Goal: Communication & Community: Answer question/provide support

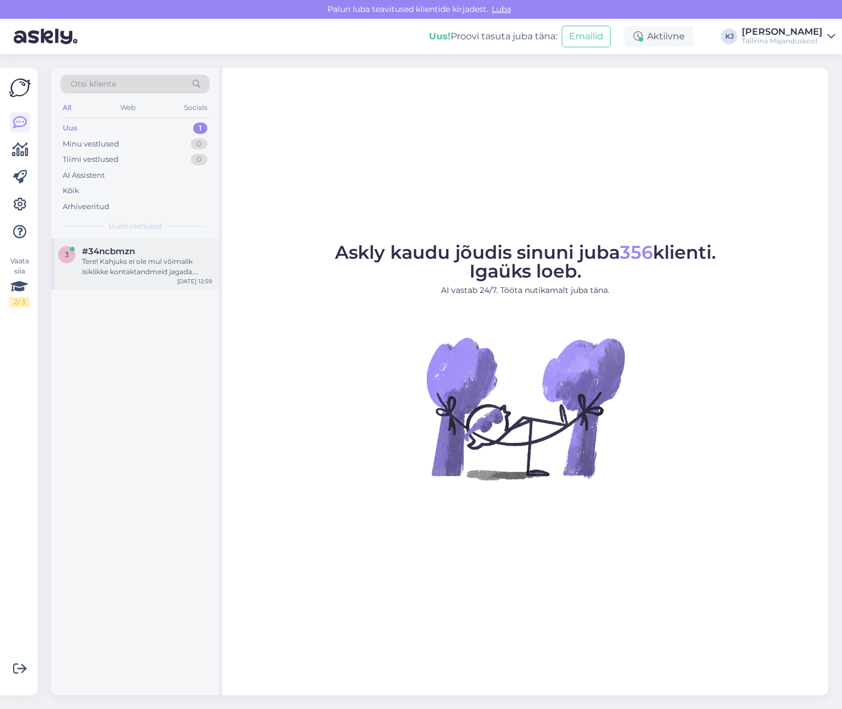
click at [176, 264] on div "Tere! Kahjuks ei ole mul võimalik isiklikke kontaktandmeid jagada. Edastan [PER…" at bounding box center [147, 266] width 130 height 21
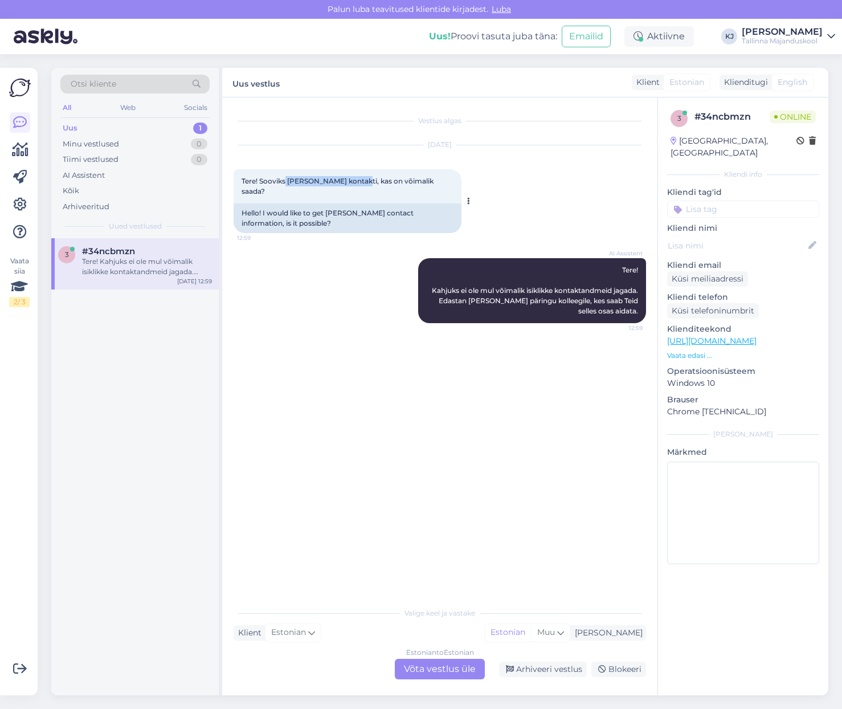
drag, startPoint x: 327, startPoint y: 186, endPoint x: 386, endPoint y: 187, distance: 59.3
click at [377, 187] on div "Tere! Sooviks Kristiine Linna kontakti, kas on võimalik saada? 12:59" at bounding box center [348, 186] width 228 height 34
click at [396, 187] on div "Tere! Sooviks Kristiine Linna kontakti, kas on võimalik saada? 12:59" at bounding box center [348, 186] width 228 height 34
click at [448, 662] on div "Estonian to Estonian Võta vestlus üle" at bounding box center [440, 669] width 90 height 21
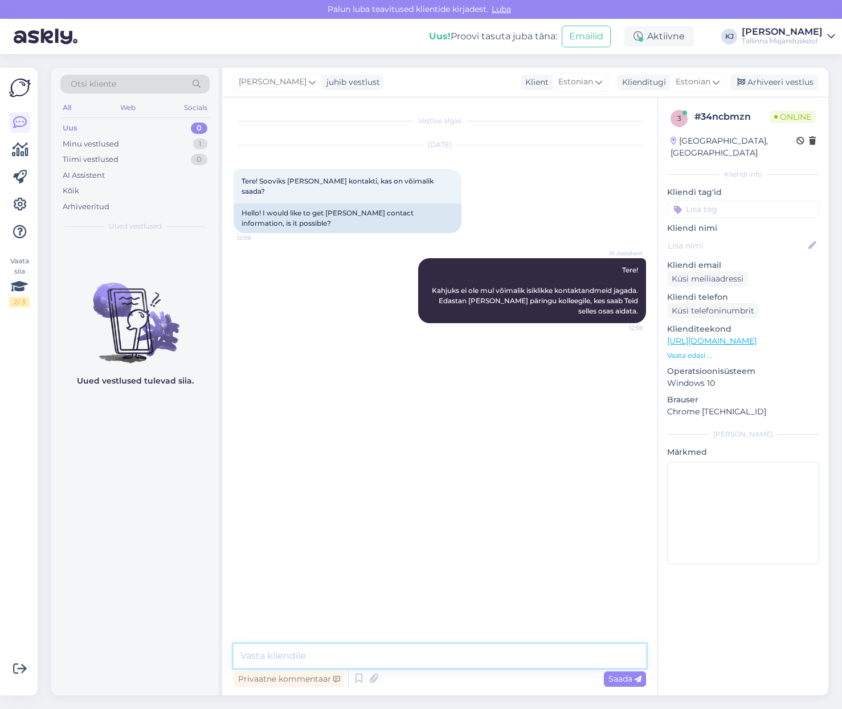
click at [451, 658] on textarea at bounding box center [440, 656] width 413 height 24
type textarea "Tere. Palun edastage enda küsimus õppeosakonda - oppeosakond@tmk.edu.ee"
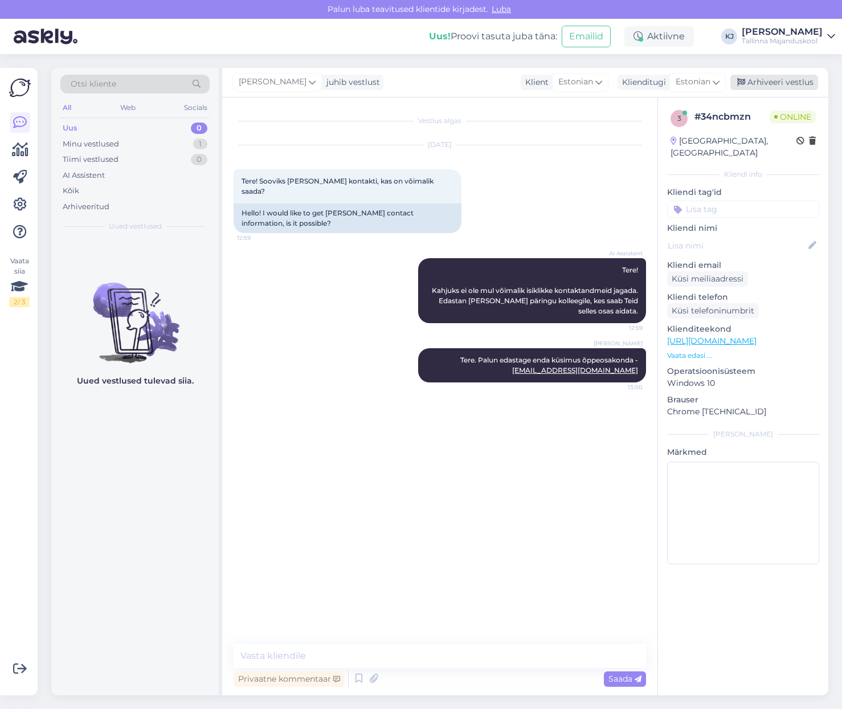
click at [757, 76] on div "Arhiveeri vestlus" at bounding box center [775, 82] width 88 height 15
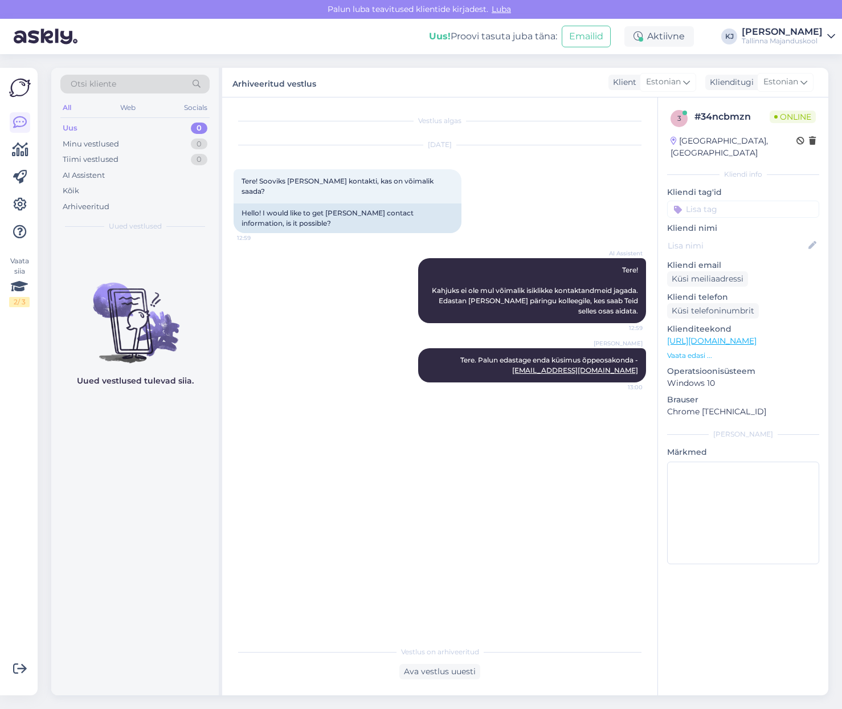
click at [739, 201] on input at bounding box center [743, 209] width 152 height 17
type input "kontakt"
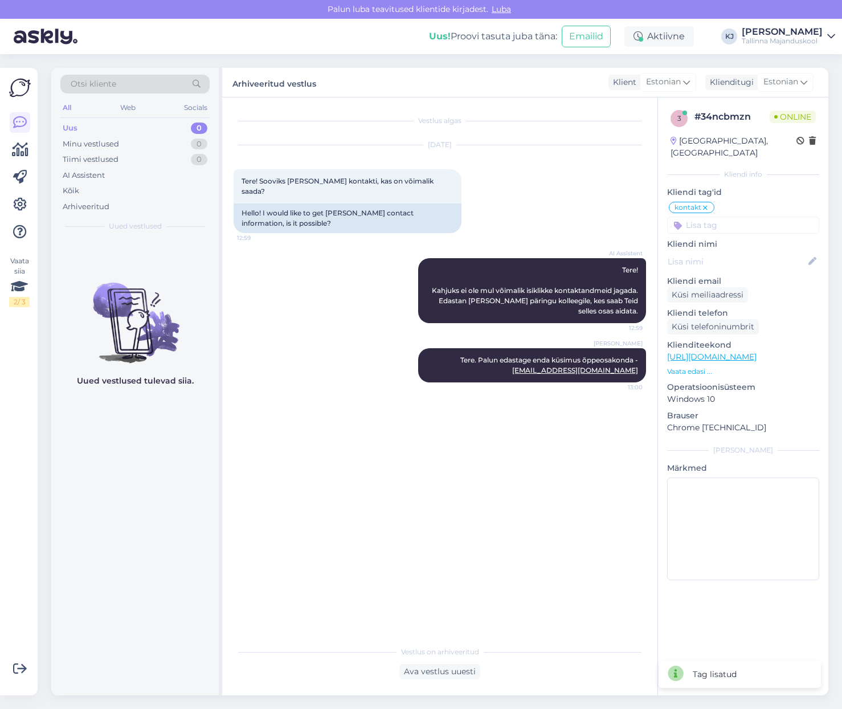
click at [545, 516] on div "Vestlus algas Sep 8 2025 Tere! Sooviks Kristiine Linna kontakti, kas on võimali…" at bounding box center [445, 369] width 423 height 521
click at [546, 513] on div "Vestlus algas Sep 8 2025 Tere! Sooviks Kristiine Linna kontakti, kas on võimali…" at bounding box center [445, 369] width 423 height 521
click at [30, 206] on div "Vaata siia 2 / 3" at bounding box center [20, 381] width 22 height 609
click at [18, 206] on icon at bounding box center [20, 205] width 14 height 14
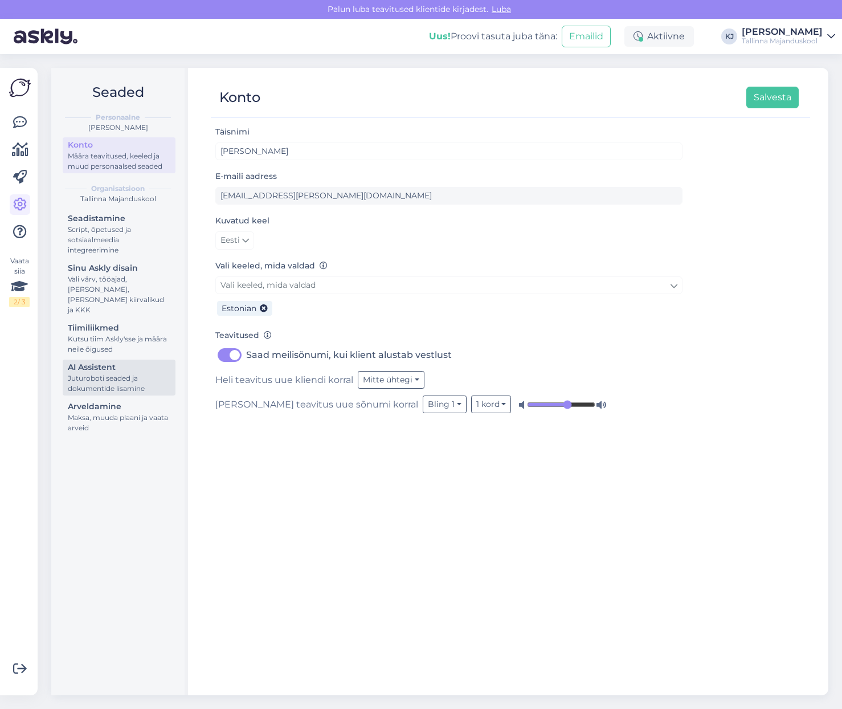
click at [121, 376] on div "Juturoboti seaded ja dokumentide lisamine" at bounding box center [119, 383] width 103 height 21
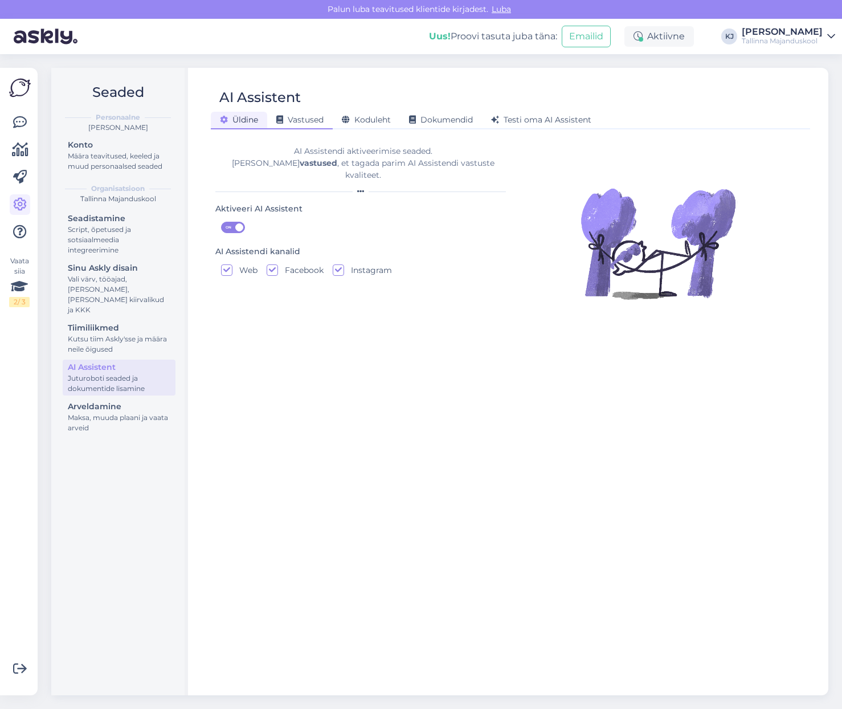
click at [321, 120] on span "Vastused" at bounding box center [299, 120] width 47 height 10
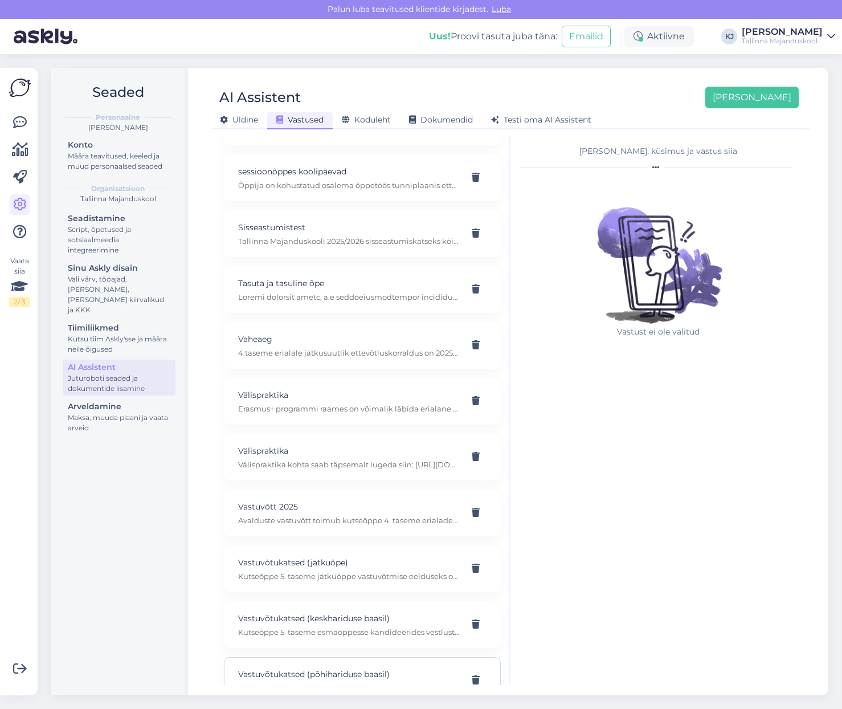
scroll to position [1863, 0]
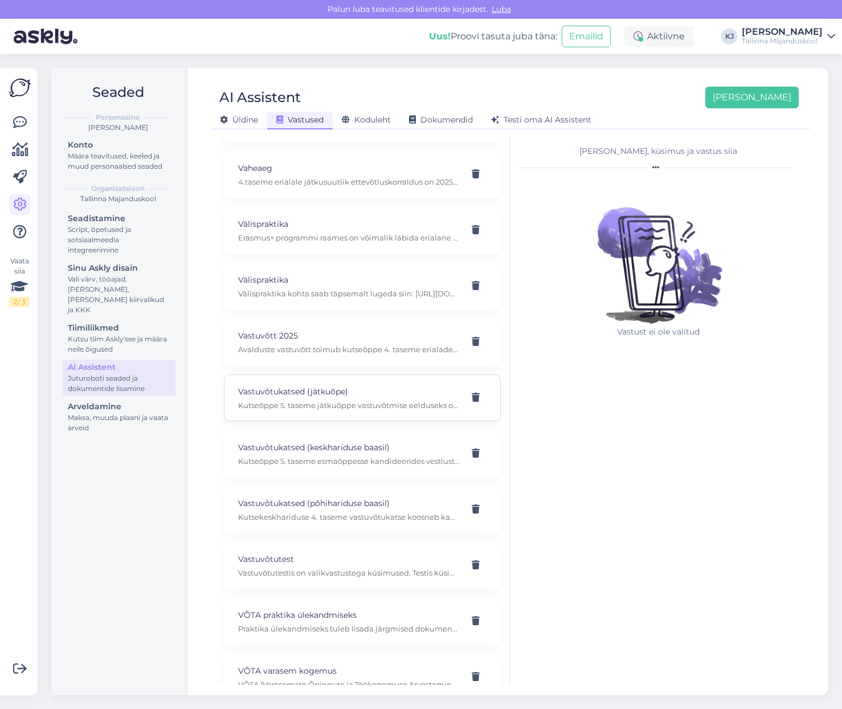
click at [370, 400] on p "Kutseõppe 5. taseme jätkuõppe vastuvõtmise eelduseks on haridus- ja/või kompete…" at bounding box center [348, 405] width 221 height 10
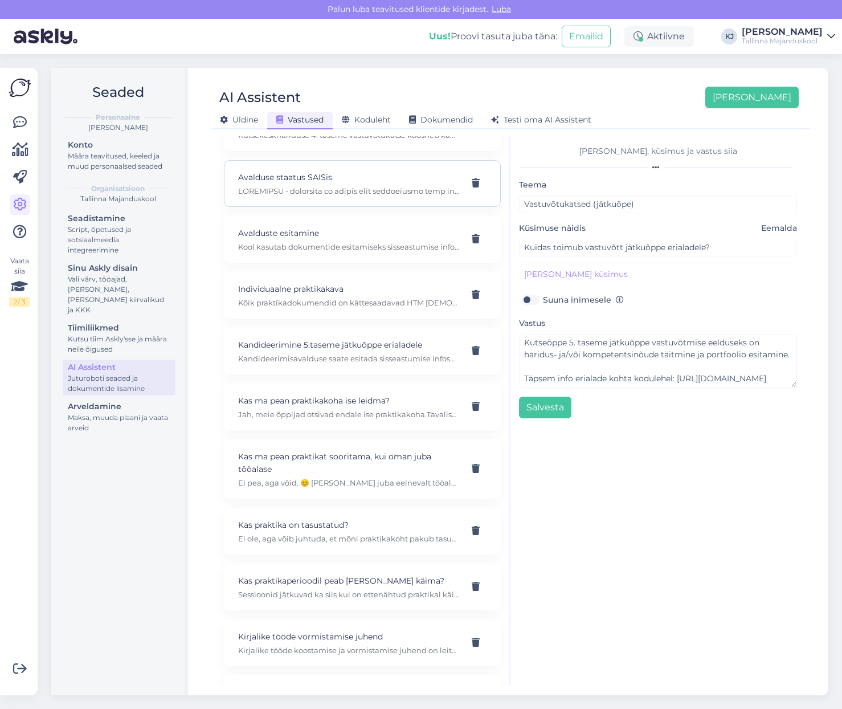
scroll to position [0, 0]
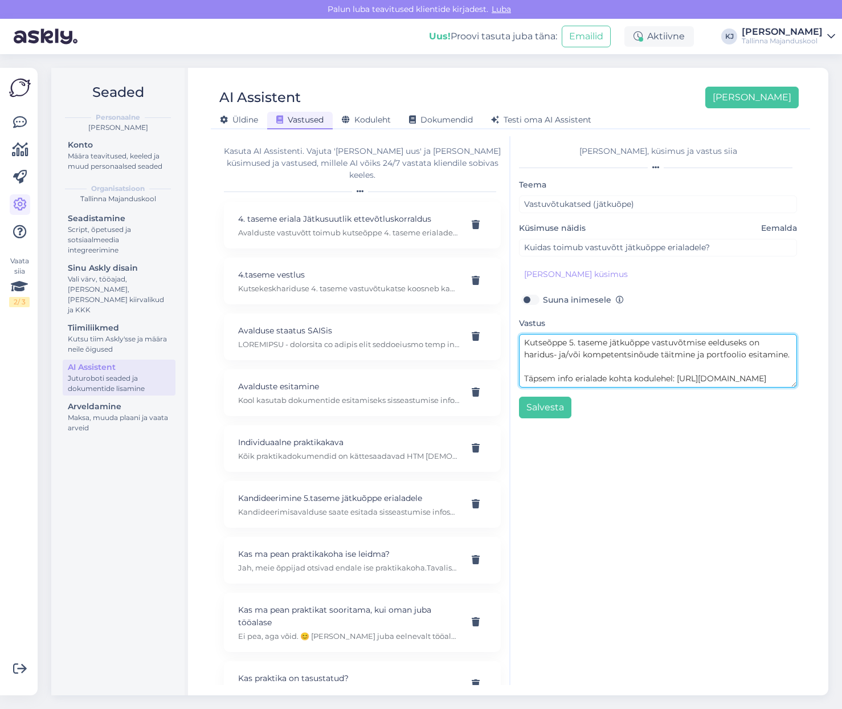
click at [612, 372] on textarea "Kutseõppe 5. taseme jätkuõppe vastuvõtmise eelduseks on haridus- ja/või kompete…" at bounding box center [658, 361] width 278 height 54
drag, startPoint x: 551, startPoint y: 354, endPoint x: 493, endPoint y: 327, distance: 64.0
click at [493, 327] on div "Kasuta AI Assistenti. Vajuta 'Lisa uus' ja lisa küsimused ja vastused, millele …" at bounding box center [510, 410] width 590 height 549
drag, startPoint x: 698, startPoint y: 370, endPoint x: 517, endPoint y: 354, distance: 182.0
click at [517, 354] on div "Lisa teema, küsimus ja vastus siia Teema Vastuvõtukatsed (jätkuõpe) Küsimuse nä…" at bounding box center [658, 410] width 295 height 549
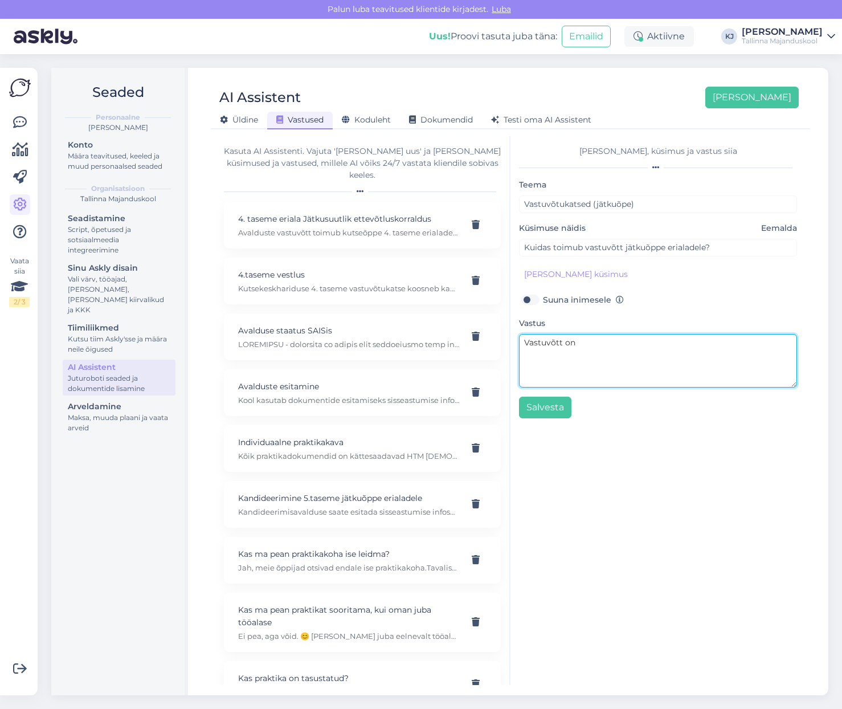
click at [585, 344] on textarea "Vastuvõtt on" at bounding box center [658, 361] width 278 height 54
drag, startPoint x: 601, startPoint y: 343, endPoint x: 577, endPoint y: 347, distance: 24.3
click at [577, 347] on textarea "Vastuvõtt on selleks õppeaastaks lõppenud" at bounding box center [658, 361] width 278 height 54
click at [743, 337] on textarea "Vastuvõtt on 2025/2026 õppeaastaks lõppenud" at bounding box center [658, 361] width 278 height 54
drag, startPoint x: 736, startPoint y: 348, endPoint x: 527, endPoint y: 346, distance: 209.1
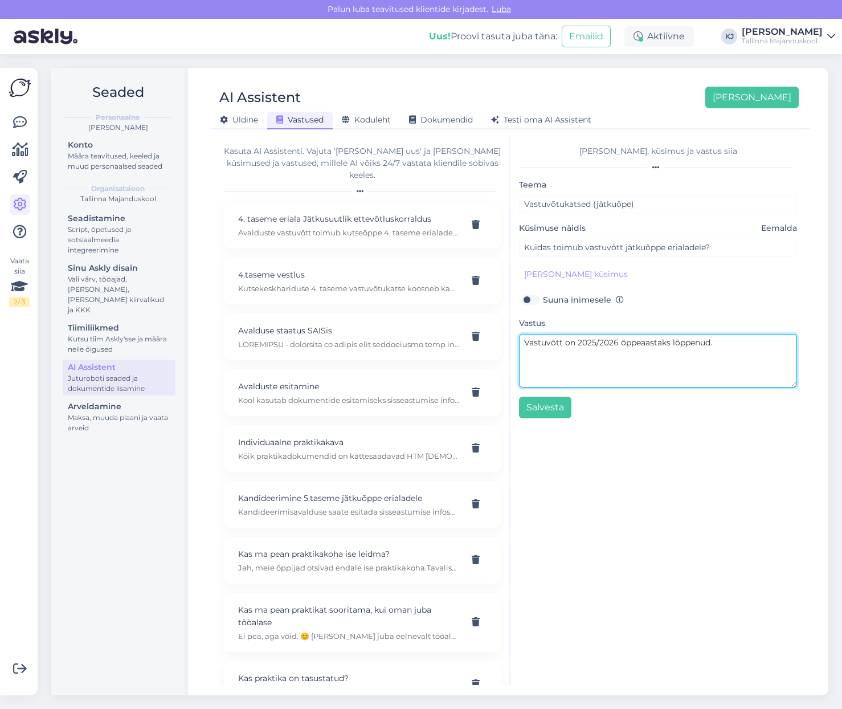
click at [527, 346] on textarea "Vastuvõtt on 2025/2026 õppeaastaks lõppenud." at bounding box center [658, 361] width 278 height 54
click at [735, 346] on textarea "Vastuvõtt on 2025/2026 õppeaastaks lõppenud." at bounding box center [658, 361] width 278 height 54
click at [658, 346] on textarea "Vastuvõtt on 2025/2026 õppeaastaks lõppenud. Ootame teid kandideerima järgmine …" at bounding box center [658, 361] width 278 height 54
click at [660, 361] on textarea "Vastuvõtt on 2025/2026 õppeaastaks lõppenud. Ootame teid kandideerima järgmine …" at bounding box center [658, 361] width 278 height 54
click at [696, 358] on textarea "Vastuvõtt on 2025/2026 õppeaastaks lõppenud. Ootame teid kandideerima järgmine …" at bounding box center [658, 361] width 278 height 54
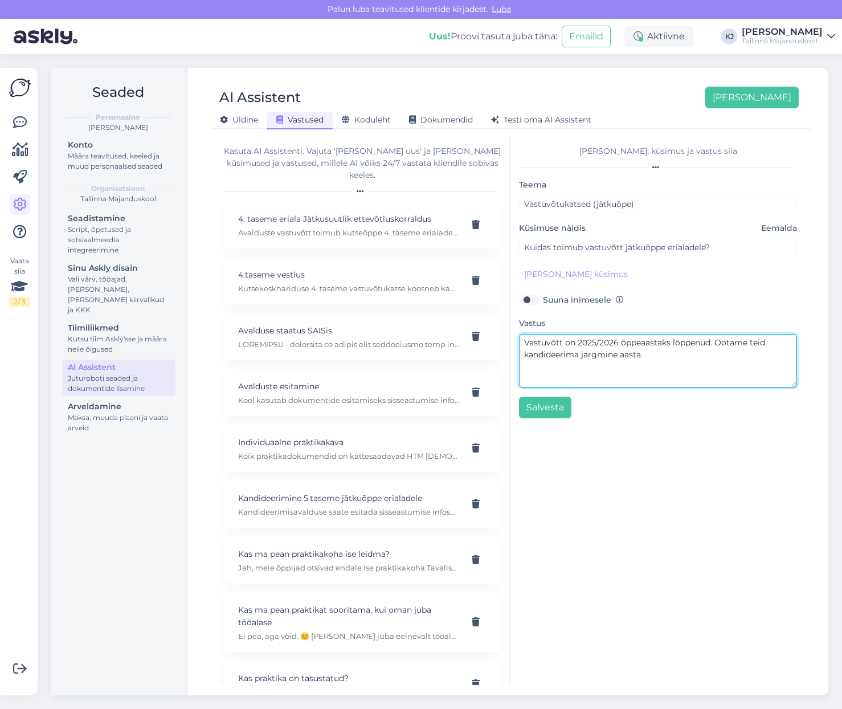
drag, startPoint x: 688, startPoint y: 357, endPoint x: 511, endPoint y: 337, distance: 177.8
click at [511, 337] on div "Lisa teema, küsimus ja vastus siia Teema Vastuvõtukatsed (jätkuõpe) Küsimuse nä…" at bounding box center [658, 410] width 295 height 549
type textarea "Vastuvõtt on 2025/2026 õppeaastaks lõppenud. Ootame teid kandideerima järgmine …"
click at [719, 357] on textarea "Vastuvõtt on 2025/2026 õppeaastaks lõppenud. Ootame teid kandideerima järgmine …" at bounding box center [658, 361] width 278 height 54
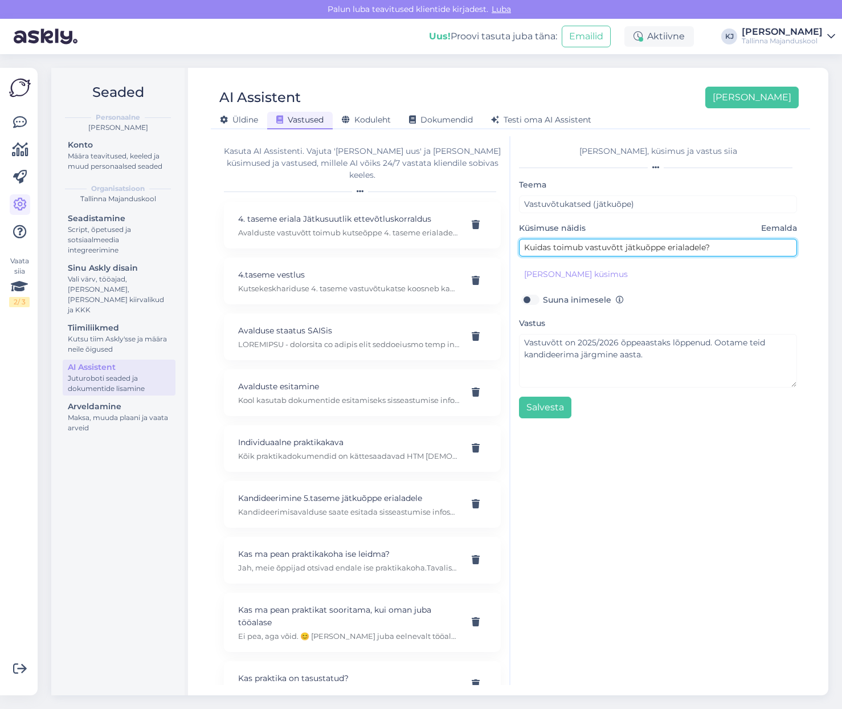
click at [611, 245] on input "Kuidas toimub vastuvõtt jätkuõppe erialadele?" at bounding box center [658, 248] width 278 height 18
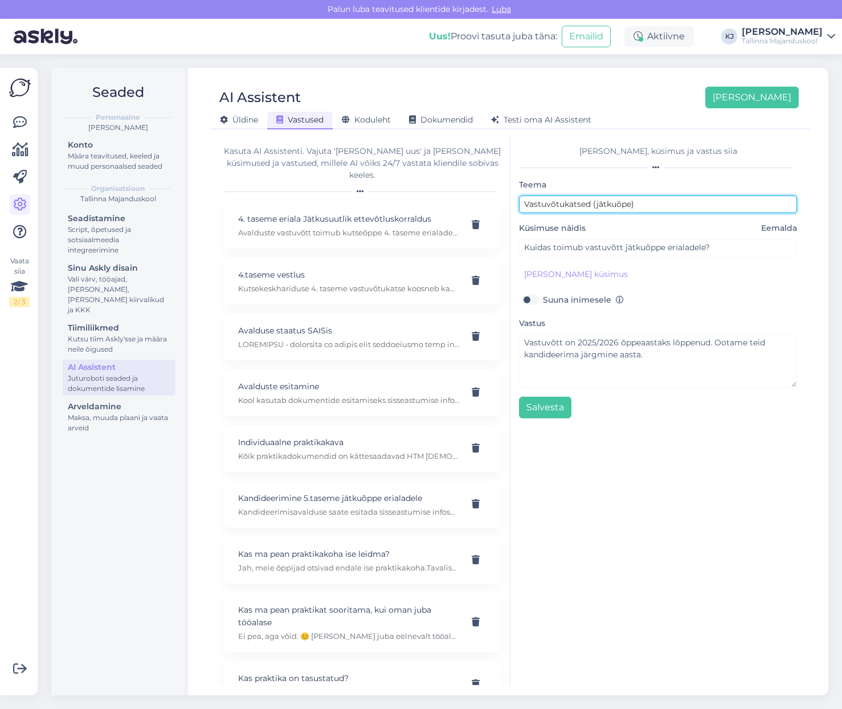
click at [647, 205] on input "Vastuvõtukatsed (jätkuõpe)" at bounding box center [658, 204] width 278 height 18
click at [552, 412] on button "Salvesta" at bounding box center [545, 408] width 52 height 22
click at [383, 227] on p "Avalduste vastuvõtt toimub kutseõppe 4. taseme erialadele ajavahemikul 02.05.–1…" at bounding box center [348, 232] width 221 height 10
type input "4. taseme eriala Jätkusuutlik ettevõtluskorraldus"
type input "Millal algab vastuvõtt erialale Jätkusuutlik ettevõtluskorraldus"
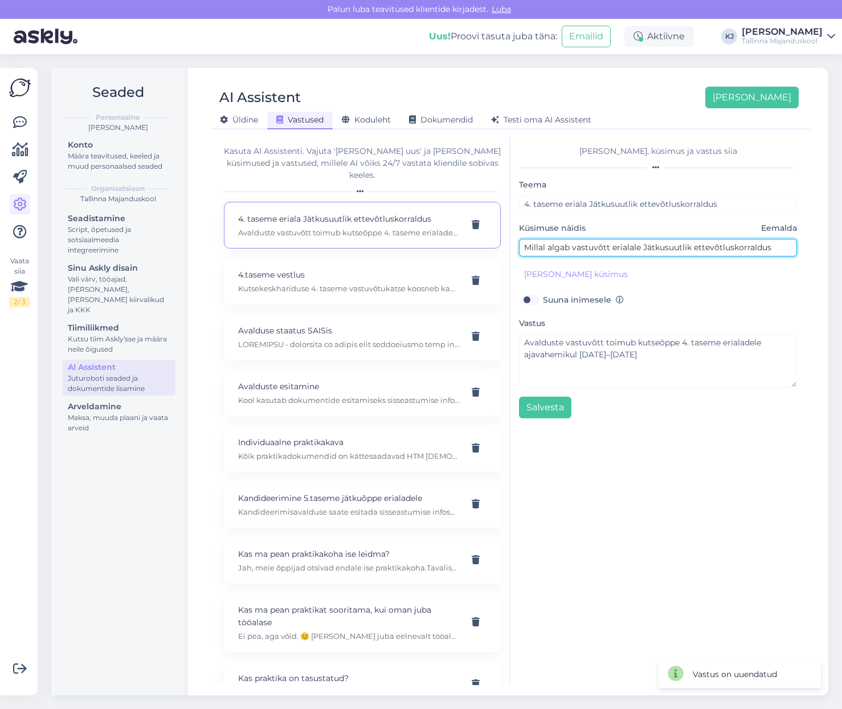
click at [617, 252] on input "Millal algab vastuvõtt erialale Jätkusuutlik ettevõtluskorraldus" at bounding box center [658, 248] width 278 height 18
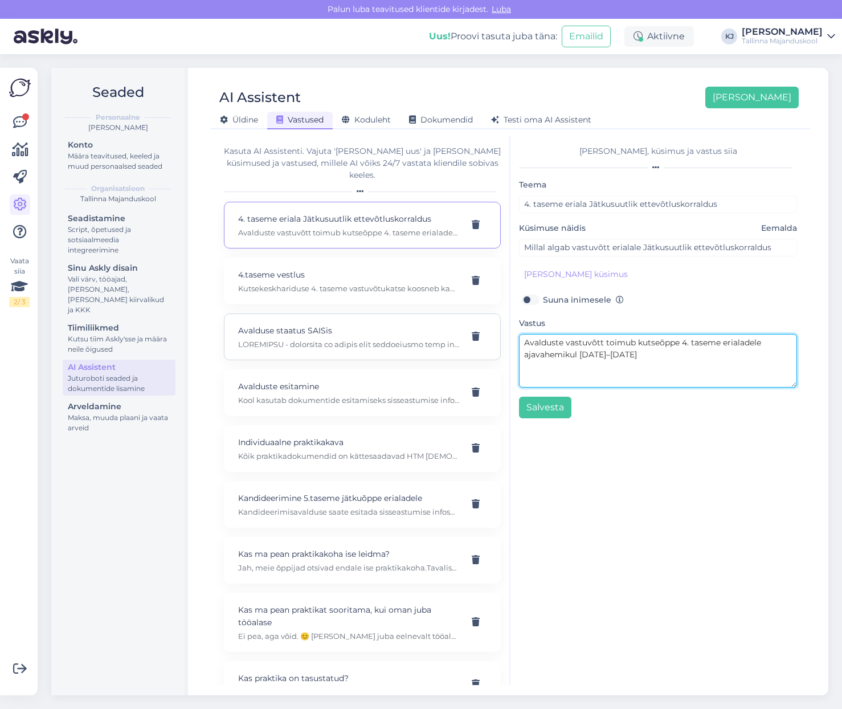
drag, startPoint x: 599, startPoint y: 358, endPoint x: 480, endPoint y: 342, distance: 120.7
click at [480, 342] on div "Kasuta AI Assistenti. Vajuta 'Lisa uus' ja lisa küsimused ja vastused, millele …" at bounding box center [510, 410] width 590 height 549
paste textarea "Vastuvõtt on 2025/2026 õppeaastaks lõppenud. Ootame teid kandideerima järgmisel…"
click at [735, 357] on textarea "Vastuvõtt on 2025/2026 õppeaastaks lõppenud. Ootame teid kandideerima järgmisel…" at bounding box center [658, 361] width 278 height 54
type textarea "Vastuvõtt on 2025/2026 õppeaastaks lõppenud. Ootame teid kandideerima järgmisel…"
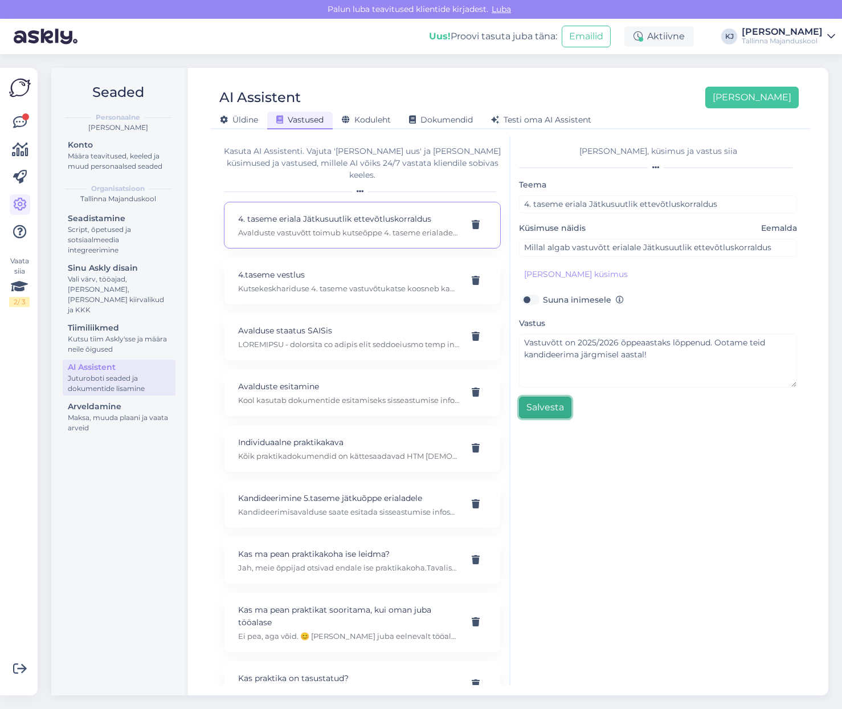
click at [560, 414] on button "Salvesta" at bounding box center [545, 408] width 52 height 22
click at [331, 258] on div "4.taseme vestlus Kutsekeskhariduse 4. taseme vastuvõtukatse koosneb kahest etap…" at bounding box center [362, 281] width 277 height 47
type input "4.taseme vestlus"
type input "Kas Tallinna Majanduskooli 4. tasemele kandideerides toimub vestlus?"
type textarea "Kutsekeskhariduse 4. taseme vastuvõtukatse koosneb kahest etapist: Esimeses eta…"
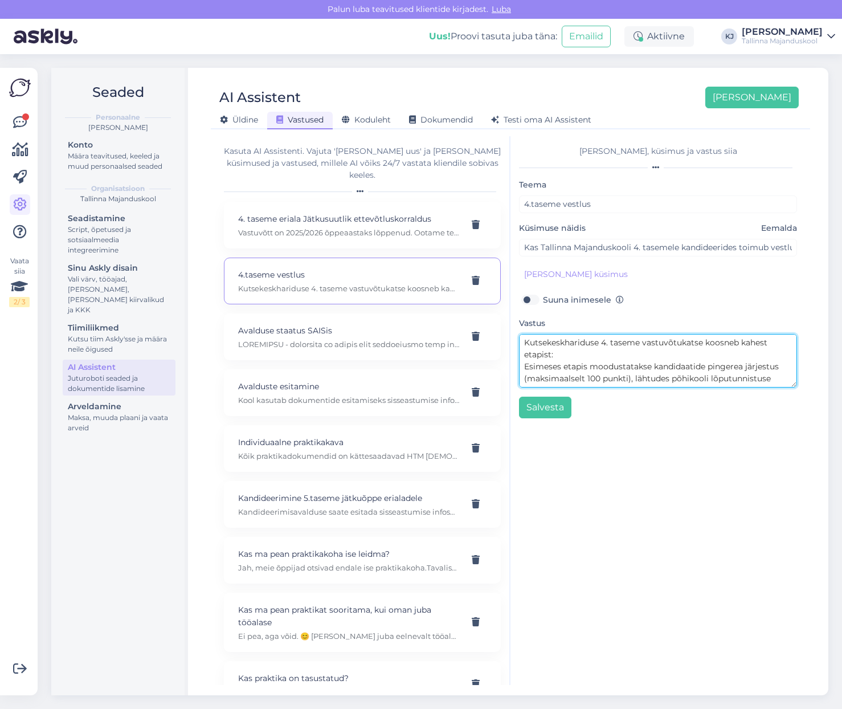
click at [756, 361] on textarea "Kutsekeskhariduse 4. taseme vastuvõtukatse koosneb kahest etapist: Esimeses eta…" at bounding box center [658, 361] width 278 height 54
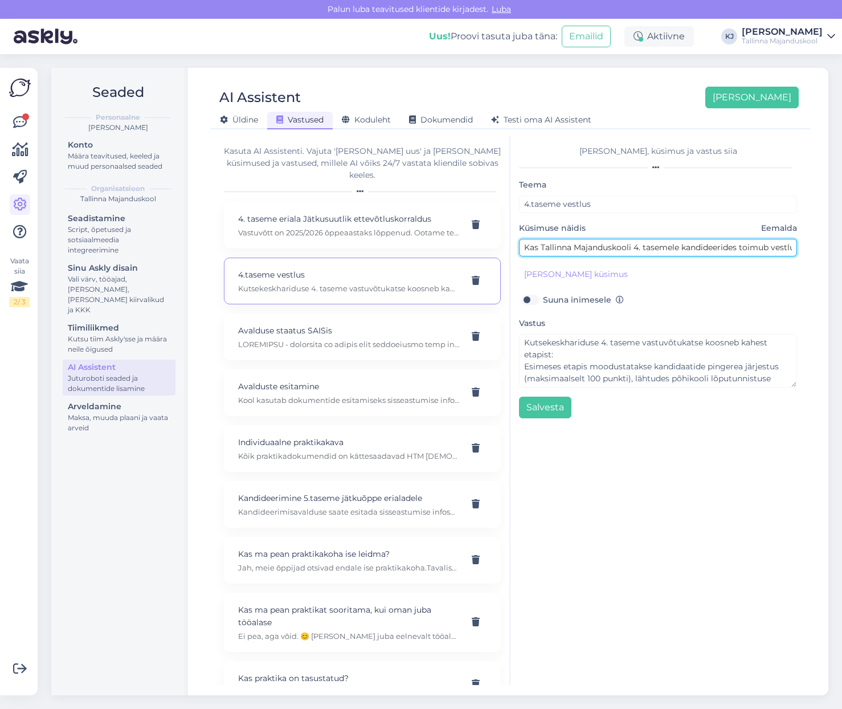
click at [692, 249] on input "Kas Tallinna Majanduskooli 4. tasemele kandideerides toimub vestlus?" at bounding box center [658, 248] width 278 height 18
drag, startPoint x: 733, startPoint y: 245, endPoint x: 853, endPoint y: 248, distance: 119.7
click at [842, 248] on html "Palun luba teavitused klientide kirjadest. Luba Uus! Proovi tasuta juba täna: E…" at bounding box center [421, 354] width 842 height 709
click at [702, 243] on input "Kas Tallinna Majanduskooli 4. tasemele kandideerides toimub vestlus?" at bounding box center [658, 248] width 278 height 18
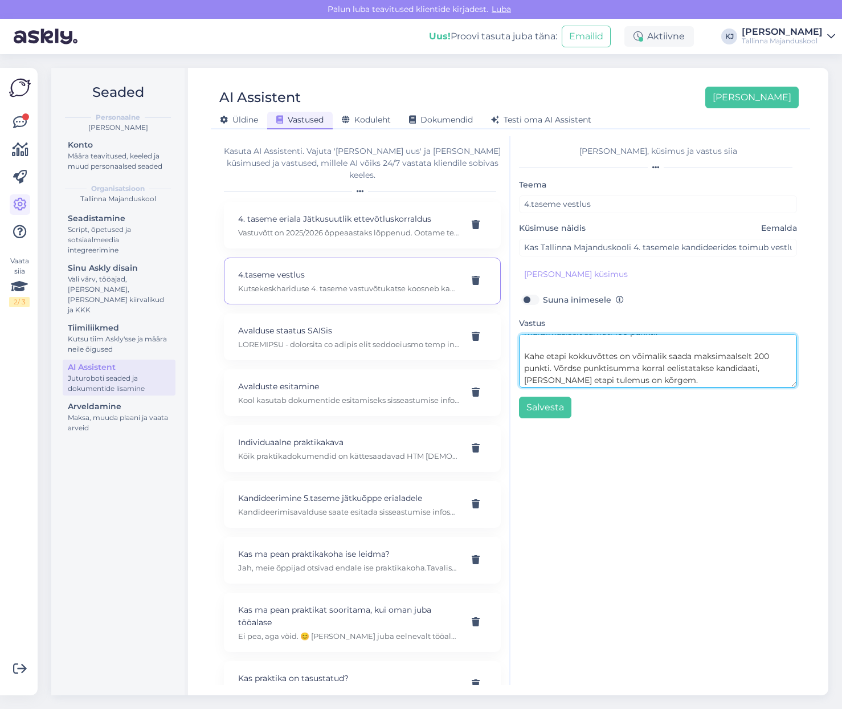
scroll to position [180, 0]
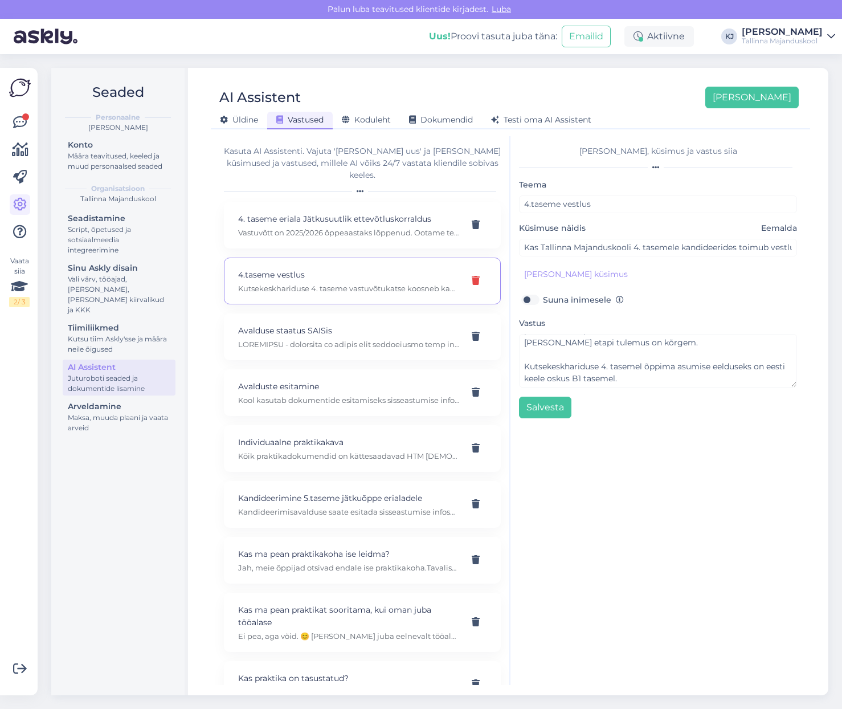
click at [472, 276] on icon at bounding box center [476, 280] width 8 height 9
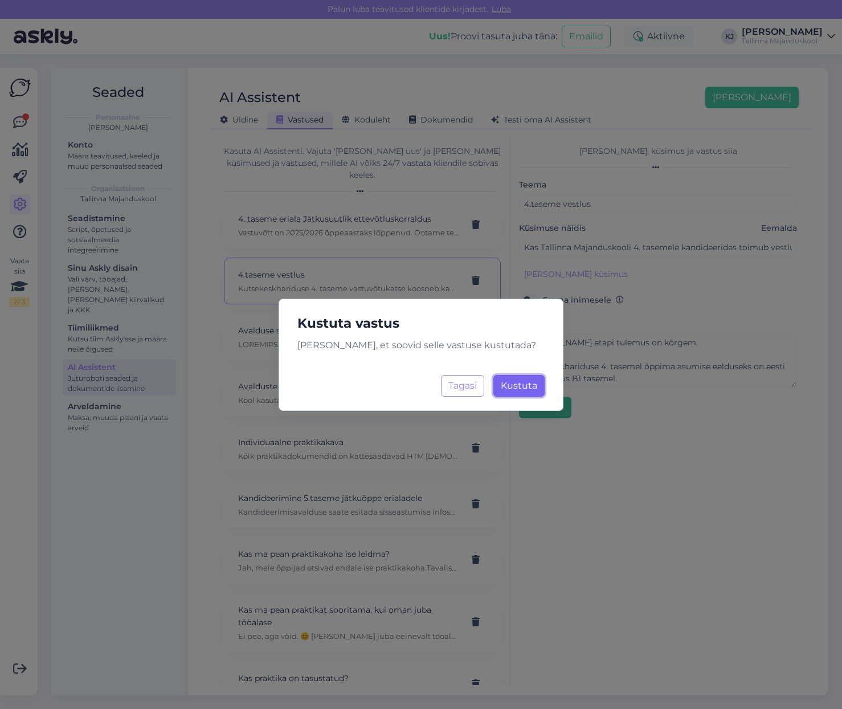
click at [527, 386] on span "Kustuta" at bounding box center [519, 385] width 36 height 11
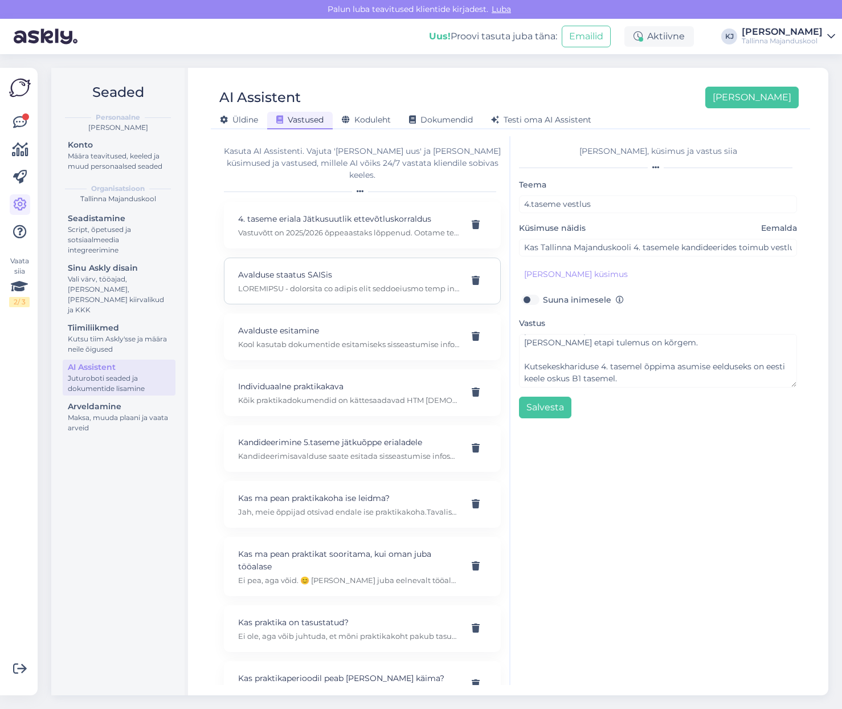
click at [308, 283] on p at bounding box center [348, 288] width 221 height 10
type input "Avalduse staatus SAISis"
type input "Kuidas aru saada avalduse staatusest SAIS's?"
type textarea "ESITAMATA - avaldusel on jäänud mõni kohustuslik väli täitmata ning selletõttu …"
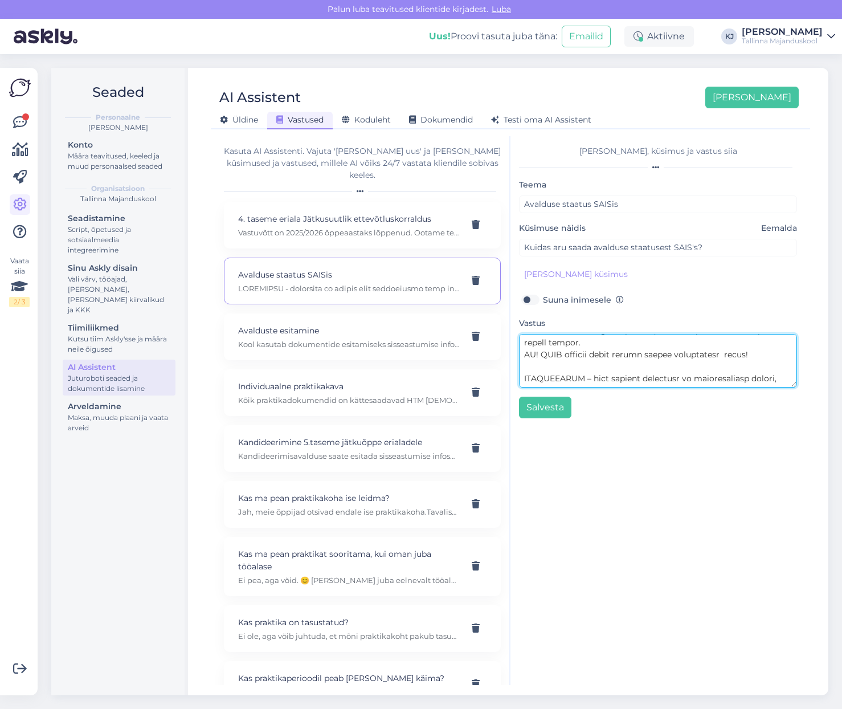
click at [594, 364] on textarea at bounding box center [658, 361] width 278 height 54
click at [663, 375] on textarea at bounding box center [658, 361] width 278 height 54
click at [561, 352] on textarea at bounding box center [658, 361] width 278 height 54
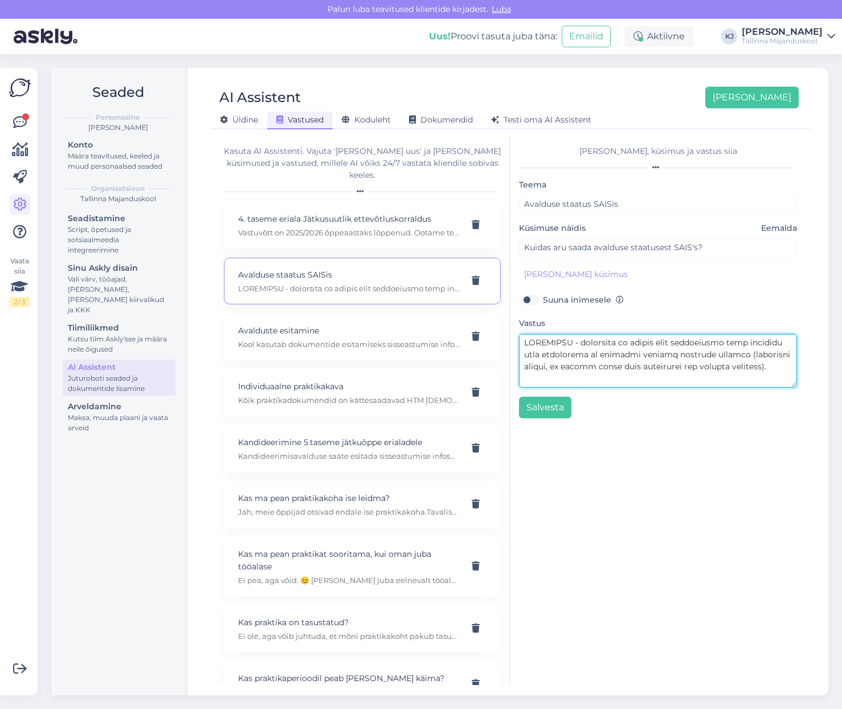
click at [772, 376] on textarea at bounding box center [658, 361] width 278 height 54
click at [408, 227] on p "Vastuvõtt on 2025/2026 õppeaastaks lõppenud. Ootame teid kandideerima järgmisel…" at bounding box center [348, 232] width 221 height 10
type input "4. taseme eriala Jätkusuutlik ettevõtluskorraldus"
type input "Millal algab vastuvõtt erialale Jätkusuutlik ettevõtluskorraldus"
type textarea "Vastuvõtt on 2025/2026 õppeaastaks lõppenud. Ootame teid kandideerima järgmisel…"
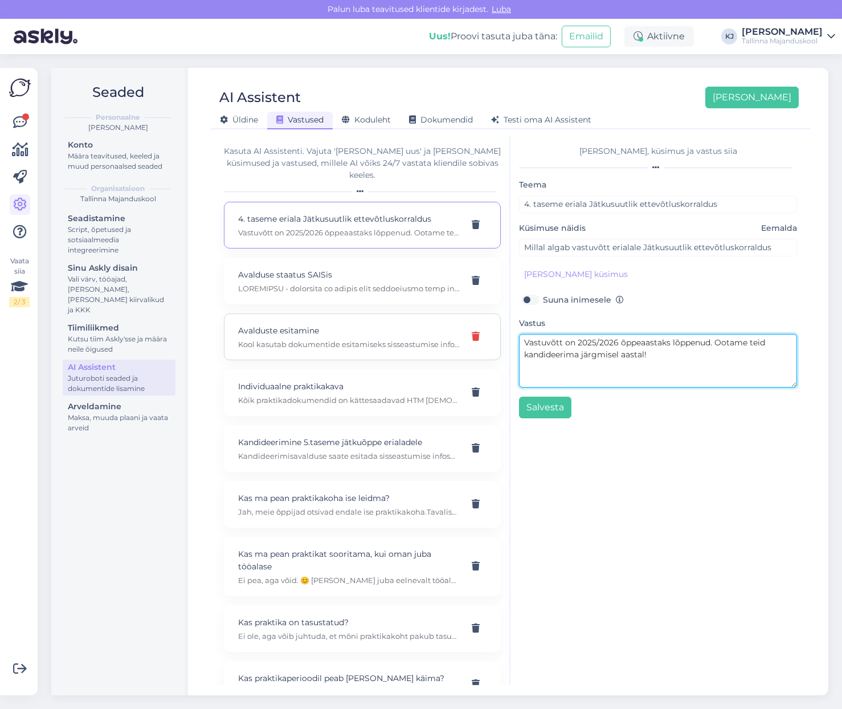
drag, startPoint x: 694, startPoint y: 353, endPoint x: 460, endPoint y: 320, distance: 236.0
click at [460, 320] on div "Kasuta AI Assistenti. Vajuta 'Lisa uus' ja lisa küsimused ja vastused, millele …" at bounding box center [510, 410] width 590 height 549
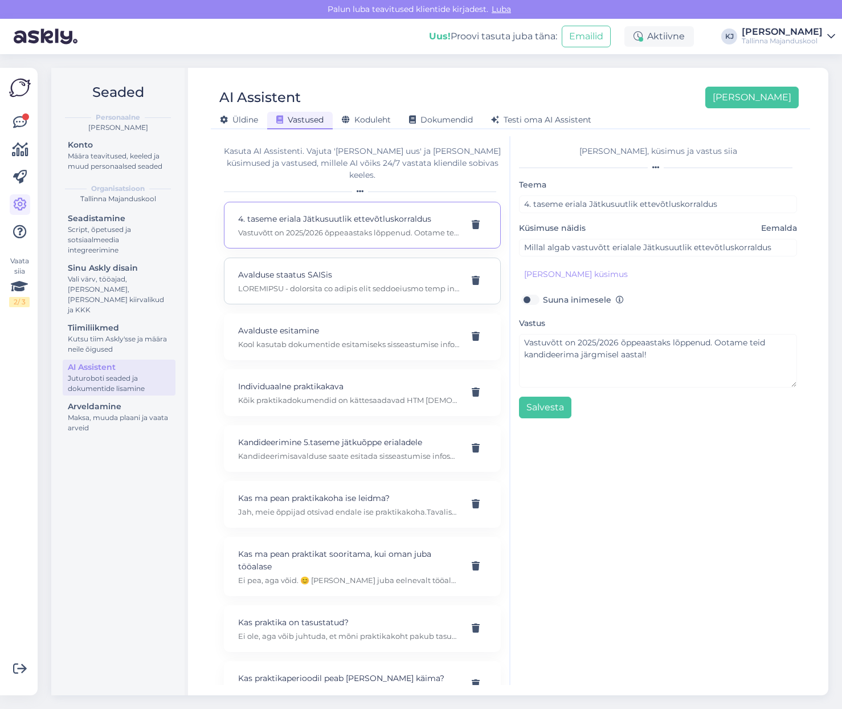
click at [343, 283] on p at bounding box center [348, 288] width 221 height 10
type input "Avalduse staatus SAISis"
type input "Kuidas aru saada avalduse staatusest SAIS's?"
type textarea "ESITAMATA - avaldusel on jäänud mõni kohustuslik väli täitmata ning selletõttu …"
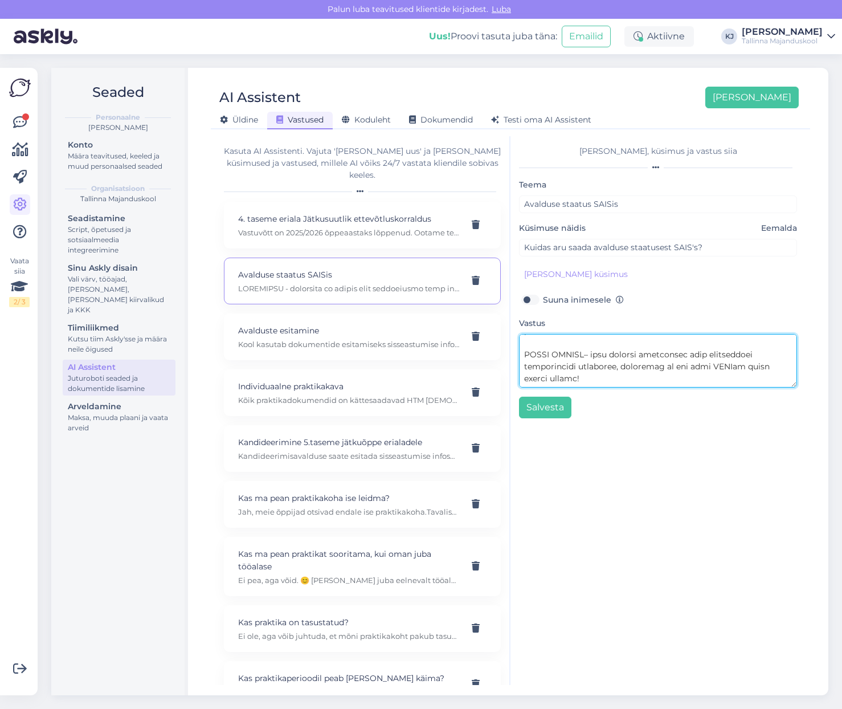
click at [614, 376] on textarea at bounding box center [658, 361] width 278 height 54
click at [602, 340] on textarea at bounding box center [658, 361] width 278 height 54
click at [677, 354] on textarea at bounding box center [658, 361] width 278 height 54
click at [741, 353] on textarea at bounding box center [658, 361] width 278 height 54
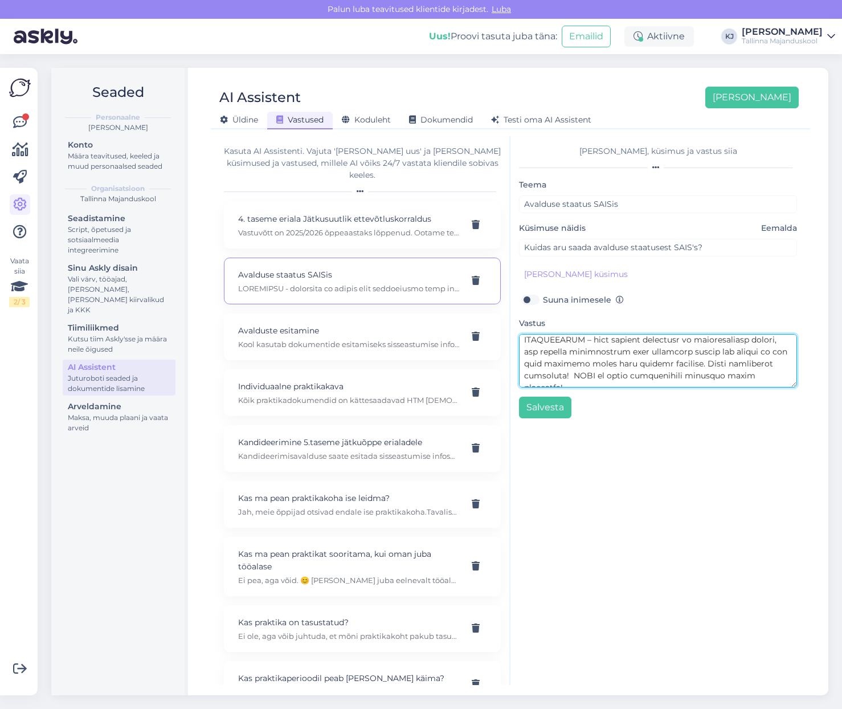
click at [621, 352] on textarea at bounding box center [658, 361] width 278 height 54
click at [655, 368] on textarea at bounding box center [658, 361] width 278 height 54
click at [690, 381] on textarea at bounding box center [658, 361] width 278 height 54
click at [580, 378] on textarea at bounding box center [658, 361] width 278 height 54
click at [781, 376] on textarea at bounding box center [658, 361] width 278 height 54
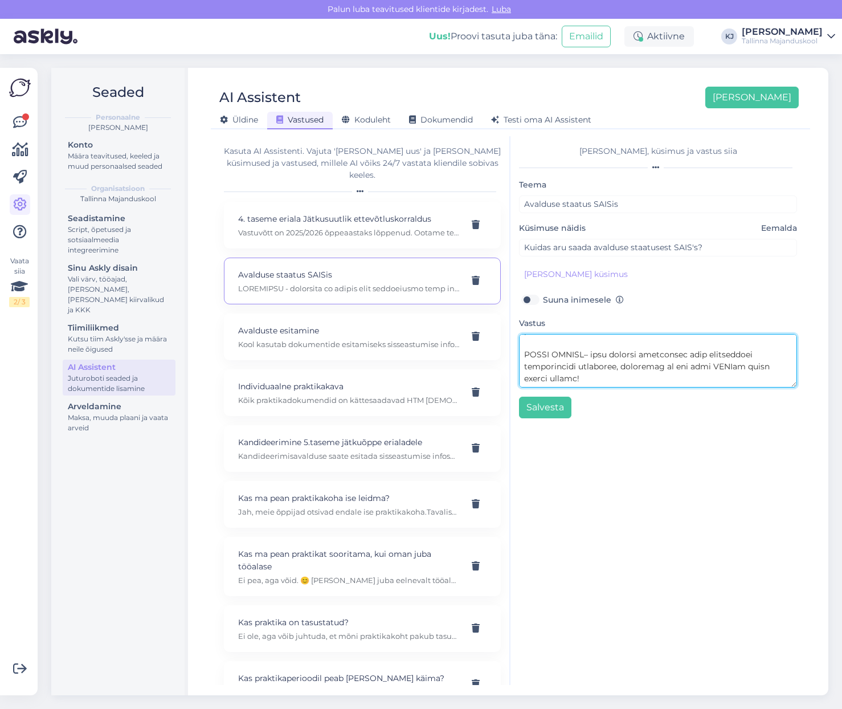
scroll to position [0, 0]
drag, startPoint x: 611, startPoint y: 377, endPoint x: 498, endPoint y: 247, distance: 172.1
click at [498, 247] on div "Kasuta AI Assistenti. Vajuta 'Lisa uus' ja lisa küsimused ja vastused, millele …" at bounding box center [510, 410] width 590 height 549
click at [666, 381] on textarea at bounding box center [658, 361] width 278 height 54
paste textarea "Vastuvõtt on 2025/2026 õppeaastaks lõppenud. Kõik õppekohad on täidetud. Ootame…"
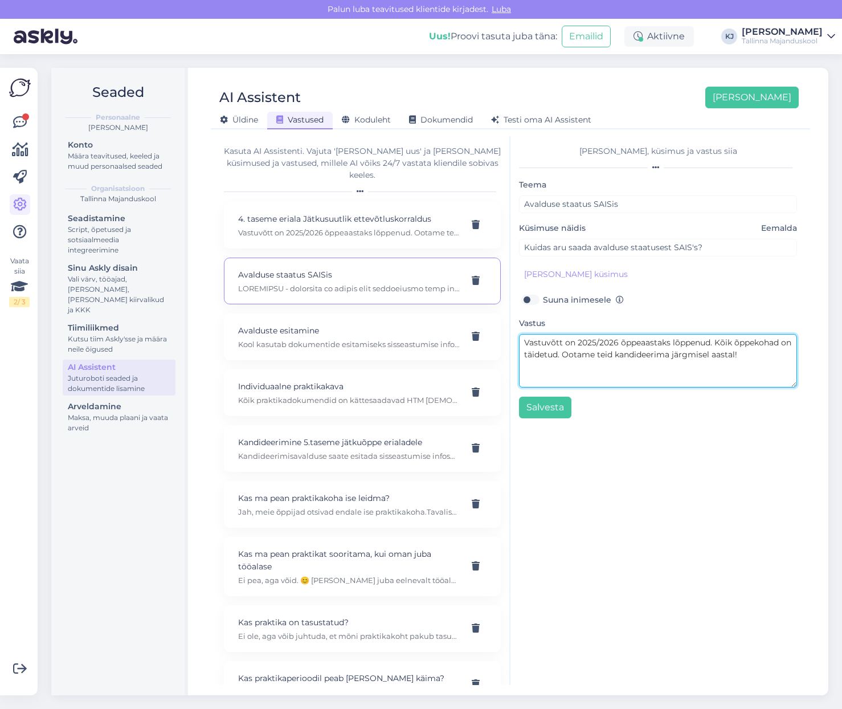
click at [663, 368] on textarea "Vastuvõtt on 2025/2026 õppeaastaks lõppenud. Kõik õppekohad on täidetud. Ootame…" at bounding box center [658, 361] width 278 height 54
click at [776, 361] on textarea "Vastuvõtt on 2025/2026 õppeaastaks lõppenud. Kõik õppekohad on täidetud. Ootame…" at bounding box center [658, 361] width 278 height 54
type textarea "Vastuvõtt on 2025/2026 õppeaastaks lõppenud. Kõik õppekohad on täidetud. Ootame…"
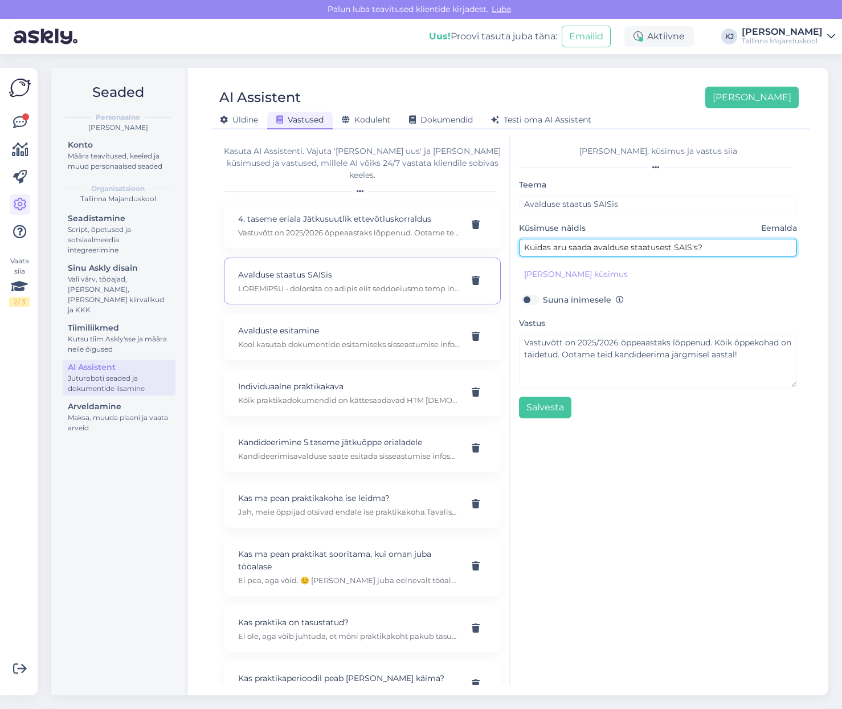
click at [638, 246] on input "Kuidas aru saada avalduse staatusest SAIS's?" at bounding box center [658, 248] width 278 height 18
click at [588, 246] on input "Kuidas aru saada avalduse staatusest SAIS's?" at bounding box center [658, 248] width 278 height 18
click at [663, 246] on input "Kuidas aru saada avalduse staatusest SAIS's?" at bounding box center [658, 248] width 278 height 18
click at [746, 246] on input "Kuidas aru saada avalduse staatusest SAIS's?" at bounding box center [658, 248] width 278 height 18
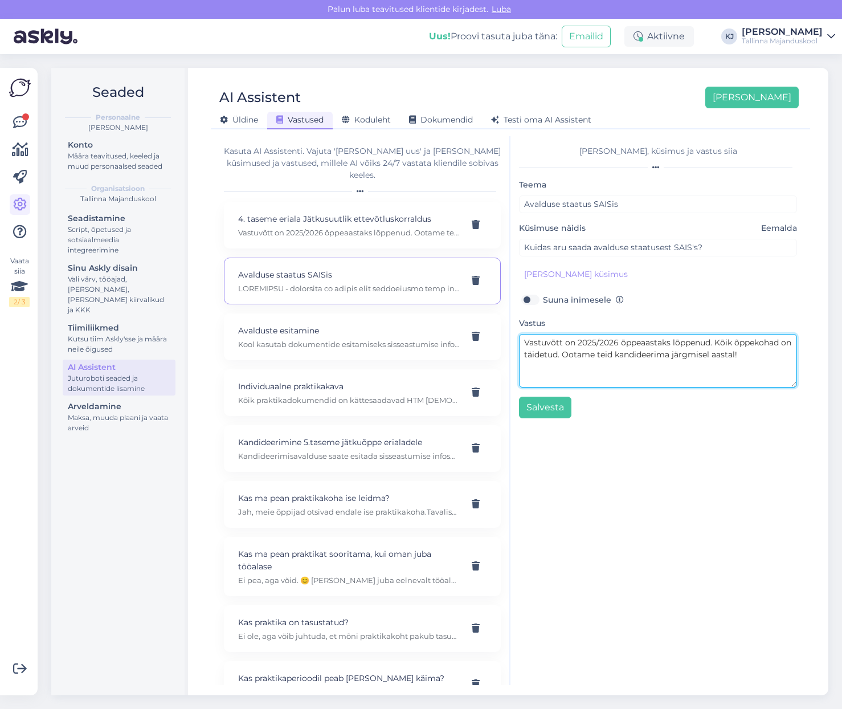
click at [764, 354] on textarea "Vastuvõtt on 2025/2026 õppeaastaks lõppenud. Kõik õppekohad on täidetud. Ootame…" at bounding box center [658, 361] width 278 height 54
click at [761, 372] on textarea "Vastuvõtt on 2025/2026 õppeaastaks lõppenud. Kõik õppekohad on täidetud. Ootame…" at bounding box center [658, 361] width 278 height 54
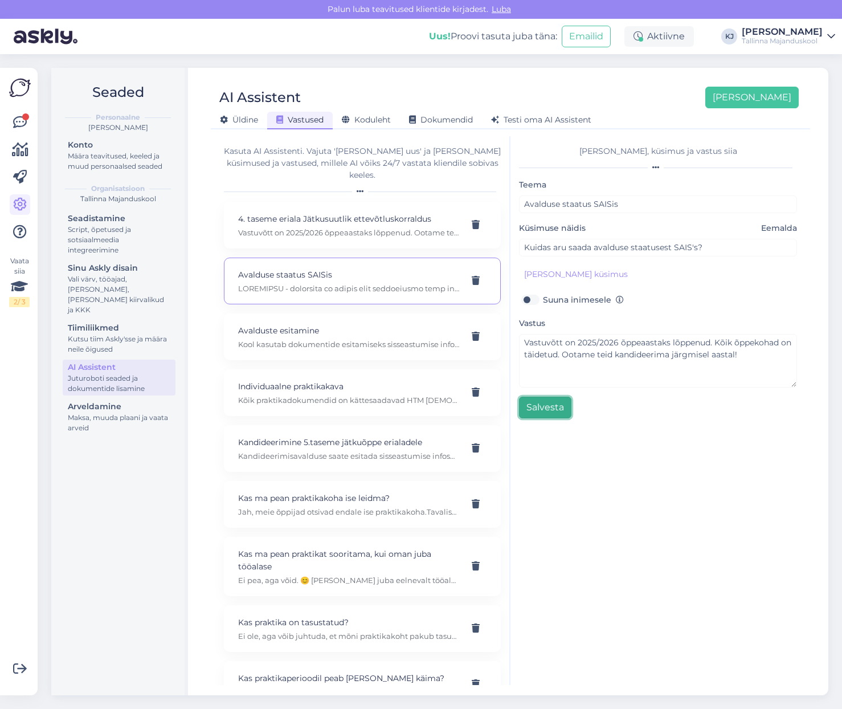
click at [548, 403] on button "Salvesta" at bounding box center [545, 408] width 52 height 22
click at [357, 339] on p "Kool kasutab dokumentide esitamiseks sisseastumise infosüsteemi SAIS. https://s…" at bounding box center [348, 344] width 221 height 10
type input "Avalduste esitamine"
type input "Kuidas saan avaldust esitada?"
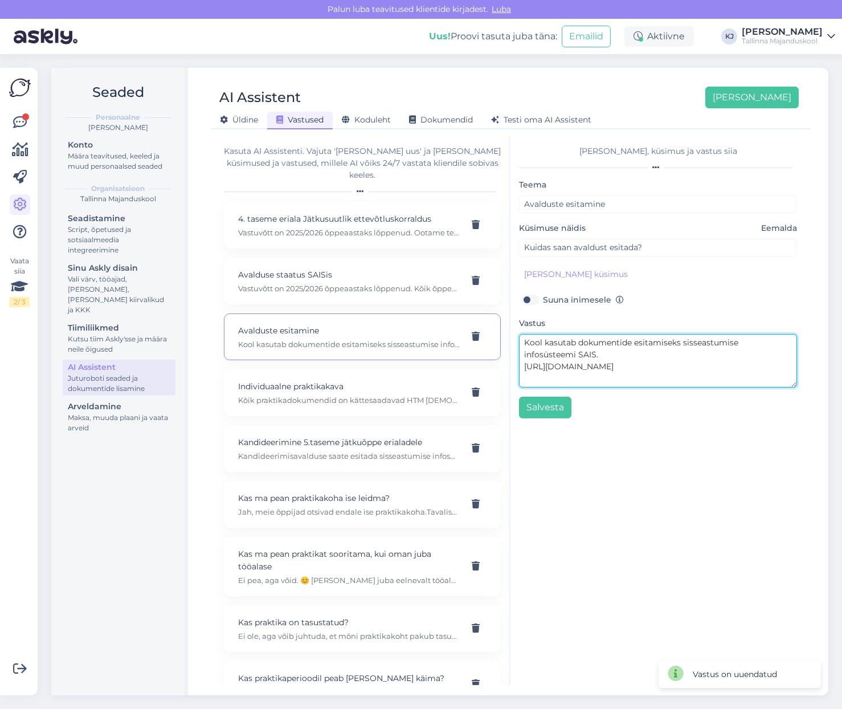
click at [600, 362] on textarea "Kool kasutab dokumentide esitamiseks sisseastumise infosüsteemi SAIS. https://s…" at bounding box center [658, 361] width 278 height 54
click at [598, 369] on textarea "Kool kasutab dokumentide esitamiseks sisseastumise infosüsteemi SAIS. https://s…" at bounding box center [658, 361] width 278 height 54
click at [626, 367] on textarea "Kool kasutab dokumentide esitamiseks sisseastumise infosüsteemi SAIS. https://s…" at bounding box center [658, 361] width 278 height 54
click at [557, 354] on textarea "Kool kasutab dokumentide esitamiseks sisseastumise infosüsteemi SAIS. https://s…" at bounding box center [658, 361] width 278 height 54
click at [534, 378] on textarea "Kool kasutab dokumentide esitamiseks sisseastumise infosüsteemi SAIS. https://s…" at bounding box center [658, 361] width 278 height 54
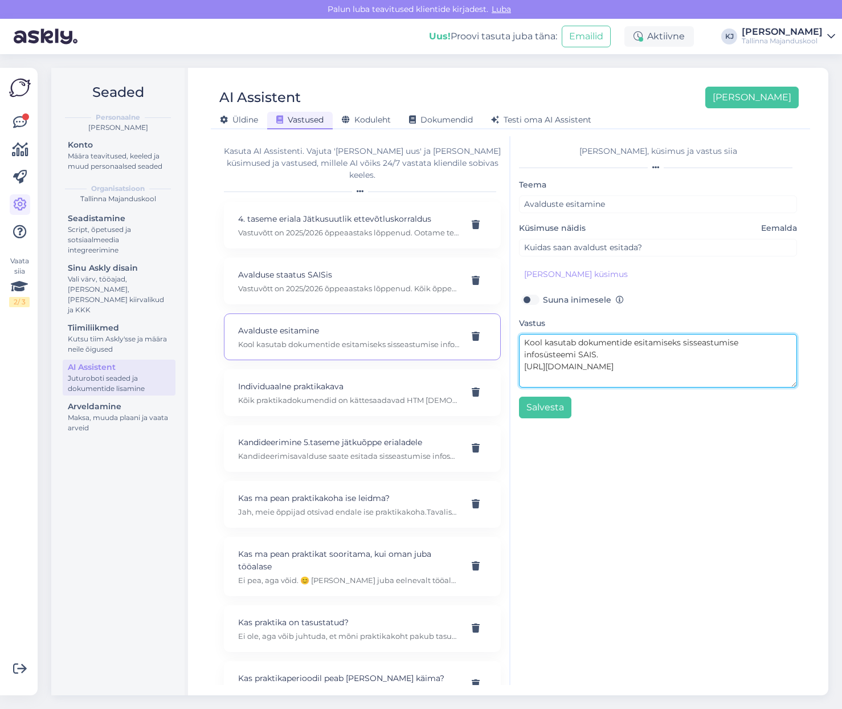
paste textarea "Vastuvõtt on 2025/2026 õppeaastaks lõppenud. Ootame teid kandideerima järgmisel…"
type textarea "Kool kasutab dokumentide esitamiseks sisseastumise infosüsteemi SAIS. https://s…"
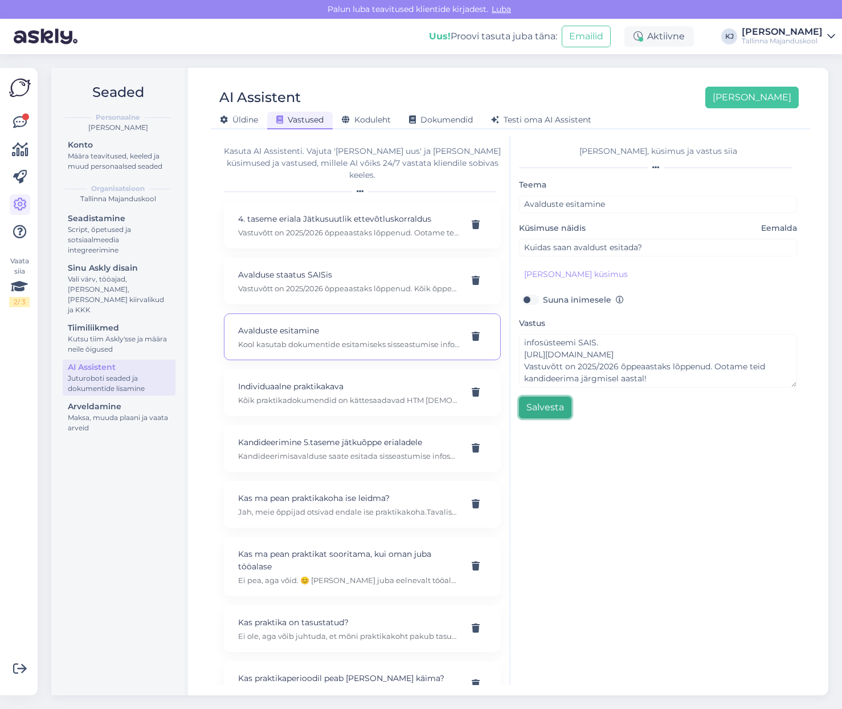
click at [553, 410] on button "Salvesta" at bounding box center [545, 408] width 52 height 22
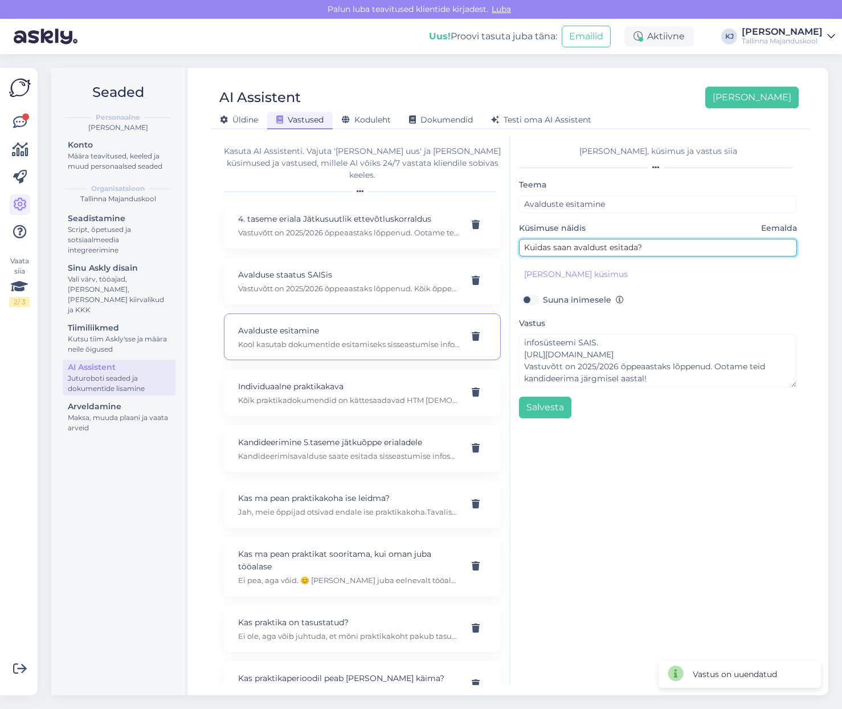
click at [574, 249] on input "Kuidas saan avaldust esitada?" at bounding box center [658, 248] width 278 height 18
type input "Kuidas saan sisseastumis avaldust esitada?"
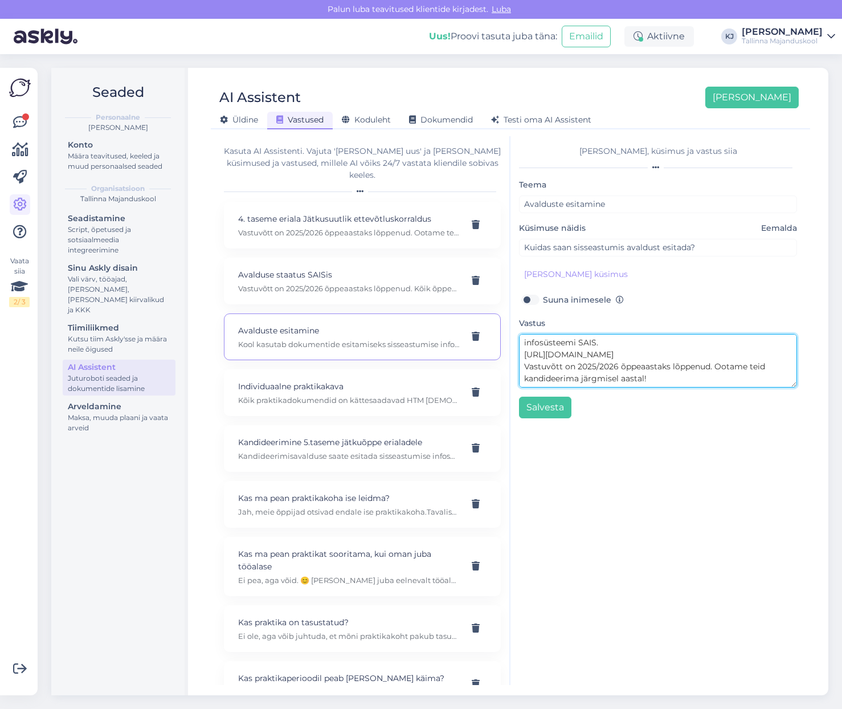
click at [639, 363] on textarea "Kool kasutab dokumentide esitamiseks sisseastumise infosüsteemi SAIS. https://s…" at bounding box center [658, 361] width 278 height 54
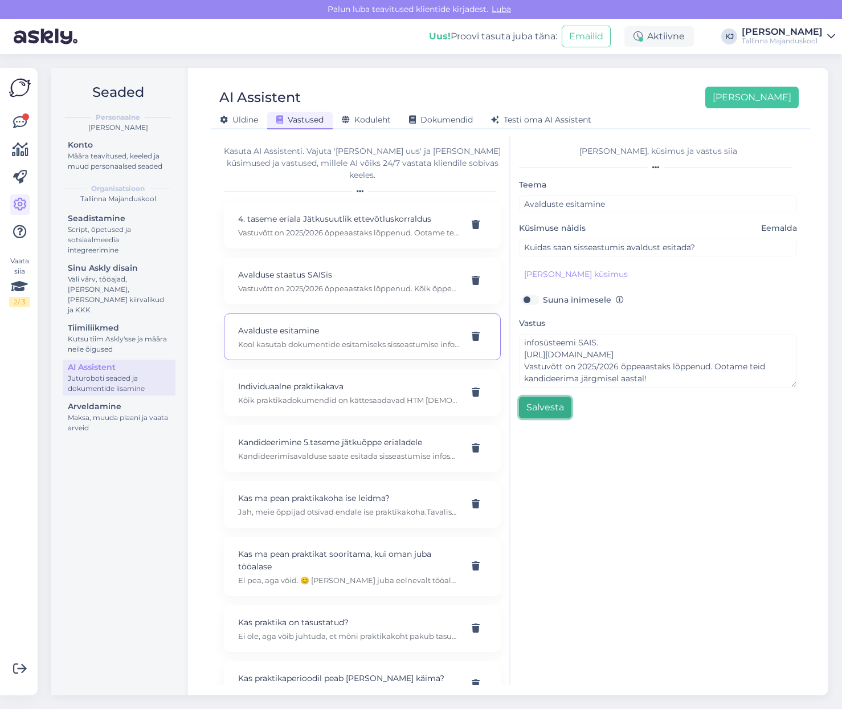
click at [569, 408] on button "Salvesta" at bounding box center [545, 408] width 52 height 22
click at [332, 382] on div "Individuaalne praktikakava Kõik praktikadokumendid on kättesaadavad HTM Moodle`…" at bounding box center [348, 392] width 221 height 25
type input "Individuaalne praktikakava"
type input "Kust ma leian oma individuaalse praktikakava?"
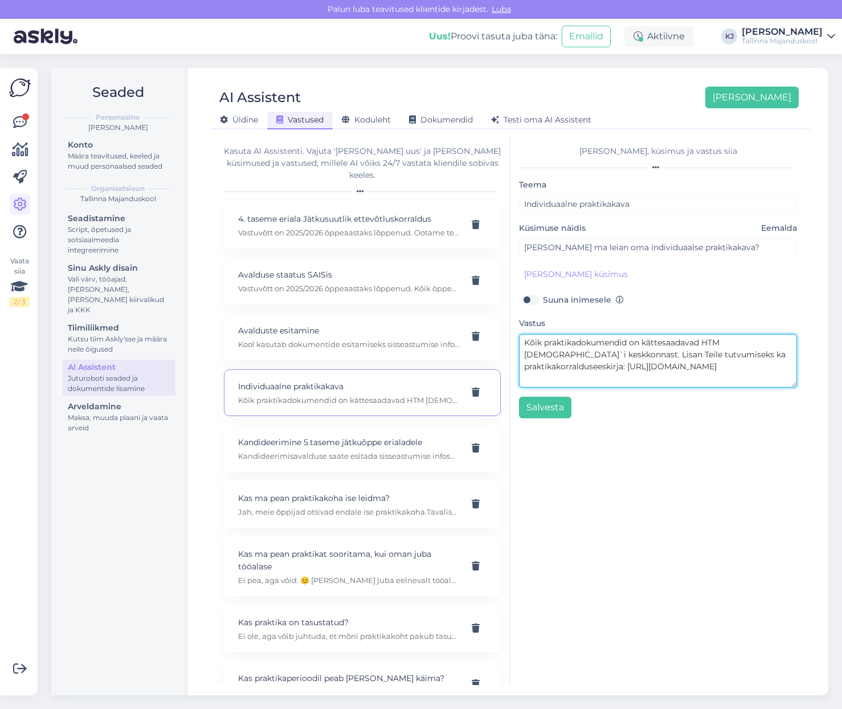
drag, startPoint x: 596, startPoint y: 382, endPoint x: 521, endPoint y: 366, distance: 76.8
click at [521, 366] on textarea "Kõik praktikadokumendid on kättesaadavad HTM Moodle`i keskkonnast. Lisan Teile …" at bounding box center [658, 361] width 278 height 54
paste textarea "bipGL-3sCPCN2aI4Sr60Ic0z79kedsfs"
type textarea "Kõik praktikadokumendid on kättesaadavad HTM Moodle`i keskkonnast. Lisan Teile …"
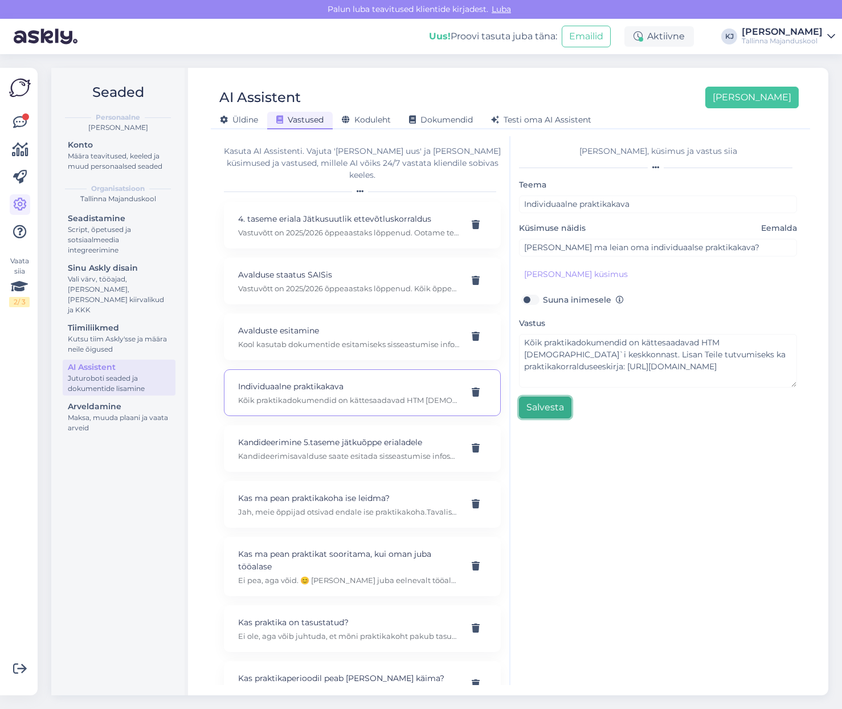
click at [539, 413] on button "Salvesta" at bounding box center [545, 408] width 52 height 22
click at [665, 389] on div "Teema Individuaalne praktikakava Küsimuse näidis Eemalda Kust ma leian oma indi…" at bounding box center [658, 298] width 278 height 240
click at [537, 410] on button "Salvesta" at bounding box center [545, 408] width 52 height 22
click at [345, 451] on p "Kandideerimisavalduse saate esitada sisseastumise infosüsteemis SAIS.ee. Vastuv…" at bounding box center [348, 456] width 221 height 10
type input "Kandideerimine 5.taseme jätkuõppe erialadele"
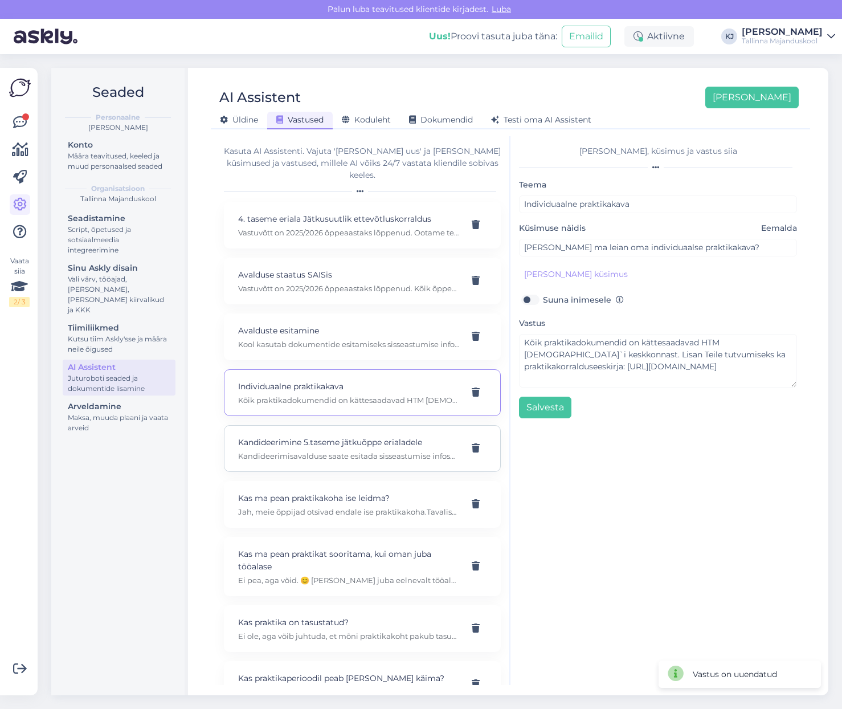
type input "Kuidas saab kandideerida 5.taseme jätkuõppe erialale?"
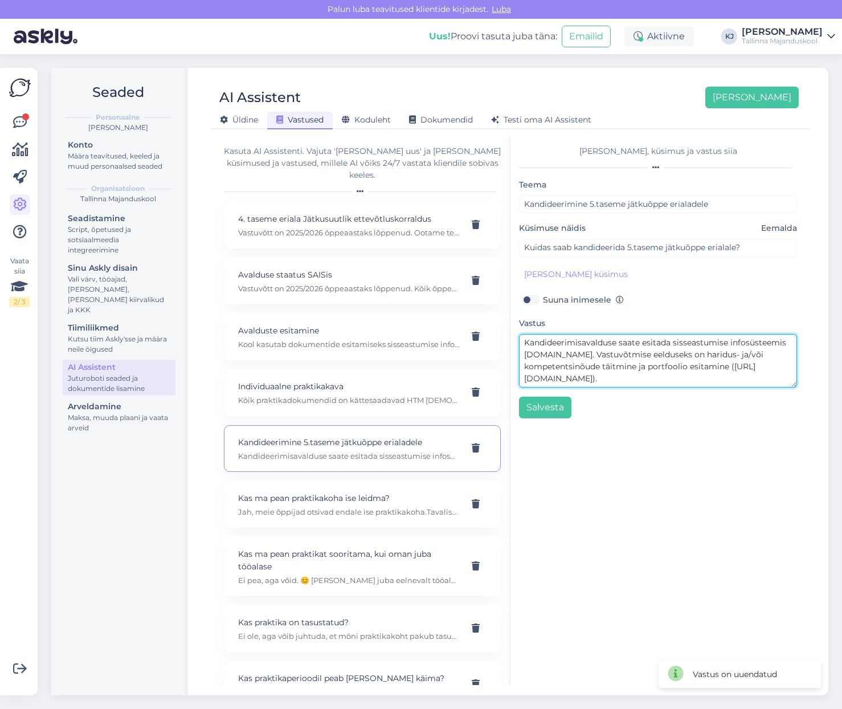
click at [607, 368] on textarea "Kandideerimisavalduse saate esitada sisseastumise infosüsteemis SAIS.ee. Vastuv…" at bounding box center [658, 361] width 278 height 54
click at [692, 378] on textarea "Kandideerimisavalduse saate esitada sisseastumise infosüsteemis SAIS.ee. Vastuv…" at bounding box center [658, 361] width 278 height 54
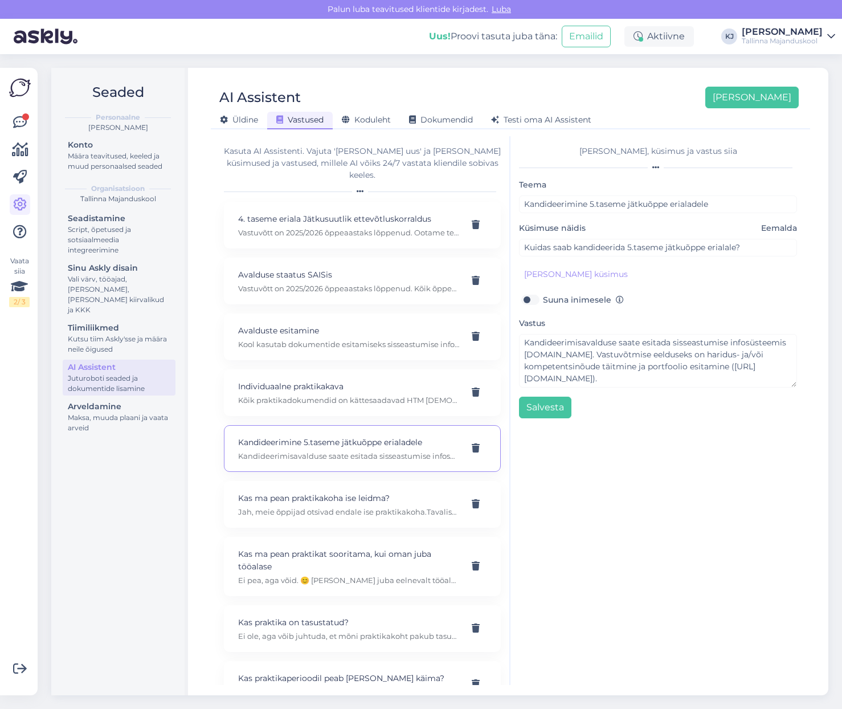
scroll to position [0, 0]
drag, startPoint x: 617, startPoint y: 353, endPoint x: 643, endPoint y: 358, distance: 27.3
click at [643, 358] on textarea "Kandideerimisavalduse saate esitada sisseastumise infosüsteemis SAIS.ee. Vastuv…" at bounding box center [658, 361] width 278 height 54
click at [629, 356] on textarea "Kandideerimisavalduse saate esitada sisseastumise infosüsteemis SAIS.ee. Vastuv…" at bounding box center [658, 361] width 278 height 54
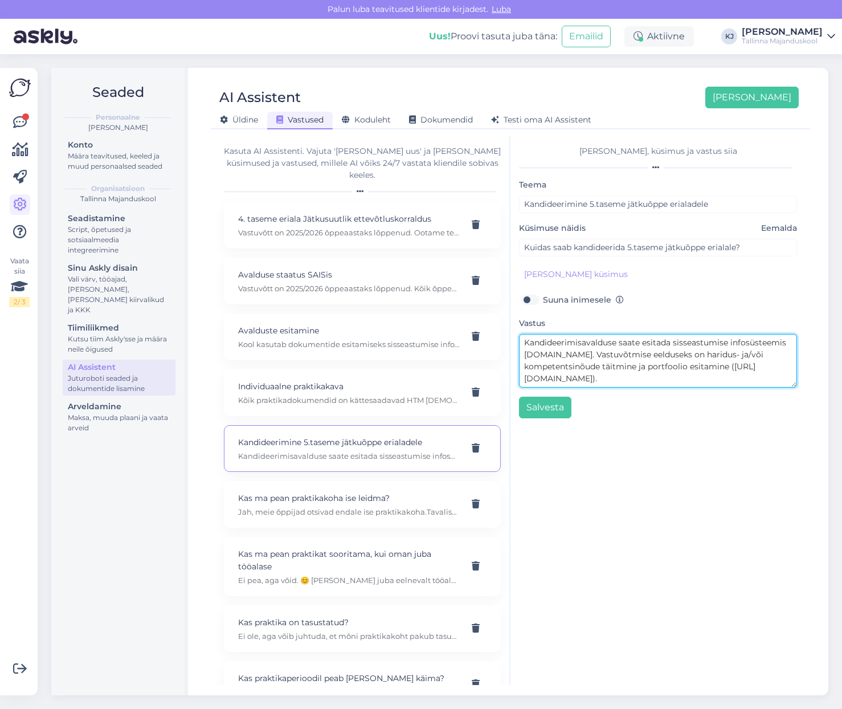
drag, startPoint x: 525, startPoint y: 341, endPoint x: 769, endPoint y: 418, distance: 256.3
click at [769, 418] on div "Lisa teema, küsimus ja vastus siia Teema Kandideerimine 5.taseme jätkuõppe eria…" at bounding box center [658, 410] width 295 height 549
paste textarea "Vastuvõtt on 2025/2026 õppeaastaks lõppenud. Ootame teid kandideerima järgmisel…"
click at [690, 376] on textarea "Vastuvõtt on 2025/2026 õppeaastaks lõppenud. Ootame teid kandideerima järgmisel…" at bounding box center [658, 361] width 278 height 54
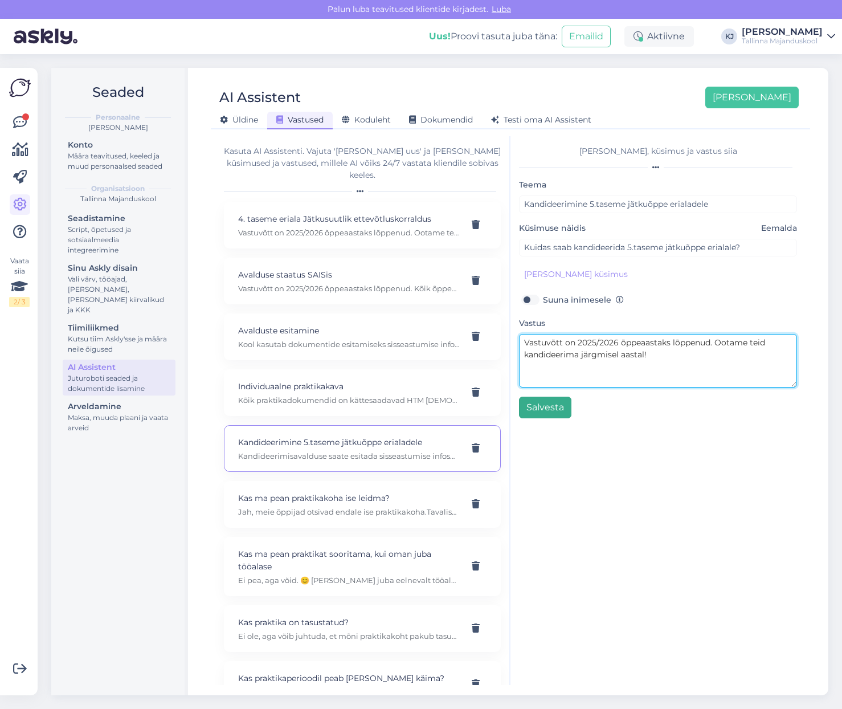
type textarea "Vastuvõtt on 2025/2026 õppeaastaks lõppenud. Ootame teid kandideerima järgmisel…"
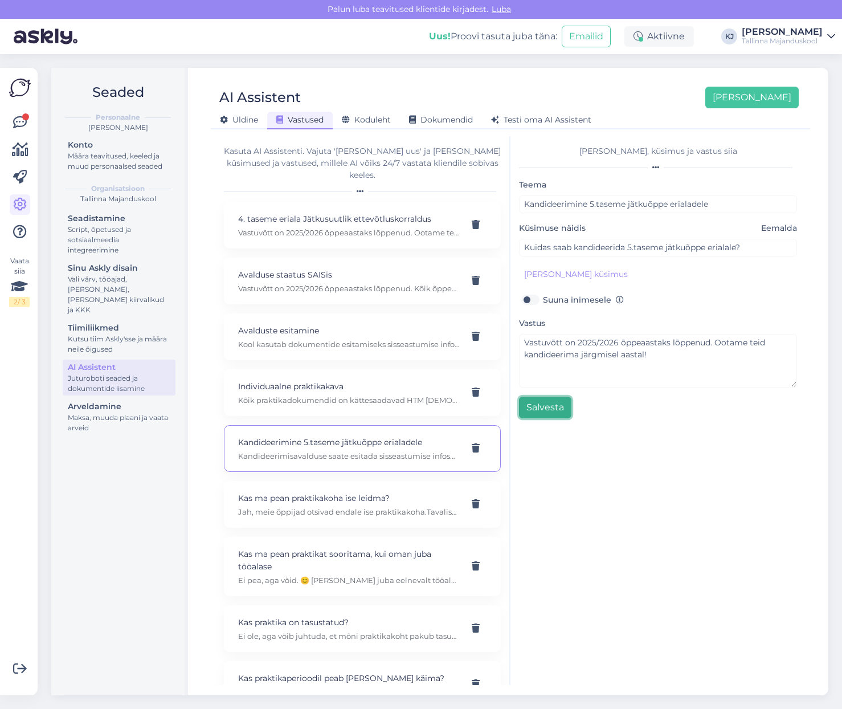
click at [541, 408] on button "Salvesta" at bounding box center [545, 408] width 52 height 22
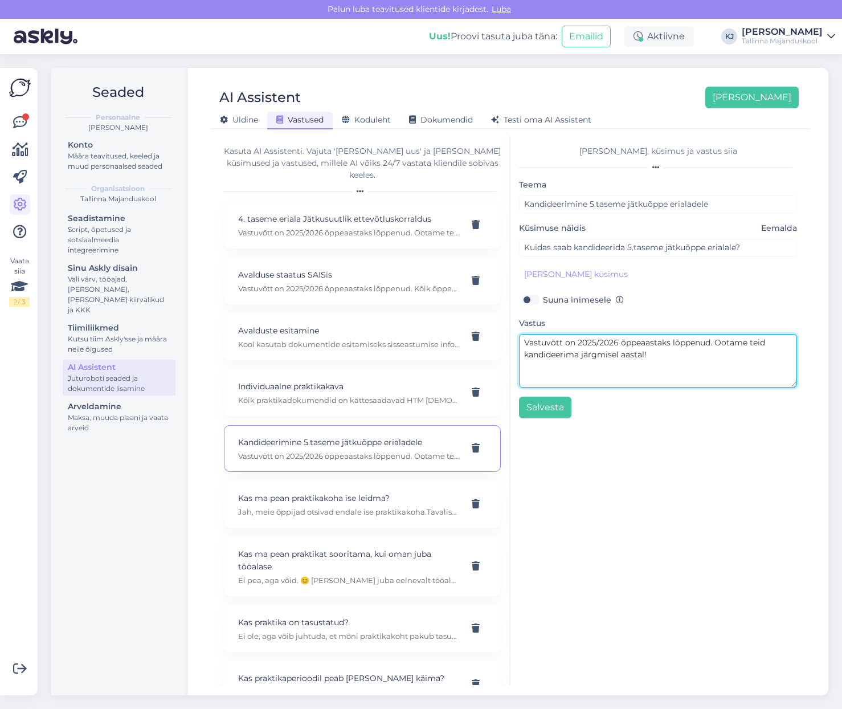
drag, startPoint x: 644, startPoint y: 385, endPoint x: 629, endPoint y: 388, distance: 15.8
click at [644, 385] on textarea "Vastuvõtt on 2025/2026 õppeaastaks lõppenud. Ootame teid kandideerima järgmisel…" at bounding box center [658, 361] width 278 height 54
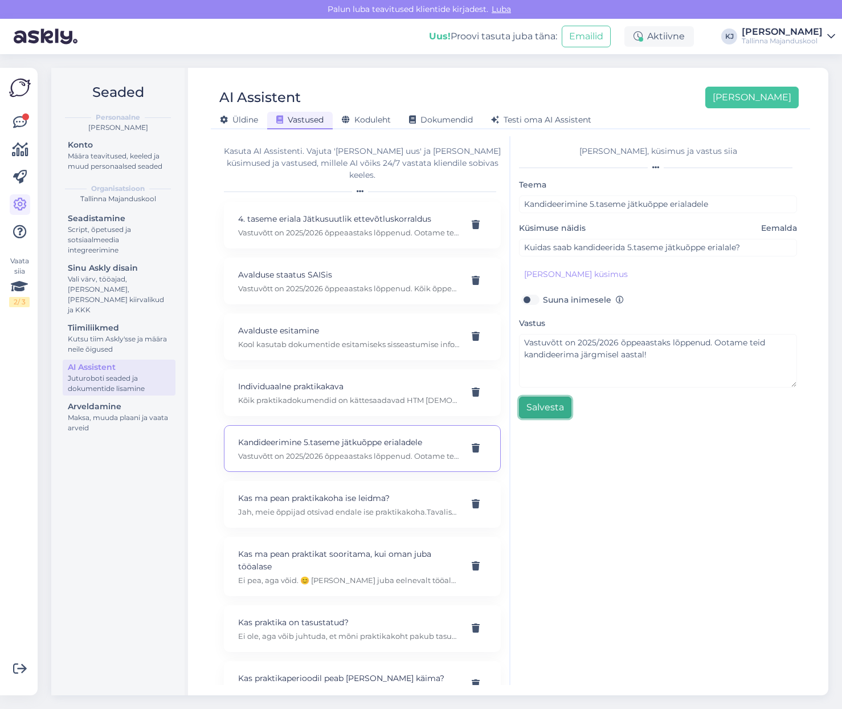
click at [541, 416] on button "Salvesta" at bounding box center [545, 408] width 52 height 22
click at [368, 507] on p "Jah, meie õppijad otsivad endale ise praktikakoha.Tavaliselt läbitakse praktika…" at bounding box center [348, 512] width 221 height 10
type input "Kas ma pean praktikakoha ise leidma?"
type textarea "Jah, meie õppijad otsivad endale ise praktikakoha.Tavaliselt läbitakse praktika…"
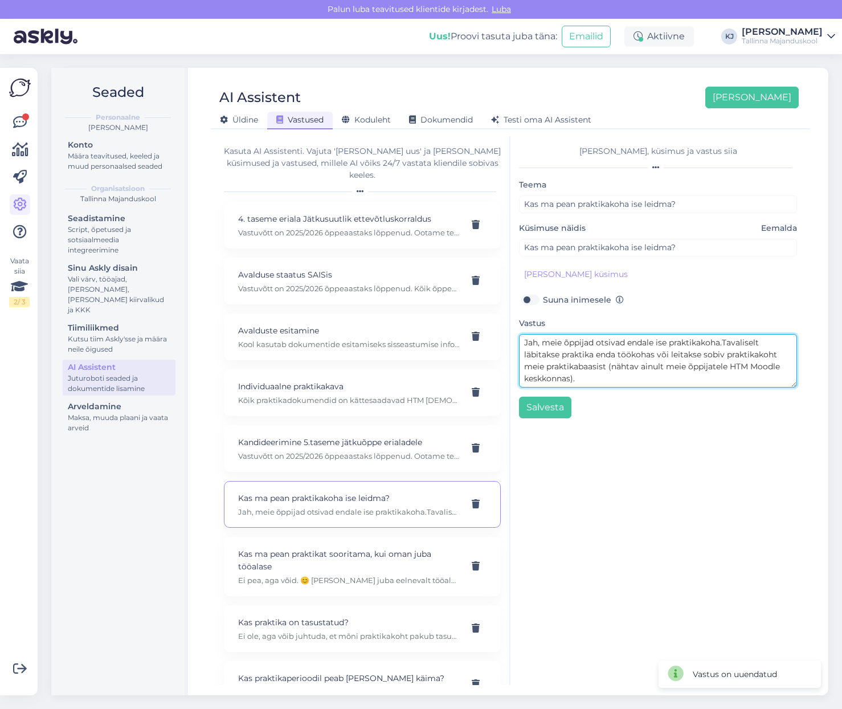
scroll to position [12, 0]
click at [319, 548] on p "Kas ma pean praktikat sooritama, kui oman juba tööalase" at bounding box center [348, 560] width 221 height 25
type input "Kas ma pean praktikat sooritama, kui oman juba tööalase"
type input "Kas ma pean praktikat sooritama, kui oman juba tööalaseid kogemusi?"
click at [665, 385] on textarea "Ei pea, aga võid. 😊 Kui omad juba eelnevalt tööalaselt piisavalt kogemusi ja te…" at bounding box center [658, 361] width 278 height 54
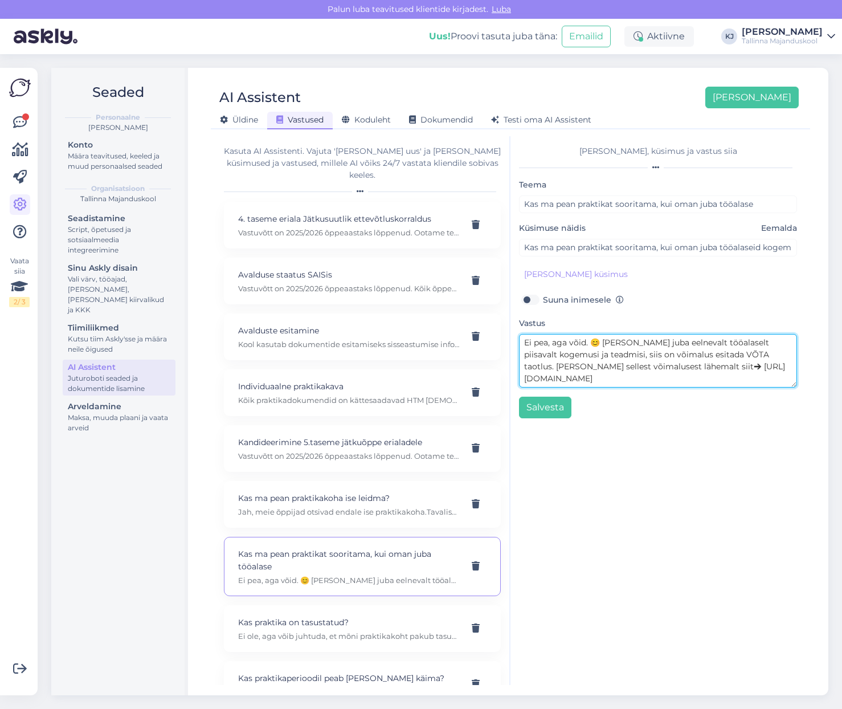
drag, startPoint x: 614, startPoint y: 382, endPoint x: 498, endPoint y: 368, distance: 116.6
click at [498, 368] on div "Kasuta AI Assistenti. Vajuta 'Lisa uus' ja lisa küsimused ja vastused, millele …" at bounding box center [510, 410] width 590 height 549
click at [699, 356] on textarea "Ei pea, aga võid. 😊 Kui omad juba eelnevalt tööalaselt piisavalt kogemusi ja te…" at bounding box center [658, 361] width 278 height 54
click at [667, 377] on textarea "Ei pea, aga võid. 😊 Kui omad juba eelnevalt tööalaselt piisavalt kogemusi ja te…" at bounding box center [658, 361] width 278 height 54
drag, startPoint x: 630, startPoint y: 378, endPoint x: 515, endPoint y: 366, distance: 116.3
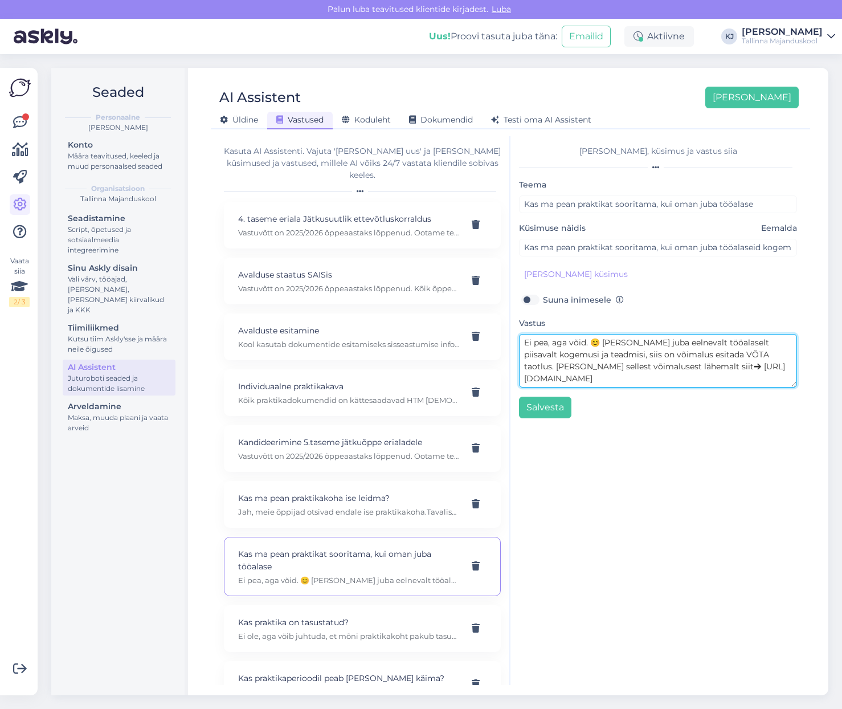
click at [515, 366] on div "Lisa teema, küsimus ja vastus siia Teema Kas ma pean praktikat sooritama, kui o…" at bounding box center [658, 410] width 295 height 549
click at [701, 375] on textarea "Ei pea, aga võid. 😊 Kui omad juba eelnevalt tööalaselt piisavalt kogemusi ja te…" at bounding box center [658, 361] width 278 height 54
drag, startPoint x: 595, startPoint y: 380, endPoint x: 462, endPoint y: 363, distance: 133.8
click at [462, 363] on div "Kasuta AI Assistenti. Vajuta 'Lisa uus' ja lisa küsimused ja vastused, millele …" at bounding box center [510, 410] width 590 height 549
paste textarea "v30CG_7Jltmkw7EARDP5u9vBMhrEcMpt"
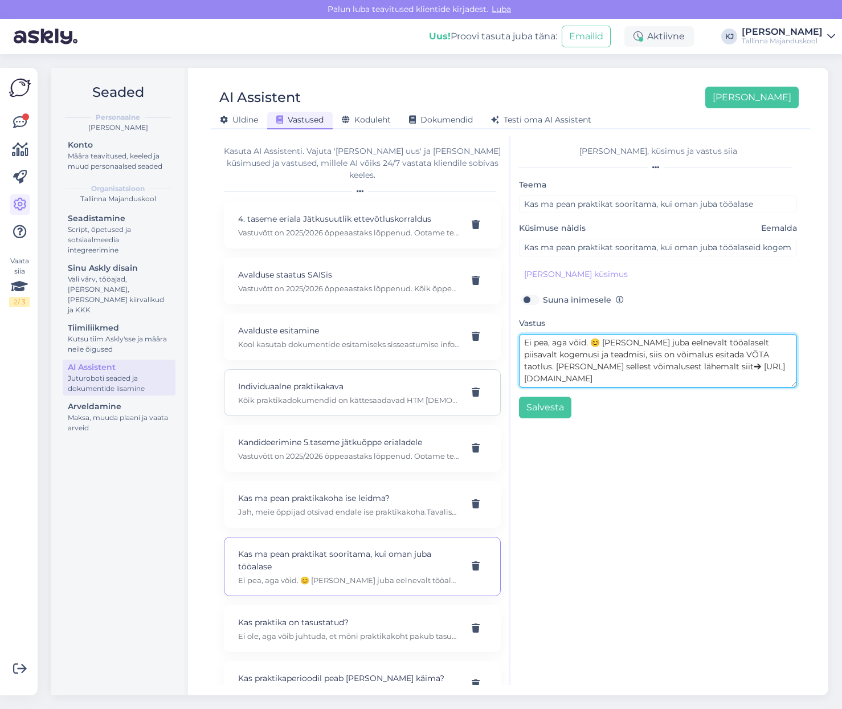
drag, startPoint x: 609, startPoint y: 382, endPoint x: 471, endPoint y: 364, distance: 139.7
click at [471, 364] on div "Kasuta AI Assistenti. Vajuta 'Lisa uus' ja lisa küsimused ja vastused, millele …" at bounding box center [510, 410] width 590 height 549
paste textarea
type textarea "Ei pea, aga võid. 😊 Kui omad juba eelnevalt tööalaselt piisavalt kogemusi ja te…"
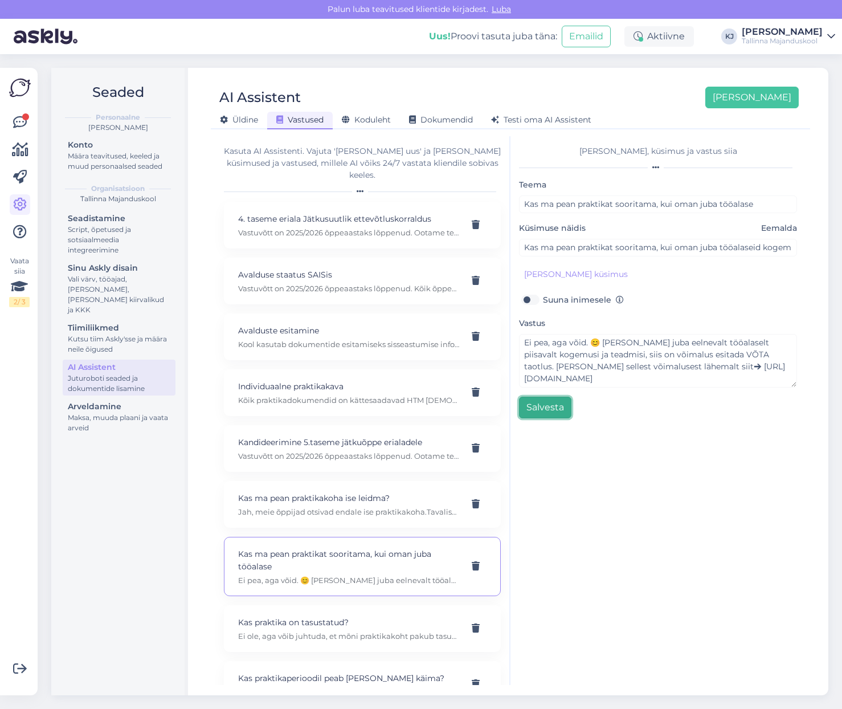
click at [554, 403] on button "Salvesta" at bounding box center [545, 408] width 52 height 22
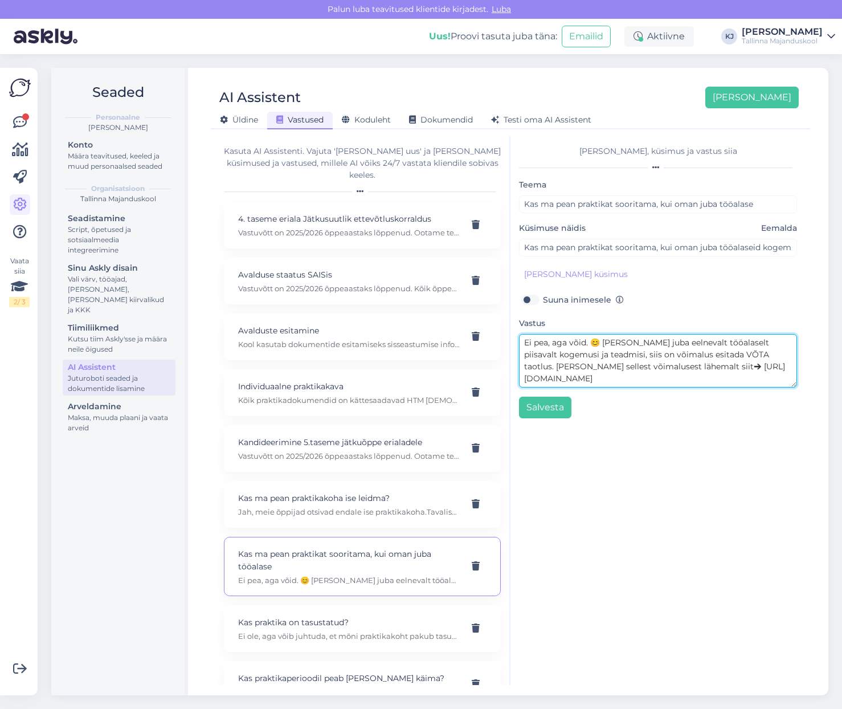
click at [722, 368] on textarea "Ei pea, aga võid. 😊 Kui omad juba eelnevalt tööalaselt piisavalt kogemusi ja te…" at bounding box center [658, 361] width 278 height 54
click at [354, 631] on p "Ei ole, aga võib juhtuda, et mõni praktikakoht pakub tasustatud praktikakohta." at bounding box center [348, 636] width 221 height 10
type input "Kas praktika on tasustatud?"
type textarea "Ei ole, aga võib juhtuda, et mõni praktikakoht pakub tasustatud praktikakohta."
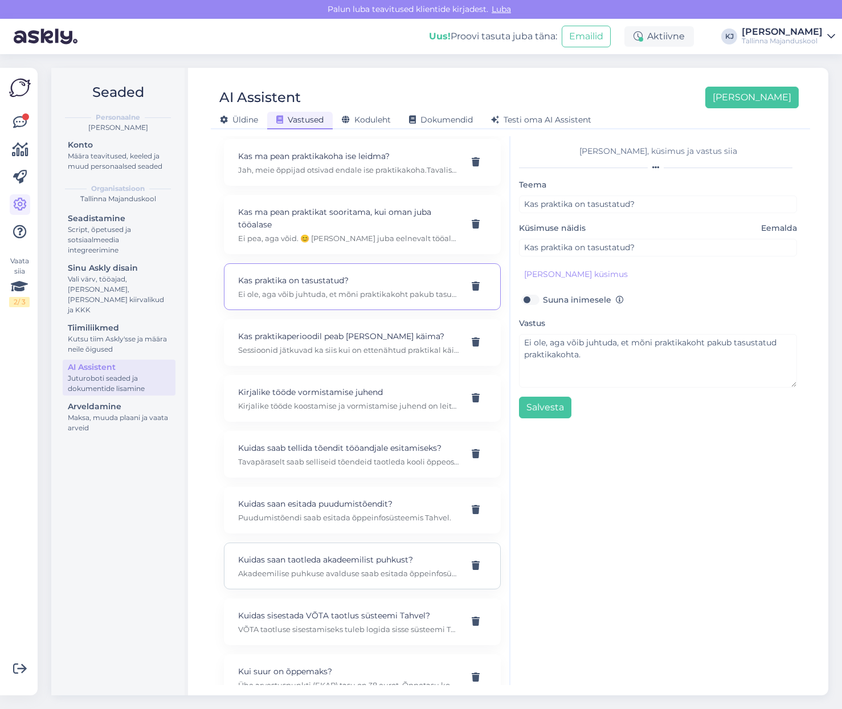
scroll to position [456, 0]
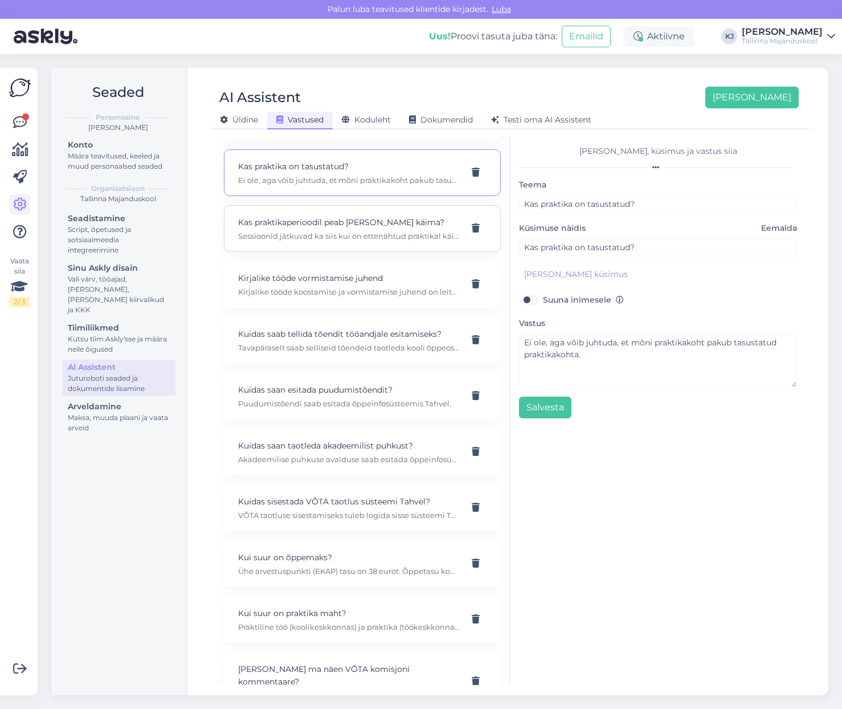
click at [366, 217] on div "Kas praktikaperioodil peab ka koolis käima? Sessioonid jätkuvad ka siis kui on …" at bounding box center [348, 228] width 221 height 25
type input "Kas praktikaperioodil peab ka koolis käima?"
type textarea "Sessioonid jätkuvad ka siis kui on ettenähtud praktikal käia. Praktikaperioodi …"
click at [384, 272] on p "Kirjalike tööde vormistamise juhend" at bounding box center [348, 278] width 221 height 13
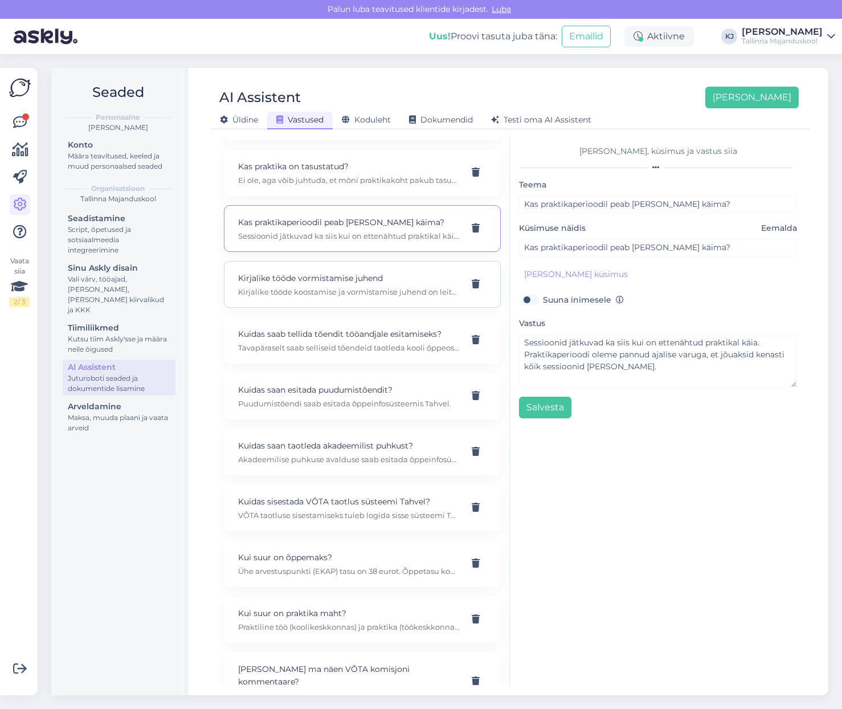
type input "Kirjalike tööde vormistamise juhend"
type input "Kas Tallinna Majanduskoolis on olemas eraldi dokument viitamise kohta?"
type textarea "Kirjalike tööde koostamise ja vormistamise juhend on leitav siit: https://drive…"
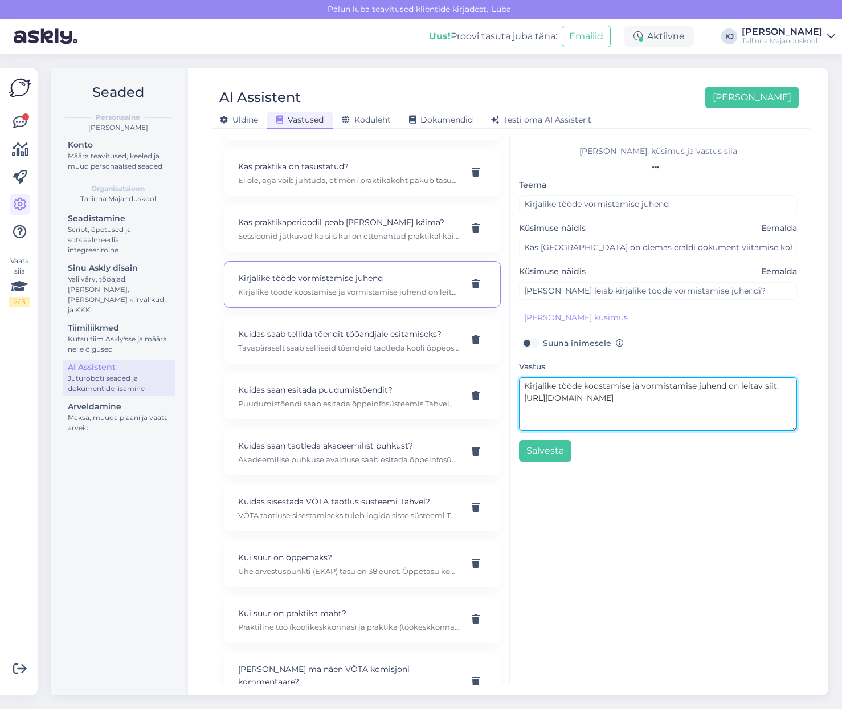
click at [668, 411] on textarea "Kirjalike tööde koostamise ja vormistamise juhend on leitav siit: https://drive…" at bounding box center [658, 404] width 278 height 54
drag, startPoint x: 614, startPoint y: 413, endPoint x: 509, endPoint y: 399, distance: 105.3
click at [509, 399] on div "Kasuta AI Assistenti. Vajuta 'Lisa uus' ja lisa küsimused ja vastused, millele …" at bounding box center [510, 410] width 590 height 549
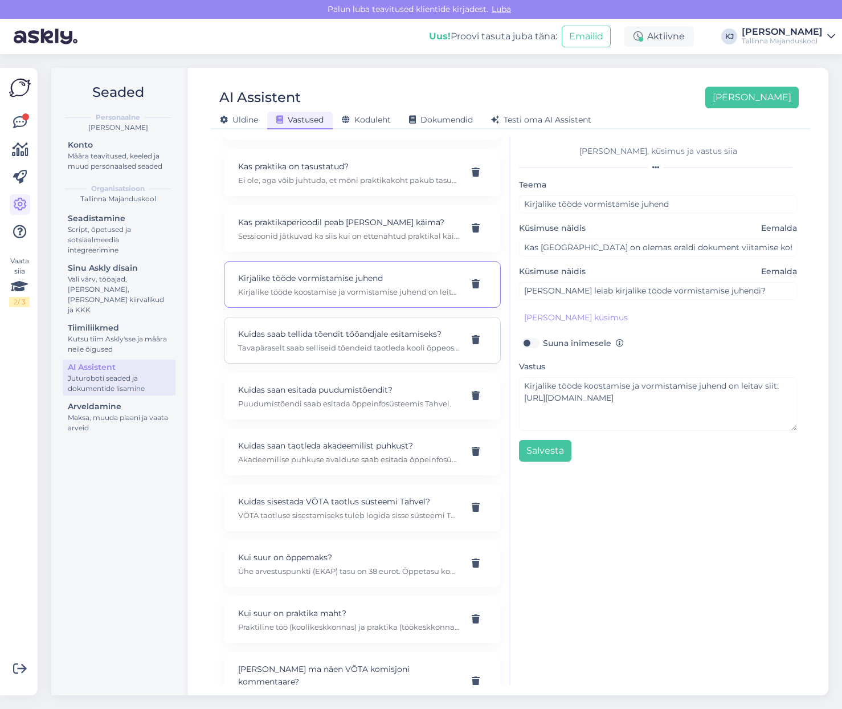
click at [328, 328] on p "Kuidas saab tellida tõendit tööandjale esitamiseks?" at bounding box center [348, 334] width 221 height 13
type input "Kuidas saab tellida tõendit tööandjale esitamiseks?"
type textarea "Tavapäraselt saab selliseid tõendeid taotleda kooli õppeosakonnast kas e-posti …"
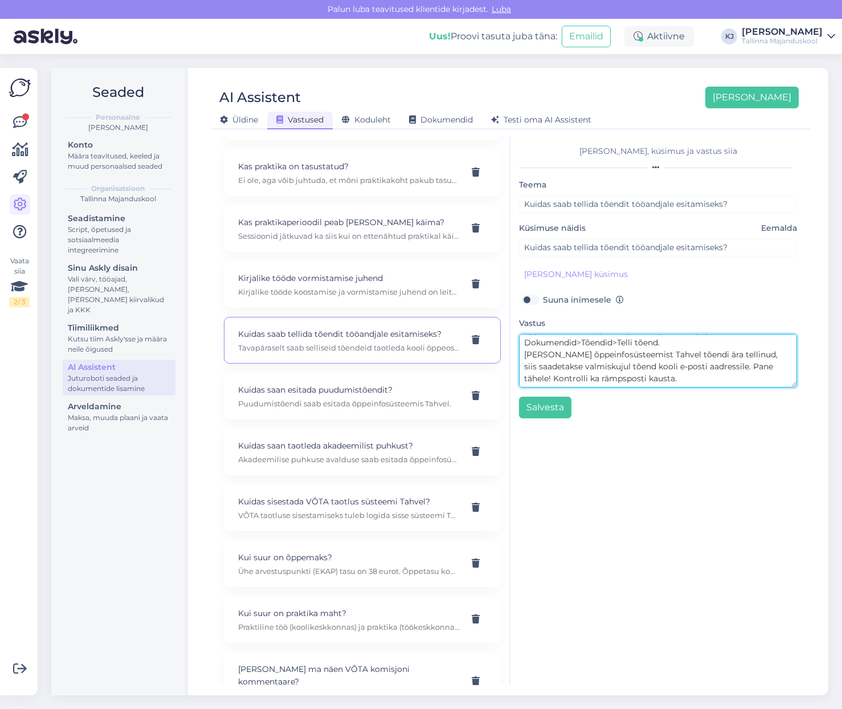
scroll to position [48, 0]
click at [311, 384] on p "Kuidas saan esitada puudumistõendit?" at bounding box center [348, 390] width 221 height 13
type input "Kuidas saan esitada puudumistõendit?"
type textarea "Puudumistõendi saab esitada õppeinfosüsteemis Tahvel."
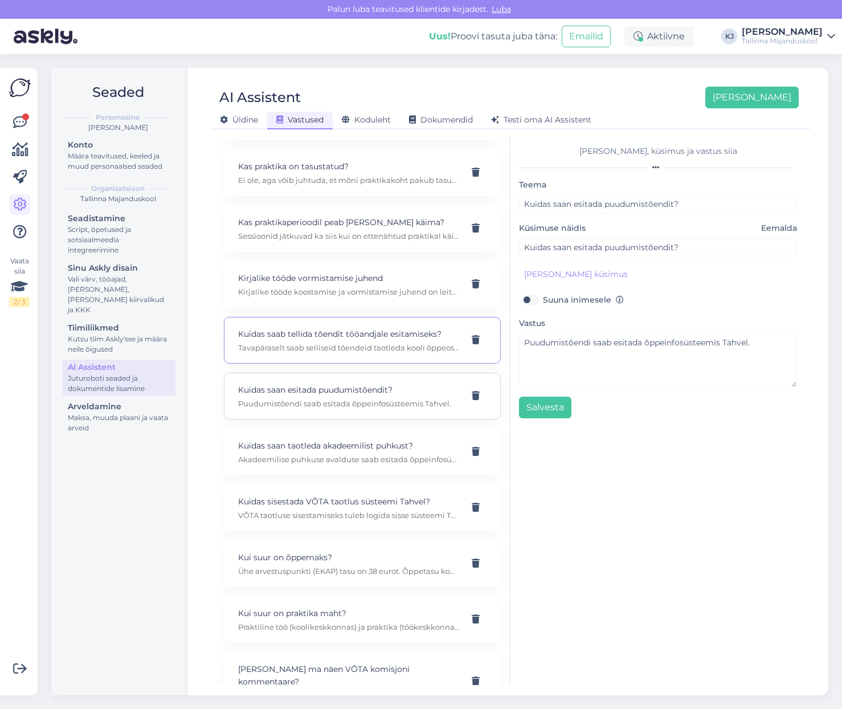
scroll to position [0, 0]
click at [651, 370] on textarea "Puudumistõendi saab esitada õppeinfosüsteemis Tahvel." at bounding box center [658, 361] width 278 height 54
click at [311, 454] on p "Akadeemilise puhkuse avalduse saab esitada õppeinfosüsteem Tahvel kaudu: Dokume…" at bounding box center [348, 459] width 221 height 10
type input "Kuidas saan taotleda akadeemilist puhkust?"
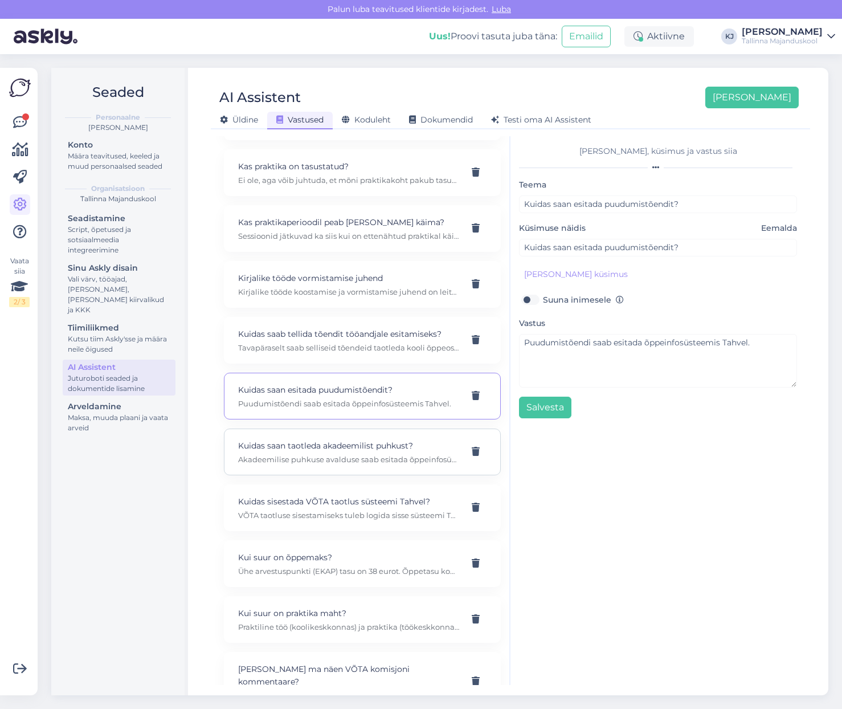
type textarea "Akadeemilise puhkuse avalduse saab esitada õppeinfosüsteem Tahvel kaudu: Dokume…"
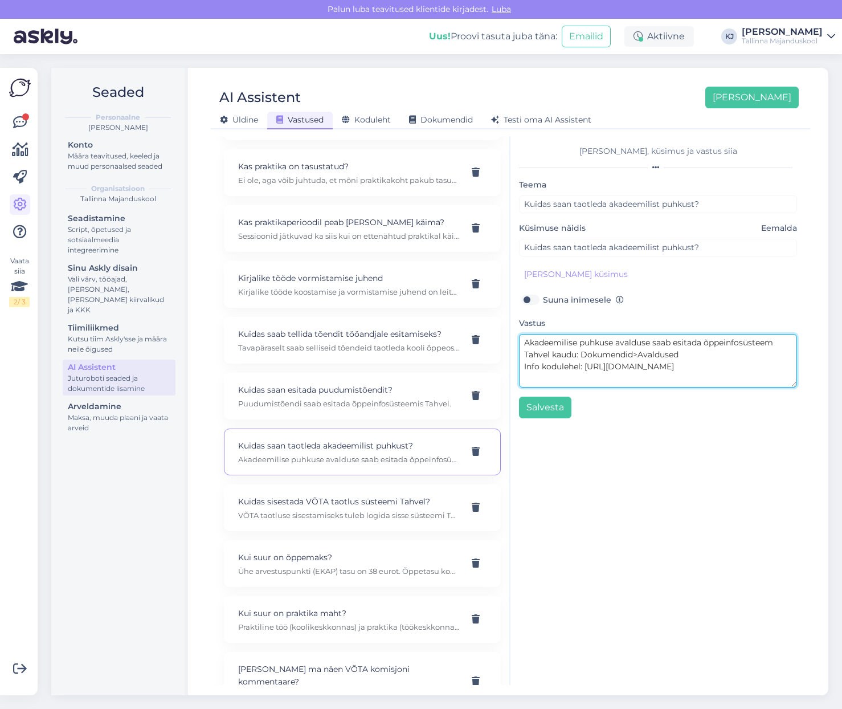
click at [700, 368] on textarea "Akadeemilise puhkuse avalduse saab esitada õppeinfosüsteem Tahvel kaudu: Dokume…" at bounding box center [658, 361] width 278 height 54
click at [358, 510] on p "VÕTA taotluse sisestamiseks tuleb logida sisse süsteemi Tahvel ja valida vastav…" at bounding box center [348, 515] width 221 height 10
type input "Kuidas sisestada VÕTA taotlus süsteemi Tahvel?"
type textarea "VÕTA taotluse sisestamiseks tuleb logida sisse süsteemi Tahvel ja valida vastav…"
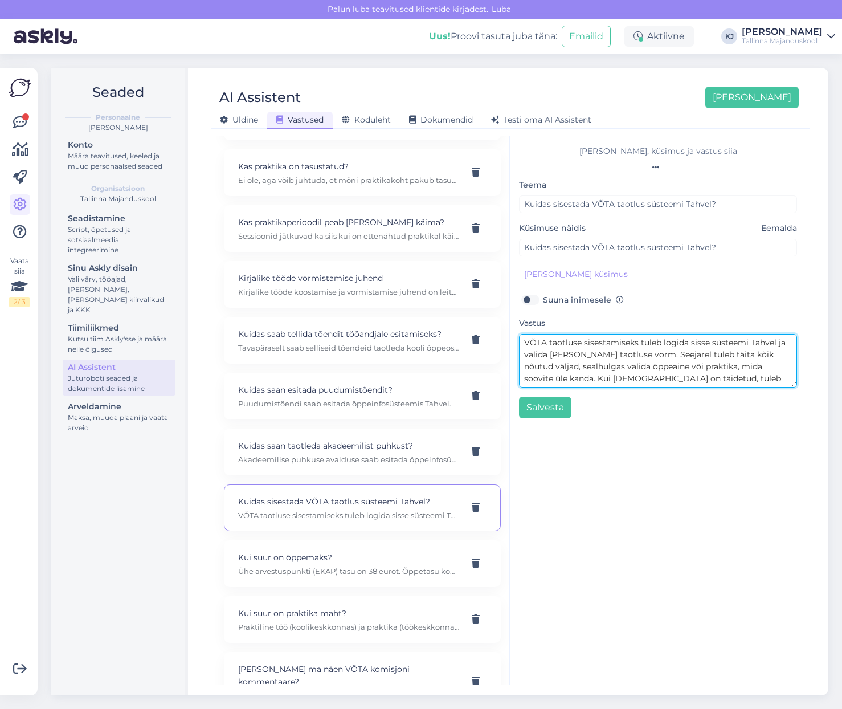
click at [784, 368] on textarea "VÕTA taotluse sisestamiseks tuleb logida sisse süsteemi Tahvel ja valida vastav…" at bounding box center [658, 361] width 278 height 54
click at [641, 345] on textarea "VÕTA taotluse sisestamiseks tuleb logida sisse süsteemi Tahvel ja valida vastav…" at bounding box center [658, 361] width 278 height 54
click at [366, 540] on div "Kui suur on õppemaks? Ühe arvestuspunkti (EKAP) tasu on 38 eurot. Õppetasu kogu…" at bounding box center [362, 563] width 277 height 47
type input "Kui suur on õppemaks?"
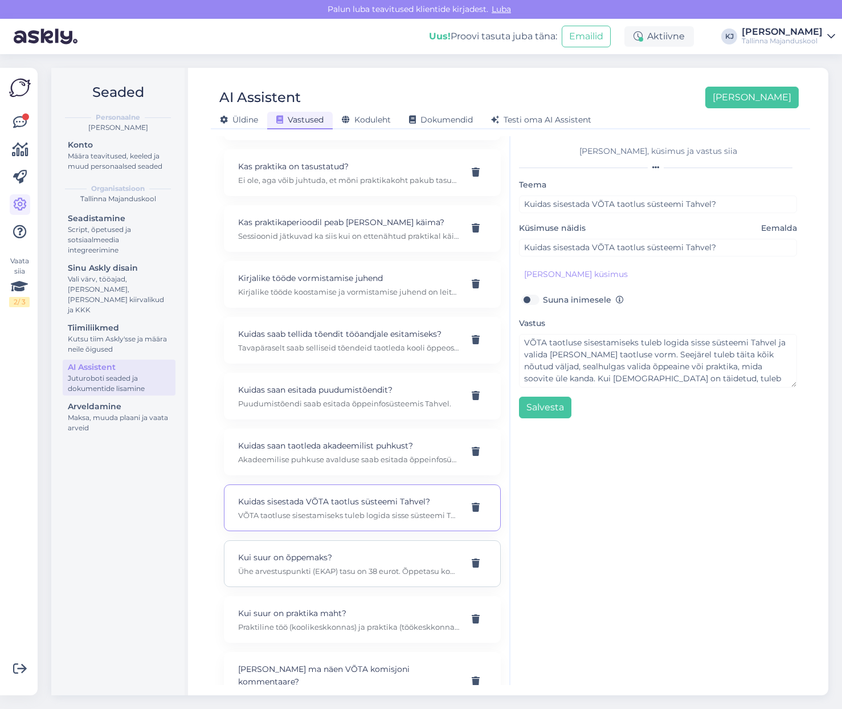
type textarea "Ühe arvestuspunkti (EKAP) tasu on 38 eurot. Õppetasu kogusumma saate teada kui …"
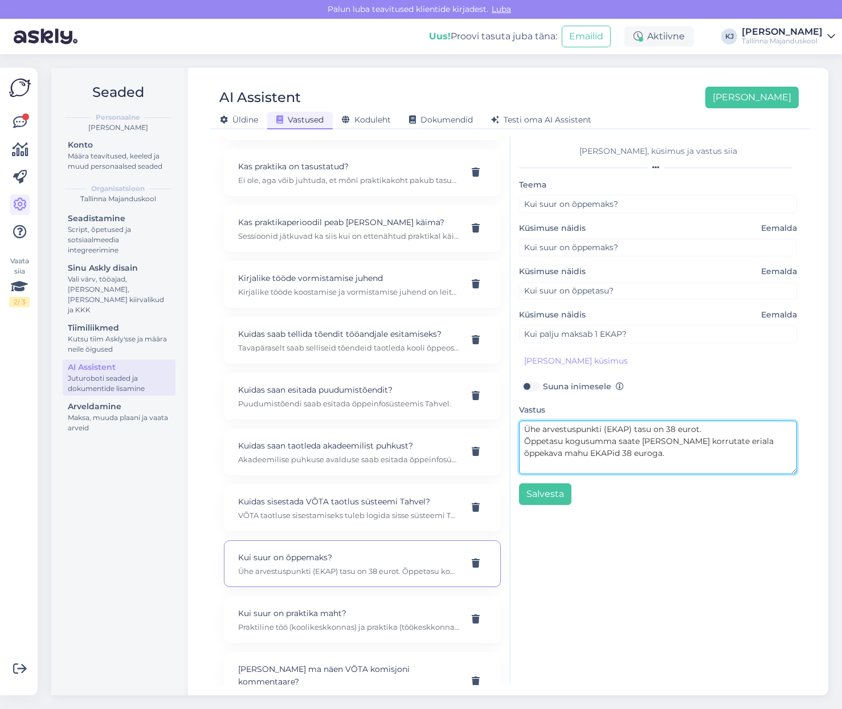
click at [699, 459] on textarea "Ühe arvestuspunkti (EKAP) tasu on 38 eurot. Õppetasu kogusumma saate teada kui …" at bounding box center [658, 448] width 278 height 54
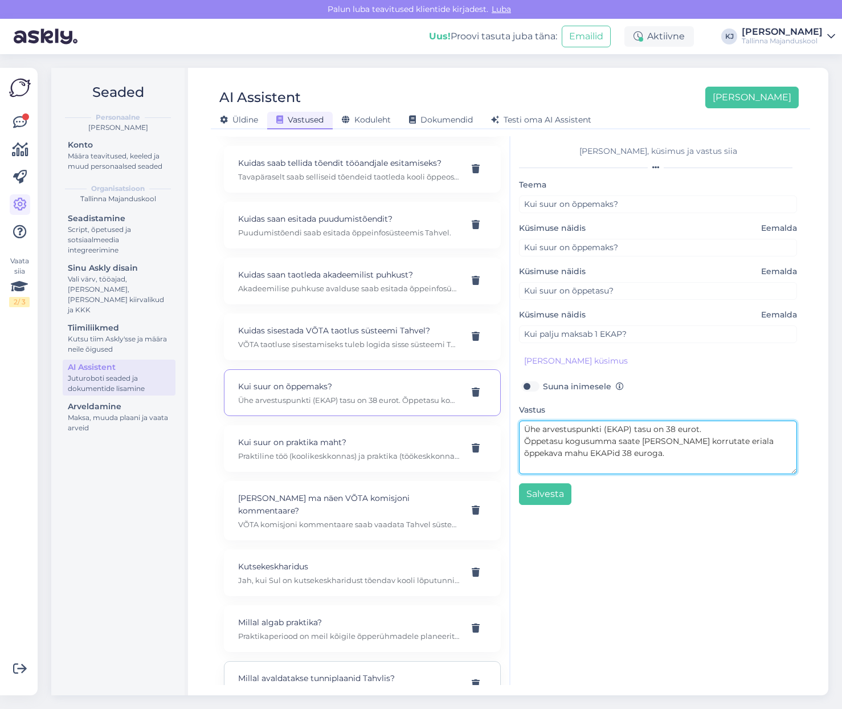
scroll to position [684, 0]
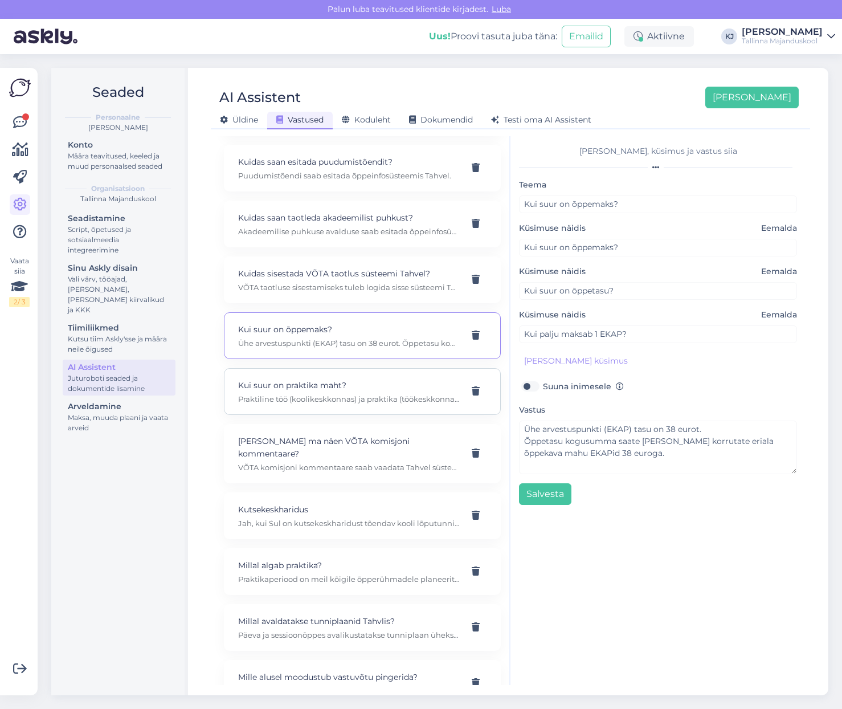
click at [358, 395] on div "Kui suur on praktika maht? Praktiline töö (koolikeskkonnas) ja praktika (töökes…" at bounding box center [362, 391] width 277 height 47
type input "Kui suur on praktika maht?"
type textarea "Praktiline töö (koolikeskkonnas) ja praktika (töökeskkonnas) moodustavad kutseõ…"
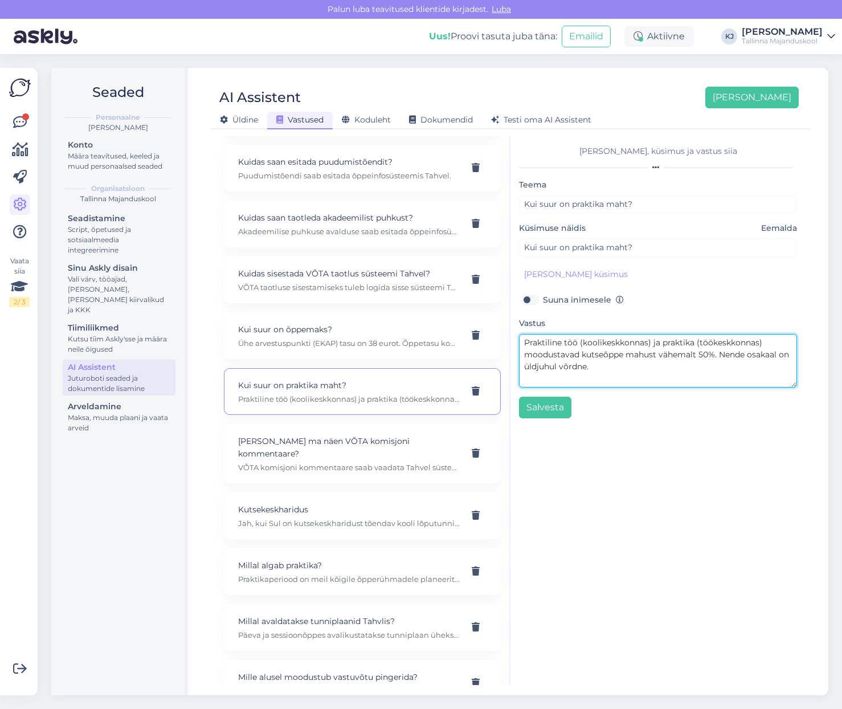
click at [647, 379] on textarea "Praktiline töö (koolikeskkonnas) ja praktika (töökeskkonnas) moodustavad kutseõ…" at bounding box center [658, 361] width 278 height 54
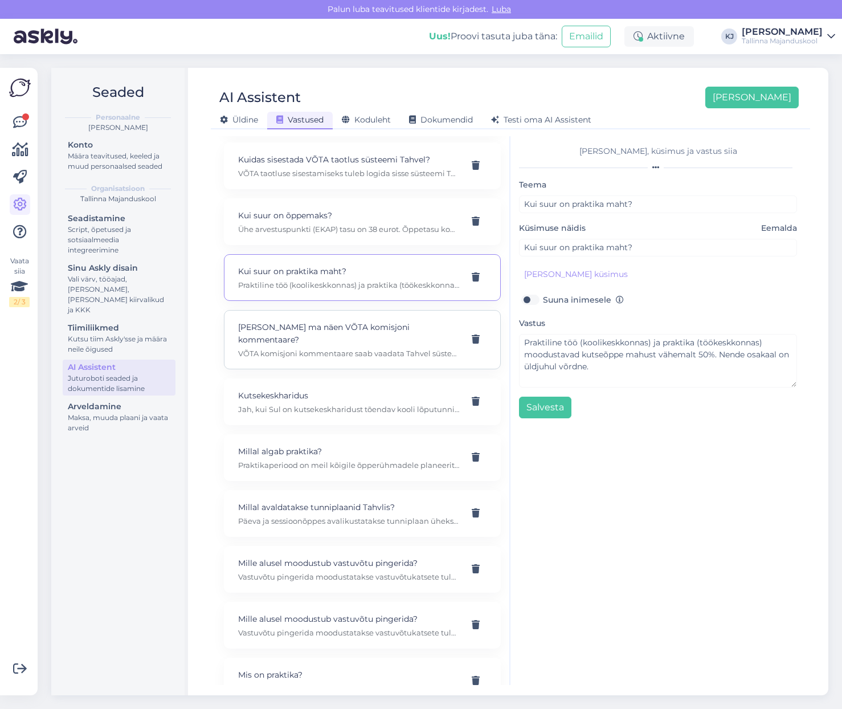
click at [378, 348] on p "VÕTA komisjoni kommentaare saab vaadata Tahvel süsteemis, kui avate oma esitatu…" at bounding box center [348, 353] width 221 height 10
type input "Kust ma näen VÕTA komisjoni kommentaare?"
type textarea "VÕTA komisjoni kommentaare saab vaadata Tahvel süsteemis, kui avate oma esitatu…"
click at [321, 389] on p "Kutsekeskharidus" at bounding box center [348, 395] width 221 height 13
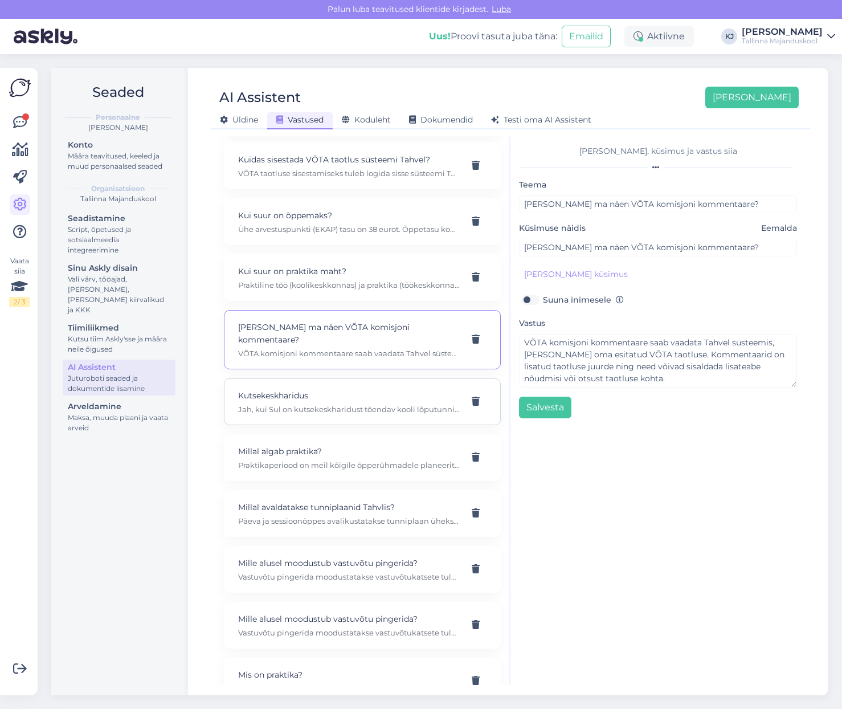
type input "Kutsekeskharidus"
type textarea "Jah, kui Sul on kutsekeskharidust tõendav kooli lõputunnistus. 5.taseme kutseõp…"
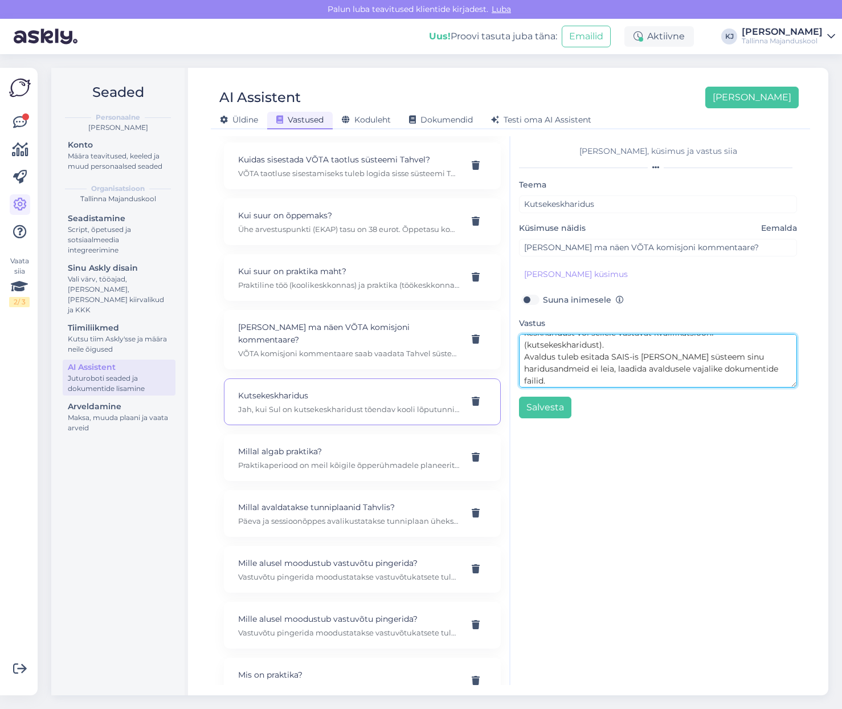
scroll to position [36, 0]
drag, startPoint x: 717, startPoint y: 380, endPoint x: 516, endPoint y: 355, distance: 203.3
click at [516, 355] on div "Lisa teema, küsimus ja vastus siia Teema Kutsekeskharidus Küsimuse näidis Eemal…" at bounding box center [658, 410] width 295 height 549
click at [577, 362] on textarea "Jah, kui Sul on kutsekeskharidust tõendav kooli lõputunnistus. 5.taseme kutseõp…" at bounding box center [658, 361] width 278 height 54
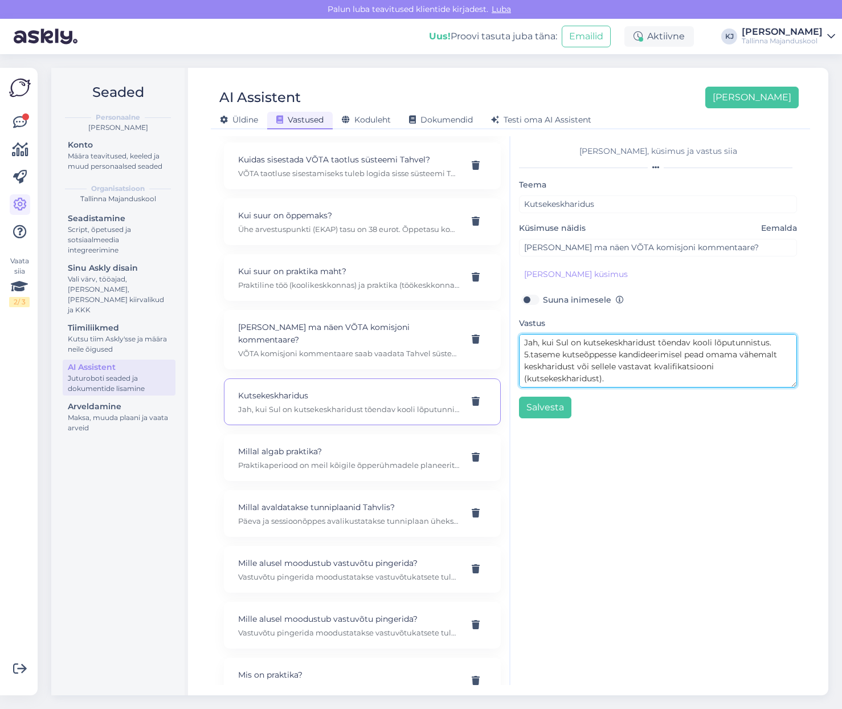
drag, startPoint x: 725, startPoint y: 366, endPoint x: 592, endPoint y: 371, distance: 132.9
click at [592, 371] on textarea "Jah, kui Sul on kutsekeskharidust tõendav kooli lõputunnistus. 5.taseme kutseõp…" at bounding box center [658, 361] width 278 height 54
click at [611, 384] on textarea "Jah, kui Sul on kutsekeskharidust tõendav kooli lõputunnistus. 5.taseme kutseõp…" at bounding box center [658, 361] width 278 height 54
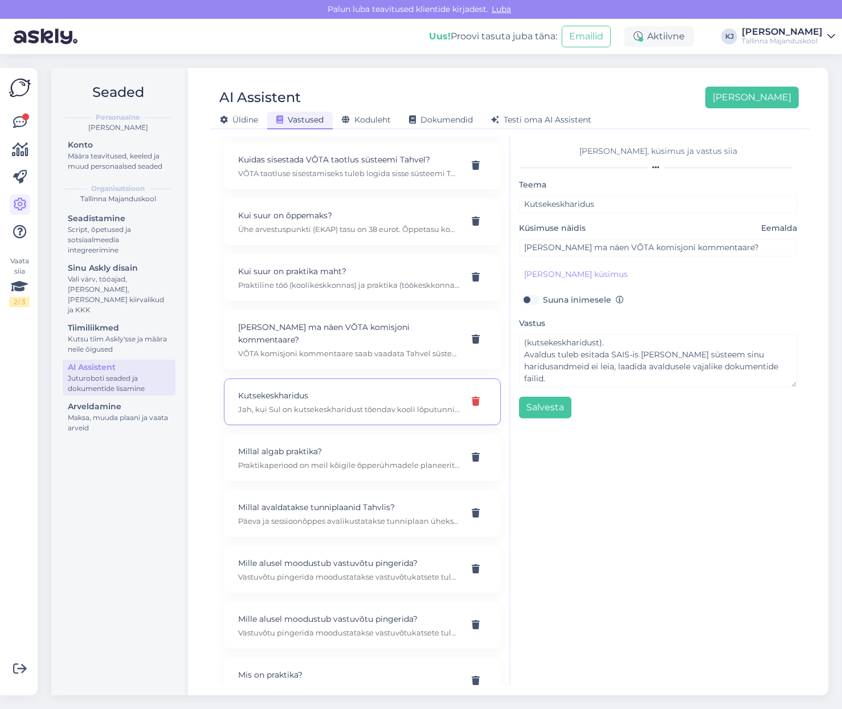
click at [472, 397] on icon at bounding box center [476, 401] width 8 height 9
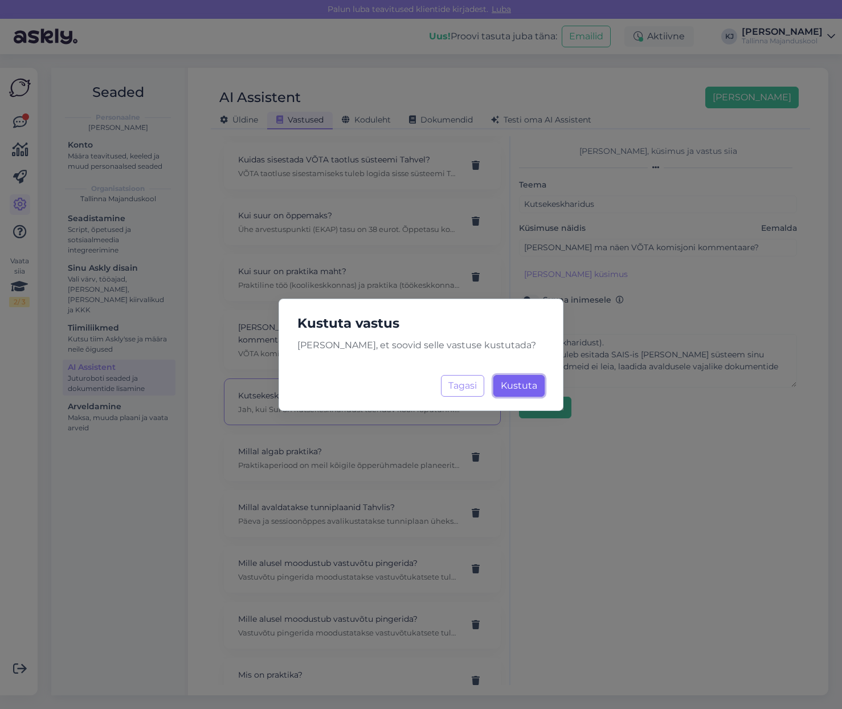
click at [511, 388] on span "Kustuta" at bounding box center [519, 385] width 36 height 11
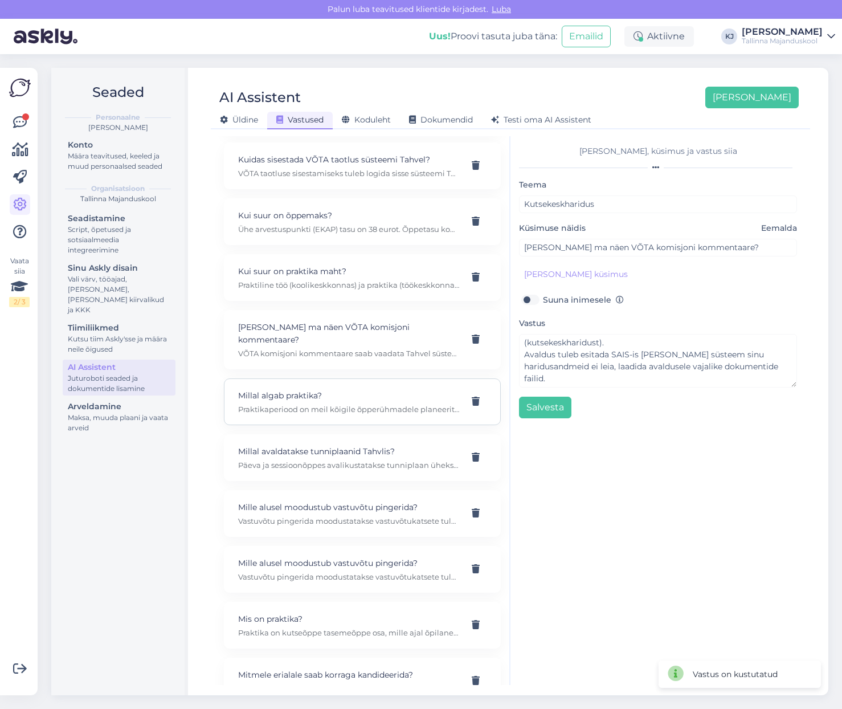
click at [336, 390] on div "Millal algab praktika? Praktikaperiood on meil kõigile õpperühmadele planeeritu…" at bounding box center [362, 401] width 277 height 47
type input "Millal algab praktika?"
type textarea "Praktikaperiood on meil kõigile õpperühmadele planeeritud praktikakorralduse ka…"
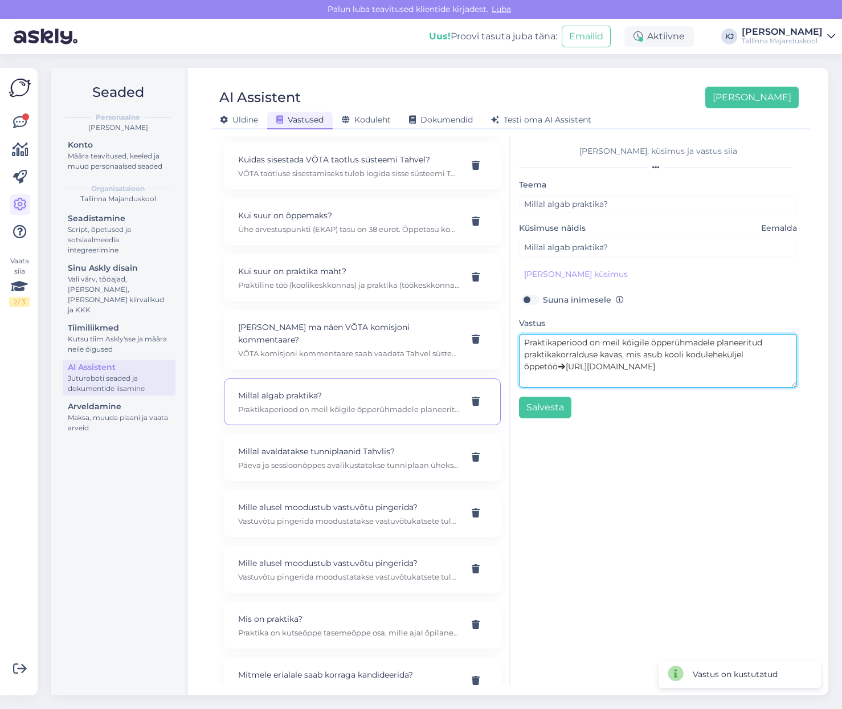
click at [641, 377] on textarea "Praktikaperiood on meil kõigile õpperühmadele planeeritud praktikakorralduse ka…" at bounding box center [658, 361] width 278 height 54
click at [691, 368] on textarea "Praktikaperiood on meil kõigile õpperühmadele planeeritud praktikakorralduse ka…" at bounding box center [658, 361] width 278 height 54
click at [329, 445] on p "Millal avaldatakse tunniplaanid Tahvlis?" at bounding box center [348, 451] width 221 height 13
type input "Millal avaldatakse tunniplaanid Tahvlis?"
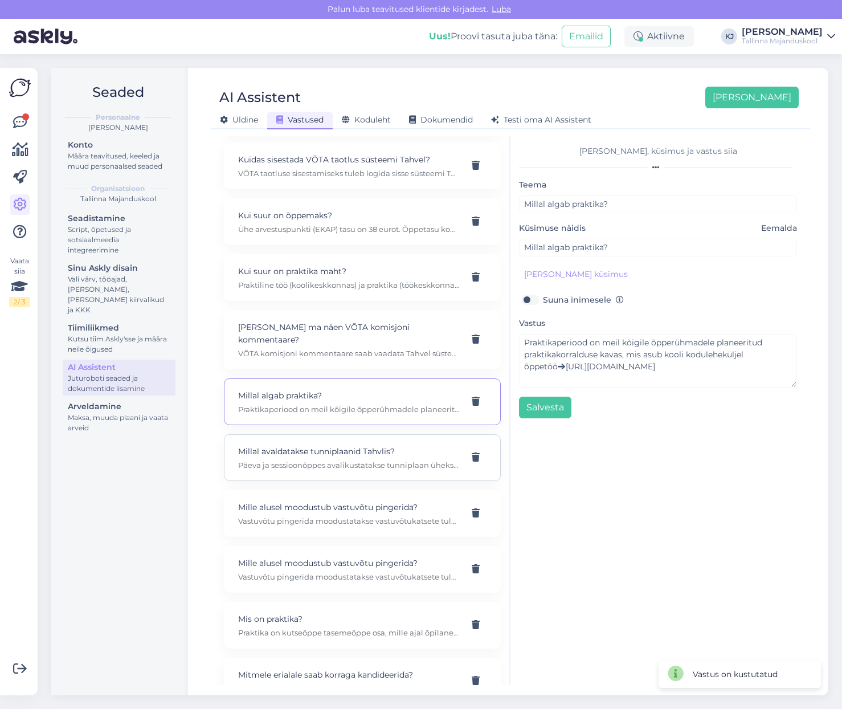
type textarea "Päeva ja sessioonõppes avalikustatakse tunniplaan üheks sessiooniks kuni neli n…"
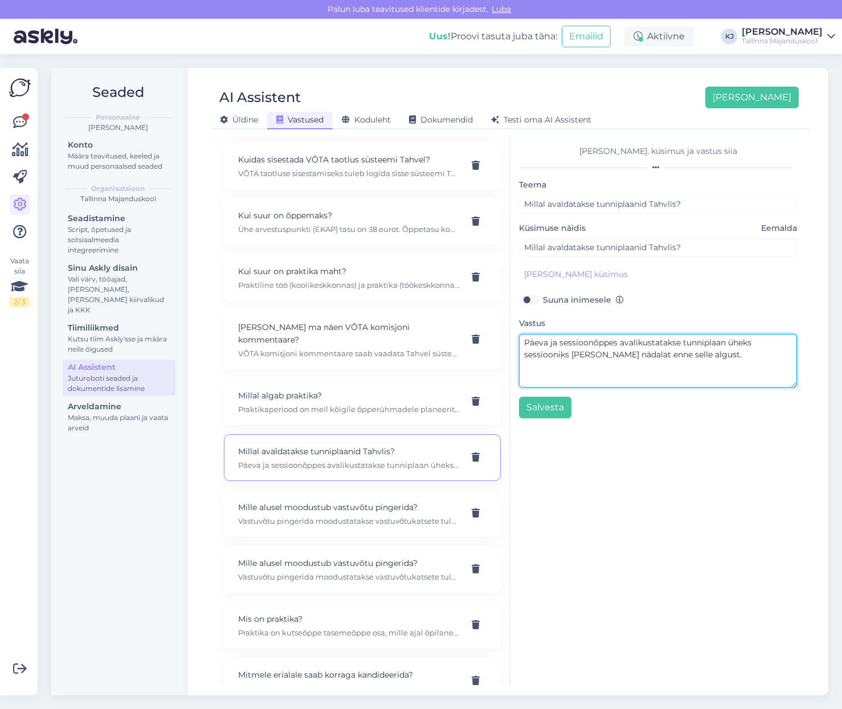
click at [651, 356] on textarea "Päeva ja sessioonõppes avalikustatakse tunniplaan üheks sessiooniks kuni neli n…" at bounding box center [658, 361] width 278 height 54
click at [648, 369] on textarea "Päeva ja sessioonõppes avalikustatakse tunniplaan üheks sessiooniks kuni neli n…" at bounding box center [658, 361] width 278 height 54
click at [364, 501] on p "Mille alusel moodustub vastuvõtu pingerida?" at bounding box center [348, 507] width 221 height 13
type input "Mille alusel moodustub vastuvõtu pingerida?"
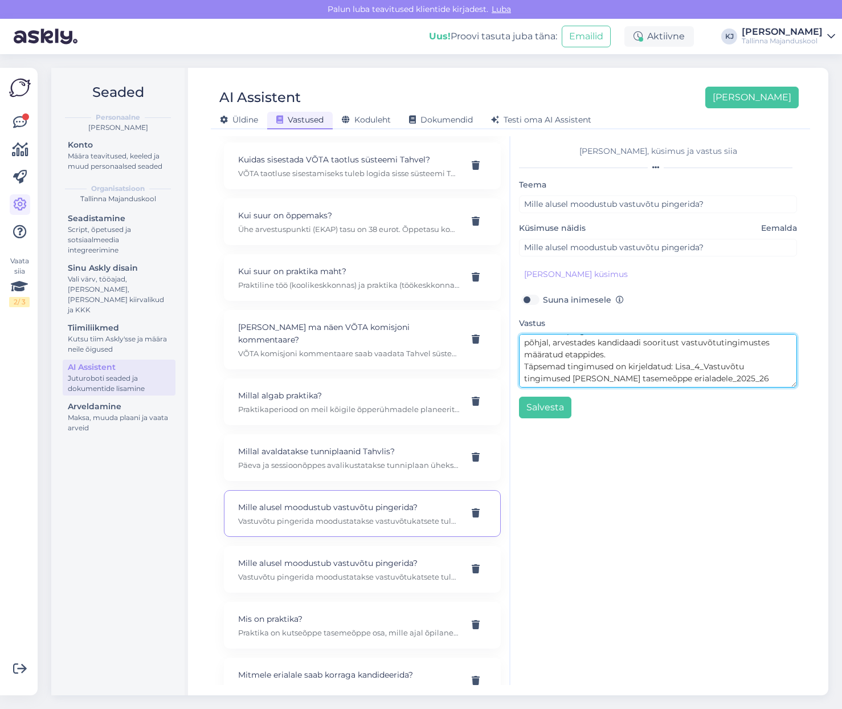
scroll to position [24, 0]
click at [355, 546] on div "Mille alusel moodustub vastuvõtu pingerida? Vastuvõtu pingerida moodustatakse v…" at bounding box center [362, 569] width 277 height 47
type textarea "Vastuvõtu pingerida moodustatakse vastuvõtukatsete tulemuste põhjal, arvestades…"
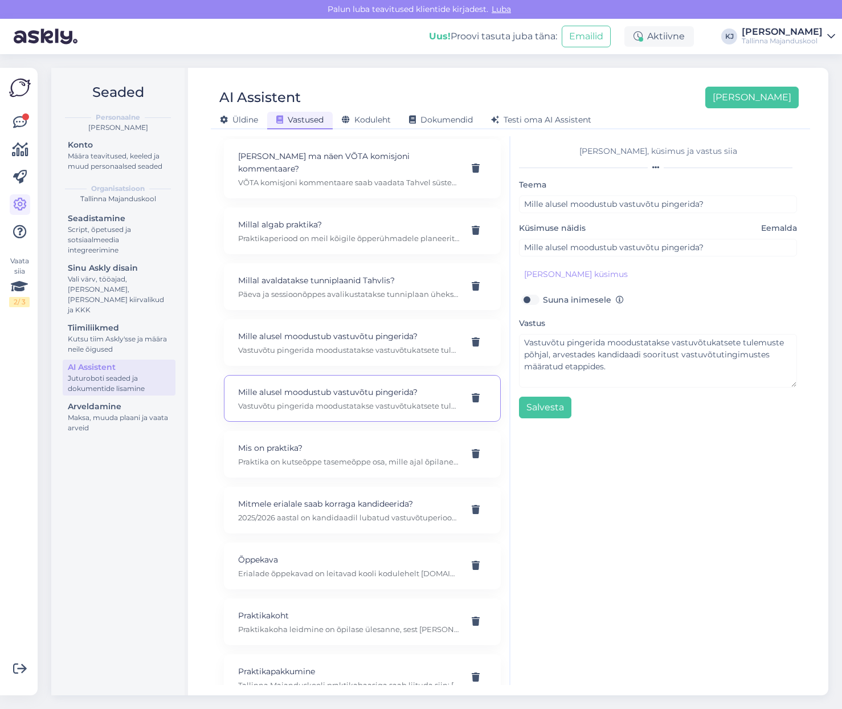
scroll to position [1026, 0]
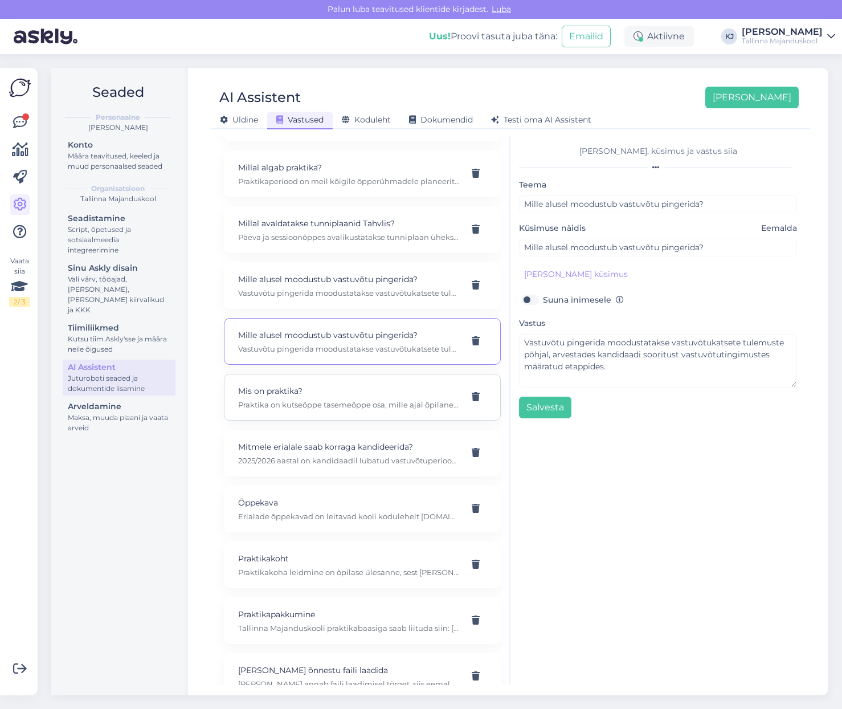
click at [345, 399] on p "Praktika on kutseõppe tasemeõppe osa, mille ajal õpilane täidab töökeskkonnas j…" at bounding box center [348, 404] width 221 height 10
type input "Mis on praktika?"
type textarea "Praktika on kutseõppe tasemeõppe osa, mille ajal õpilane täidab töökeskkonnas j…"
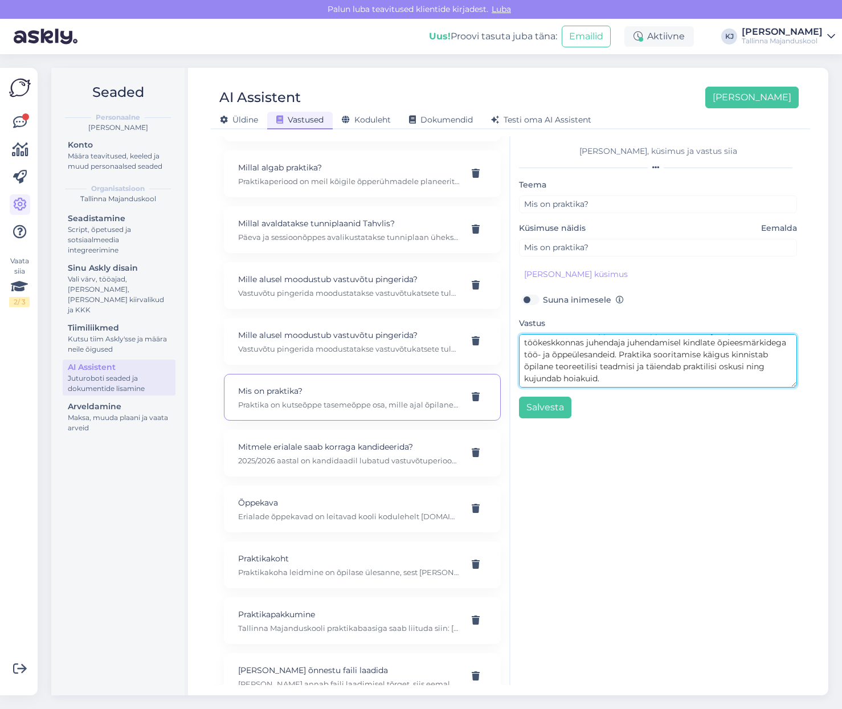
scroll to position [24, 0]
click at [314, 455] on p "2025/2026 aastal on kandidaadil lubatud vastuvõtuperioodil kandideerida kuni ka…" at bounding box center [348, 460] width 221 height 10
type input "Mitmele erialale saab korraga kandideerida?"
type input "Mitmele tasemeõppe erialale saab Majanduskoolis kandideerida?"
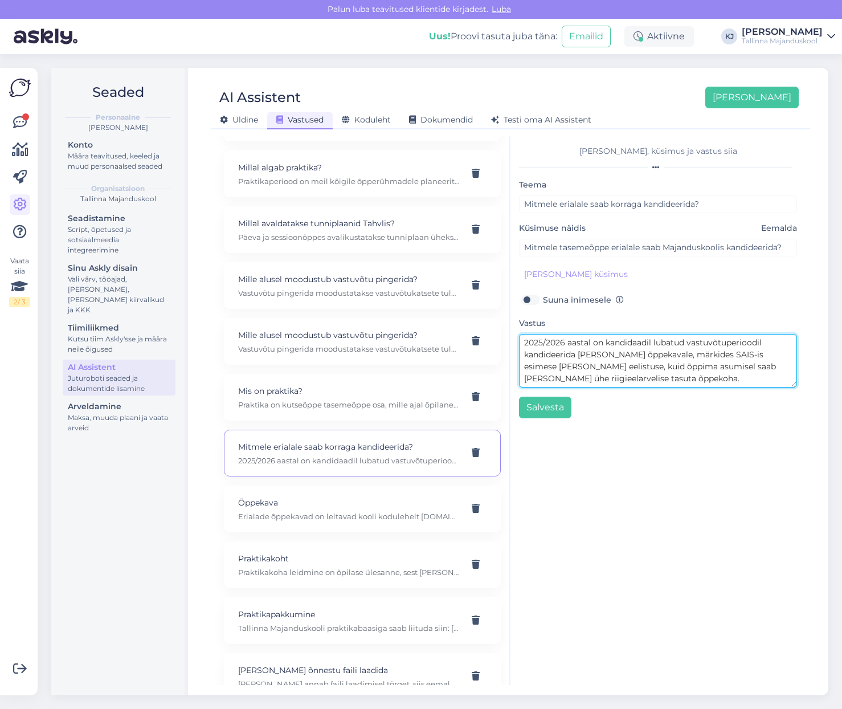
click at [696, 385] on textarea "2025/2026 aastal on kandidaadil lubatud vastuvõtuperioodil kandideerida kuni ka…" at bounding box center [658, 361] width 278 height 54
click at [739, 376] on textarea "2025/2026 aastal on kandidaadil lubatud vastuvõtuperioodil kandideerida kuni ka…" at bounding box center [658, 361] width 278 height 54
click at [586, 386] on textarea "2025/2026 aastal on kandidaadil lubatud vastuvõtuperioodil kandideerida kuni ka…" at bounding box center [658, 361] width 278 height 54
paste textarea "Vastuvõtt on 2025/2026 õppeaastaks lõppenud. Ootame teid kandideerima järgmisel…"
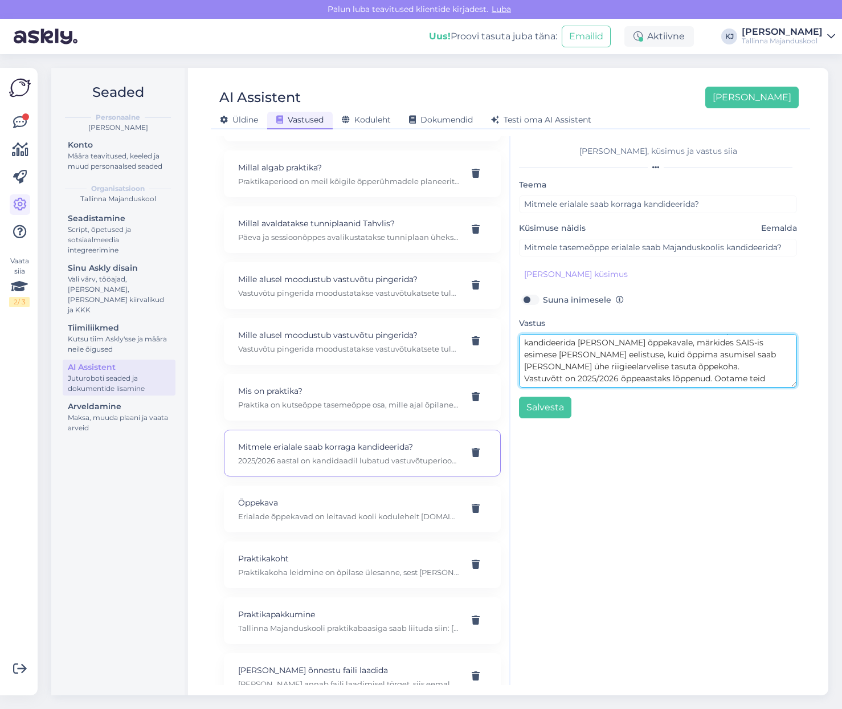
scroll to position [21, 0]
click at [698, 357] on textarea "2025/2026 aastal on kandidaadil lubatud vastuvõtuperioodil kandideerida kuni ka…" at bounding box center [658, 361] width 278 height 54
click at [687, 382] on textarea "2025/2026 aastal on kandidaadil lubatud vastuvõtuperioodil kandideerida kuni ka…" at bounding box center [658, 361] width 278 height 54
type textarea "2025/2026 aastal on kandidaadil lubatud vastuvõtuperioodil kandideerida kuni ka…"
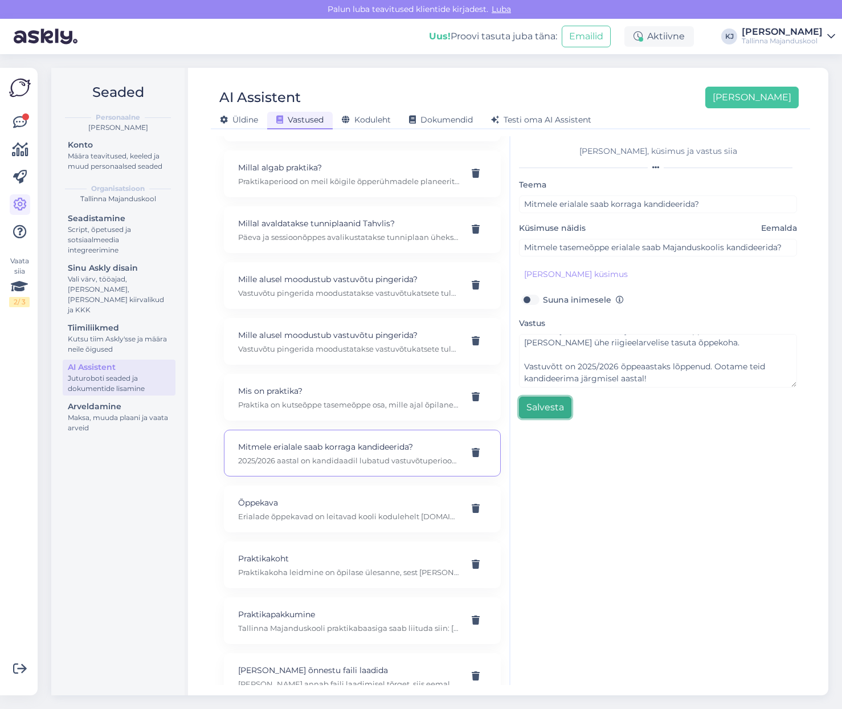
click at [548, 413] on button "Salvesta" at bounding box center [545, 408] width 52 height 22
click at [312, 496] on p "Õppekava" at bounding box center [348, 502] width 221 height 13
type input "Õppekava"
type input "Kuidas leian eriala õppekava?"
type textarea "Erialade õppekavad on leitavad kooli kodulehelt tmk.edu.ee > Erialad. Õppekava …"
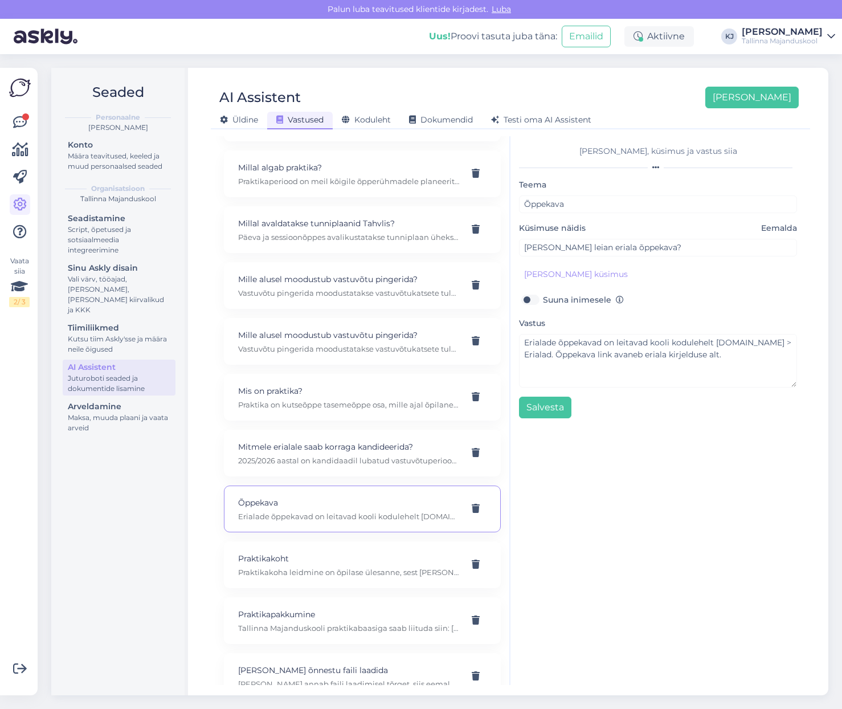
scroll to position [0, 0]
click at [670, 369] on textarea "Erialade õppekavad on leitavad kooli kodulehelt tmk.edu.ee > Erialad. Õppekava …" at bounding box center [658, 361] width 278 height 54
click at [383, 567] on p "Praktikakoha leidmine on õpilase ülesanne, sest ka pärast õpingute lõpetamist k…" at bounding box center [348, 572] width 221 height 10
type input "Praktikakoht"
type input "Kas praktikakoha pean ise otsima?"
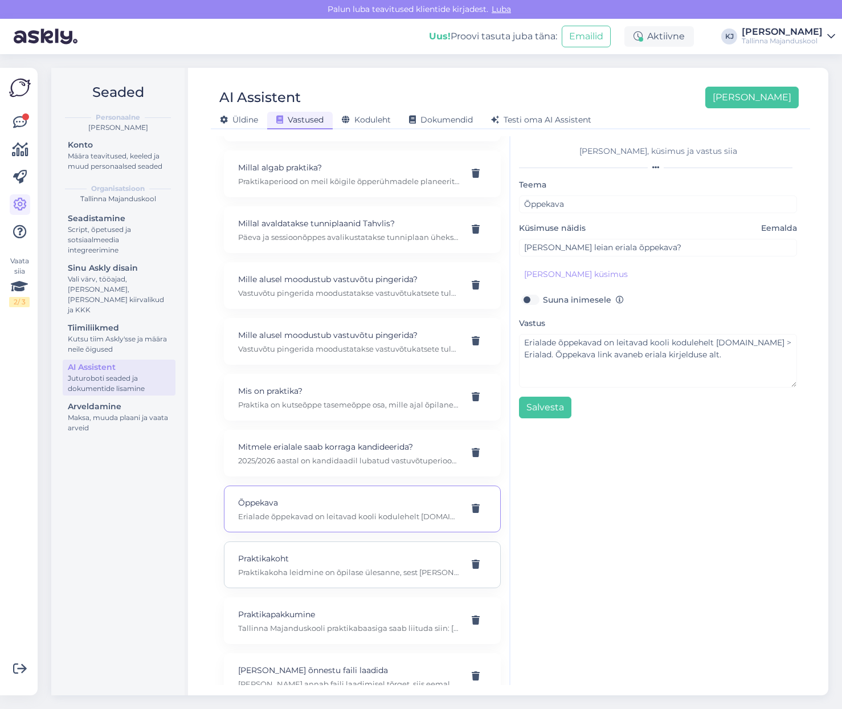
type textarea "Praktikakoha leidmine on õpilase ülesanne, sest ka pärast õpingute lõpetamist k…"
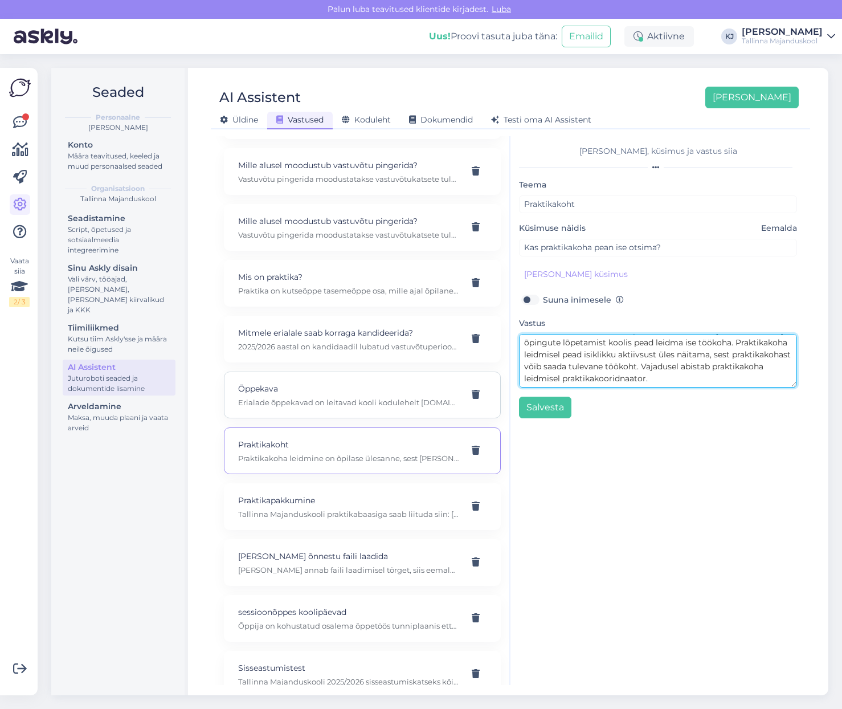
scroll to position [1254, 0]
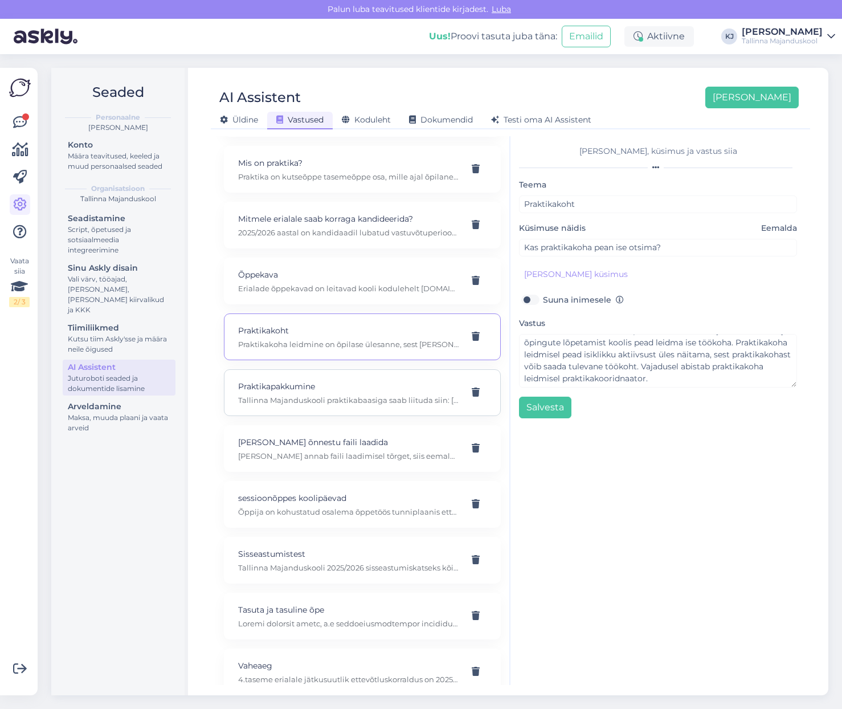
click at [382, 369] on div "Praktikapakkumine Tallinna Majanduskooli praktikabaasiga saab liituda siin: htt…" at bounding box center [362, 392] width 277 height 47
type input "Praktikapakkumine"
type input "Kuhu saan saata praktikapakkumise?"
type textarea "Tallinna Majanduskooli praktikabaasiga saab liituda siin: https://docs.google.c…"
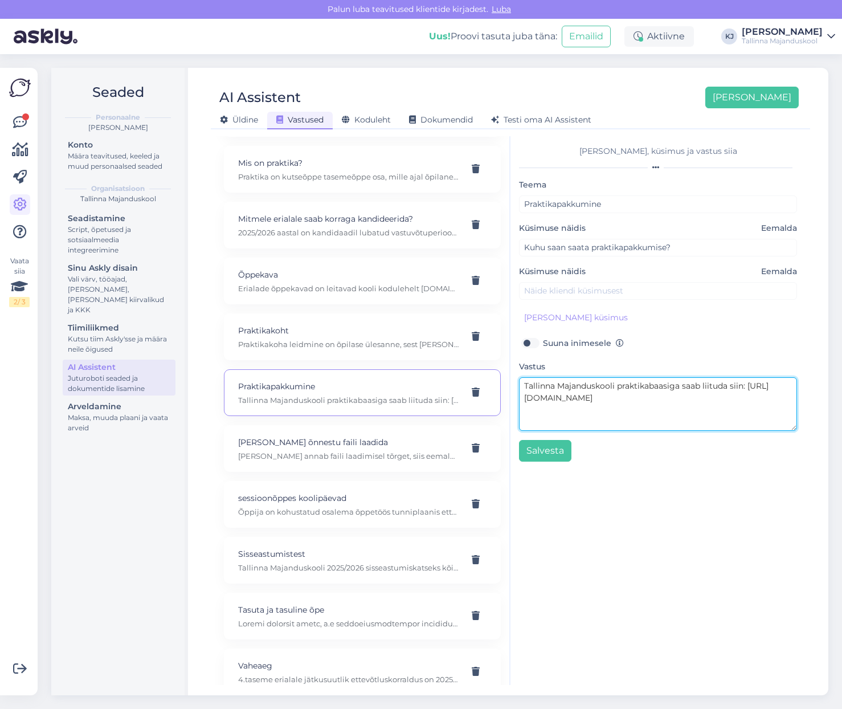
click at [761, 400] on textarea "Tallinna Majanduskooli praktikabaasiga saab liituda siin: https://docs.google.c…" at bounding box center [658, 404] width 278 height 54
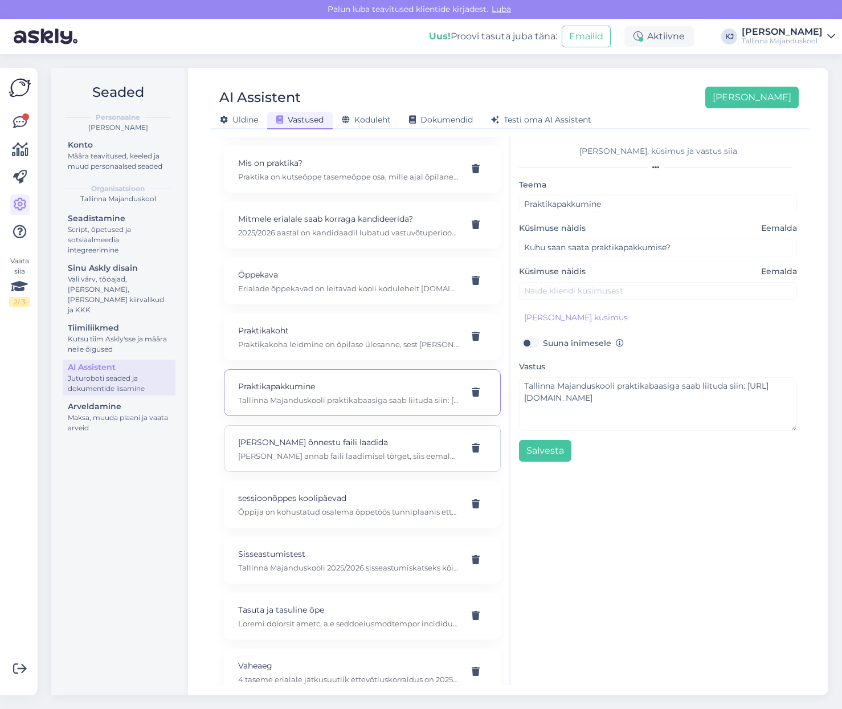
click at [376, 436] on p "SAISi ei õnnestu faili laadida" at bounding box center [348, 442] width 221 height 13
type input "SAISi ei õnnestu faili laadida"
type input "Mida teha kui SAISi ei saa faili lisada ja annab vea teate?"
type textarea "Kui SAIS annab faili laadimisel tõrget, siis eemaldage faili nimest punktid ja …"
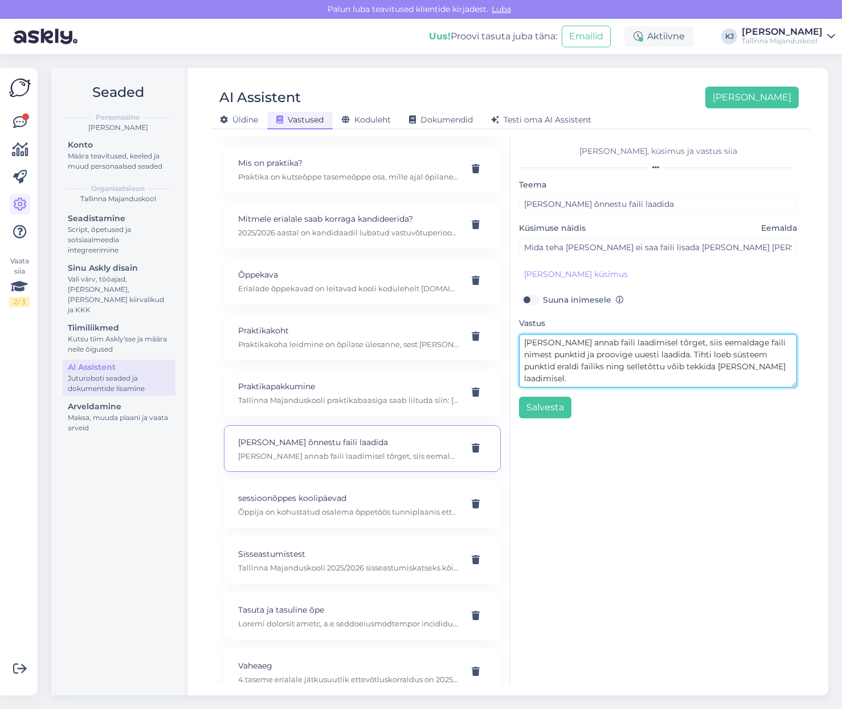
click at [738, 379] on textarea "Kui SAIS annab faili laadimisel tõrget, siis eemaldage faili nimest punktid ja …" at bounding box center [658, 361] width 278 height 54
click at [715, 385] on textarea "Kui SAIS annab faili laadimisel tõrget, siis eemaldage faili nimest punktid ja …" at bounding box center [658, 361] width 278 height 54
click at [773, 365] on textarea "Kui SAIS annab faili laadimisel tõrget, siis eemaldage faili nimest punktid ja …" at bounding box center [658, 361] width 278 height 54
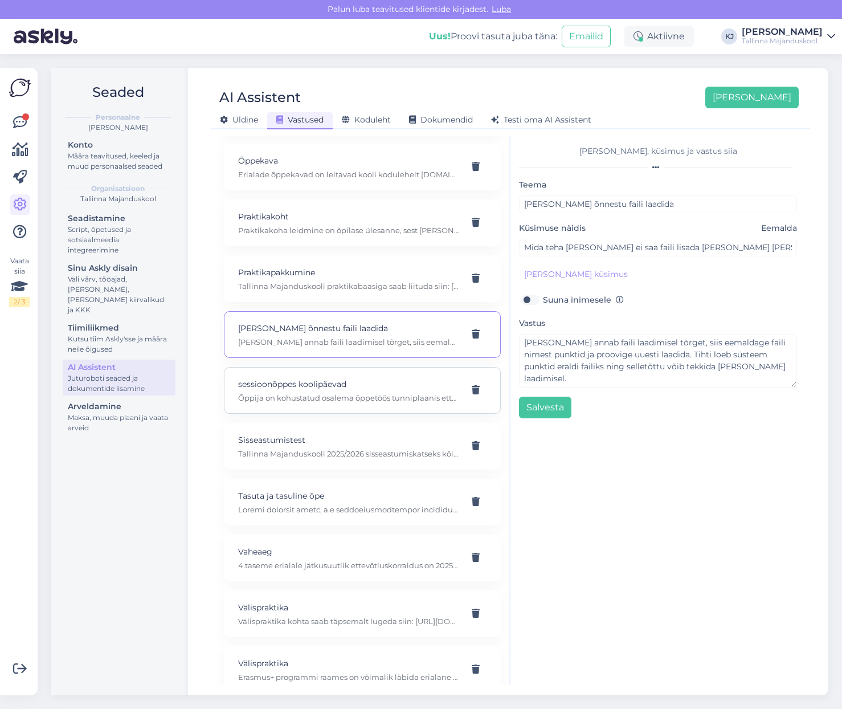
click at [346, 393] on p "Õppija on kohustatud osalema õppetöös tunniplaanis ettenähtud ajal. Sessioonõpp…" at bounding box center [348, 398] width 221 height 10
type input "sessioonõppes koolipäevad"
type input "Mis on sessioonõpe ja kui pikad on sessioonõppes koolipäevad?"
type textarea "Õppija on kohustatud osalema õppetöös tunniplaanis ettenähtud ajal. Sessioonõpp…"
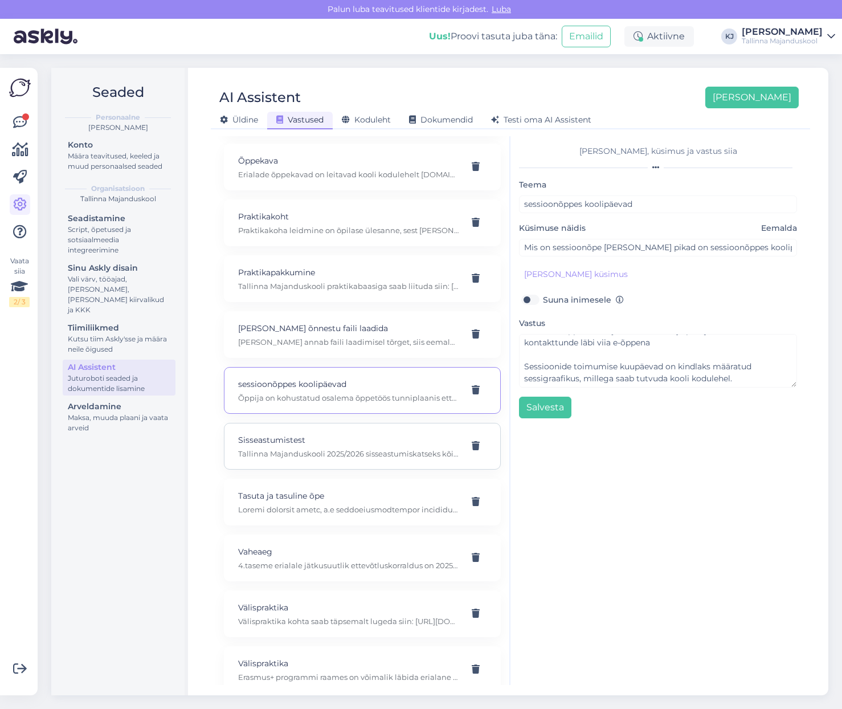
click at [351, 448] on p "Tallinna Majanduskooli 2025/2026 sisseastumiskatseks kõigile kutseõppe 5.taseme…" at bounding box center [348, 453] width 221 height 10
type input "Sisseastumistest"
type input "Mida küsitakse eriala sisseastumise testis?"
type textarea "Tallinna Majanduskooli 2025/2026 sisseastumiskatseks kõigile kutseõppe 5.taseme…"
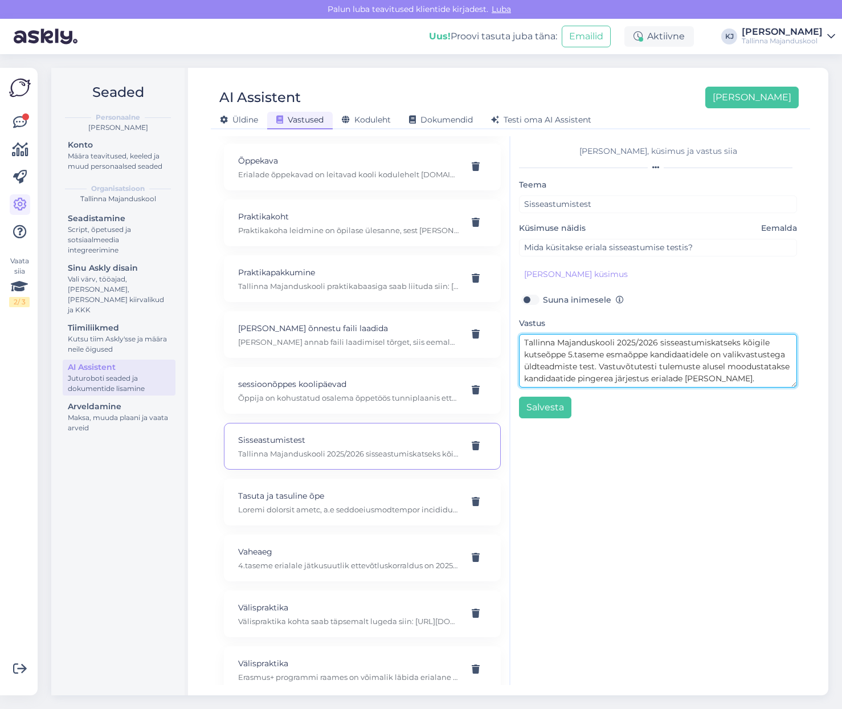
click at [638, 381] on textarea "Tallinna Majanduskooli 2025/2026 sisseastumiskatseks kõigile kutseõppe 5.taseme…" at bounding box center [658, 361] width 278 height 54
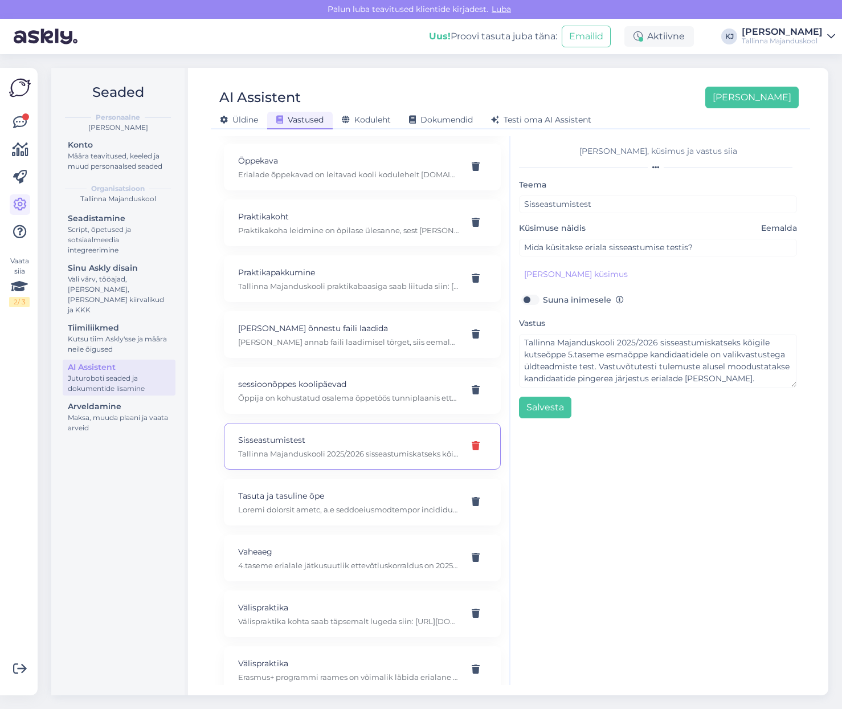
click at [472, 436] on div at bounding box center [476, 446] width 22 height 21
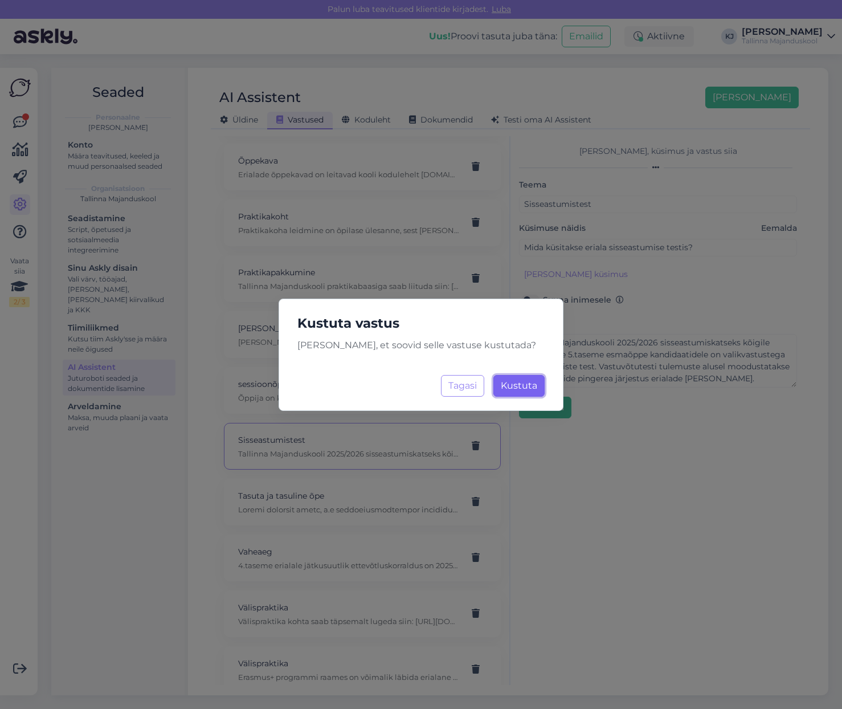
click at [520, 386] on span "Kustuta" at bounding box center [519, 385] width 36 height 11
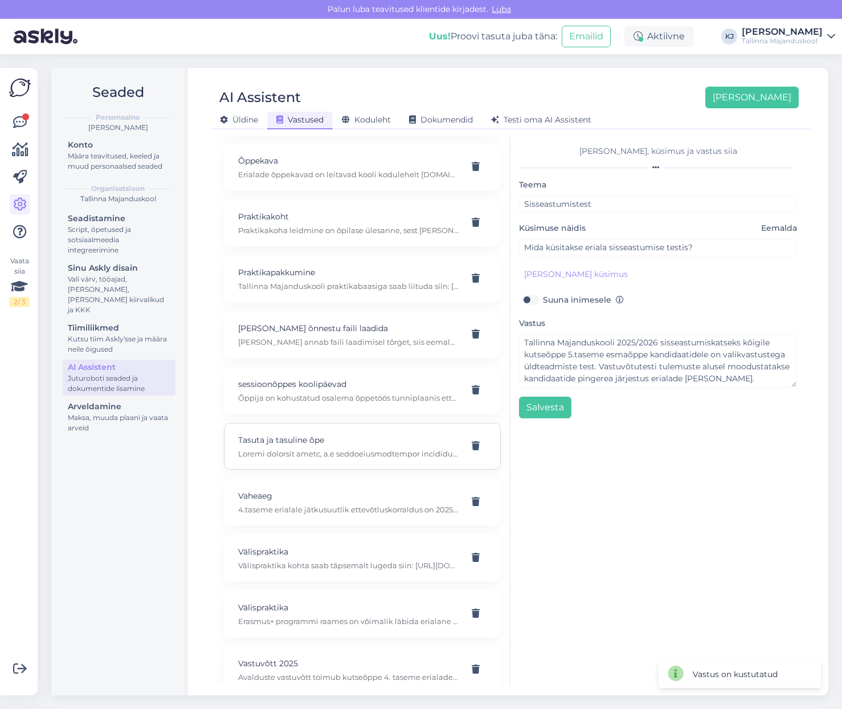
click at [381, 434] on p "Tasuta ja tasuline õpe" at bounding box center [348, 440] width 221 height 13
type input "Tasuta ja tasuline õpe"
type input "Kas Tallinna Majanduskoolis on õppimine tasuta?"
type textarea "Tasuta õppimise õigus, s.o riigieelarvelisele õppekohale on kandidaadil, kes so…"
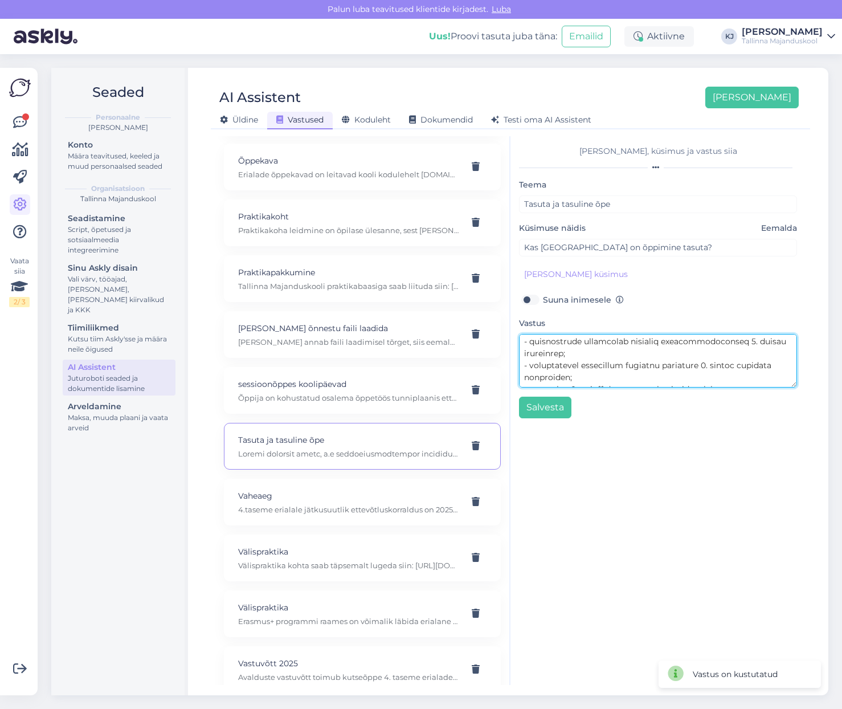
scroll to position [0, 0]
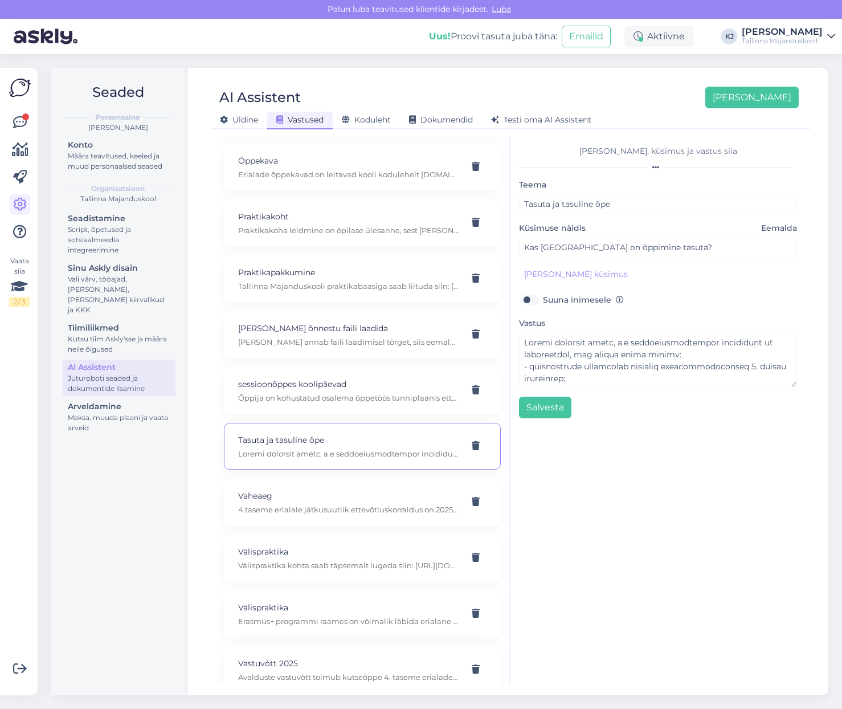
click at [757, 437] on div "Lisa teema, küsimus ja vastus siia Teema Tasuta ja tasuline õpe Küsimuse näidis…" at bounding box center [658, 410] width 295 height 549
click at [352, 504] on p "4.taseme erialale jätkusuutlik ettevõtluskorraldus on 2025/2026. õppeaasta kool…" at bounding box center [348, 509] width 221 height 10
type input "Vaheaeg"
type input "Millal on koolivaheaeg?"
type textarea "4.taseme erialale jätkusuutlik ettevõtluskorraldus on 2025/2026. õppeaasta kool…"
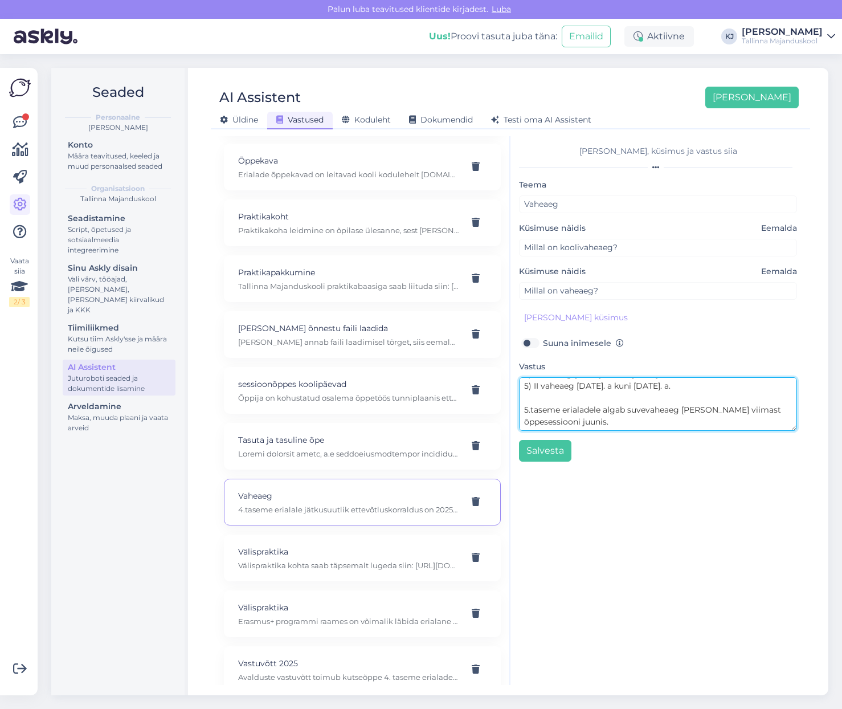
scroll to position [48, 0]
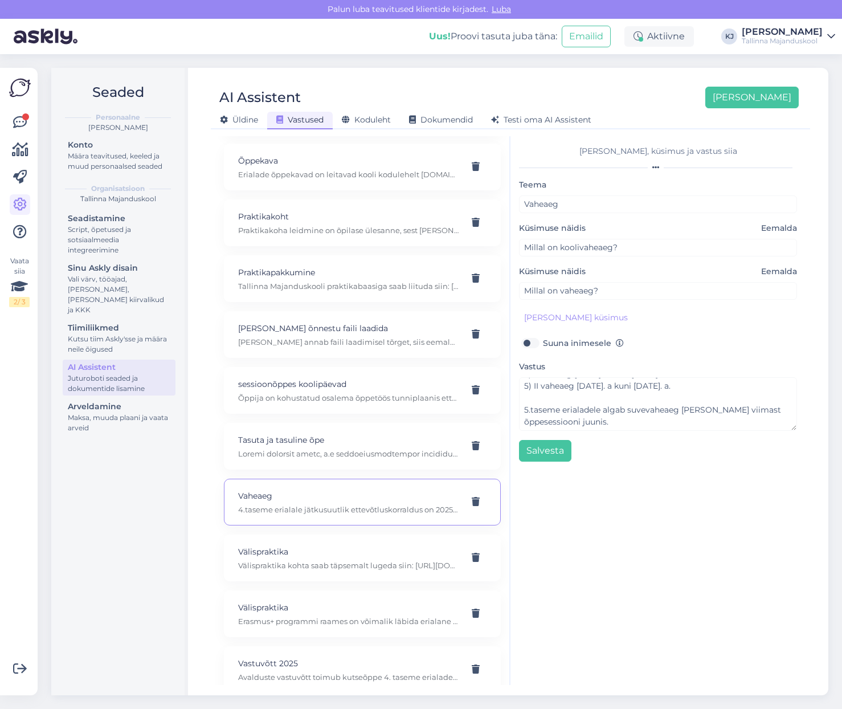
click at [728, 486] on div "Lisa teema, küsimus ja vastus siia Teema Vaheaeg Küsimuse näidis Eemalda Millal…" at bounding box center [658, 410] width 295 height 549
click at [313, 545] on p "Välispraktika" at bounding box center [348, 551] width 221 height 13
type input "Välispraktika"
type input "Kuidas saan minna välispraktikale?"
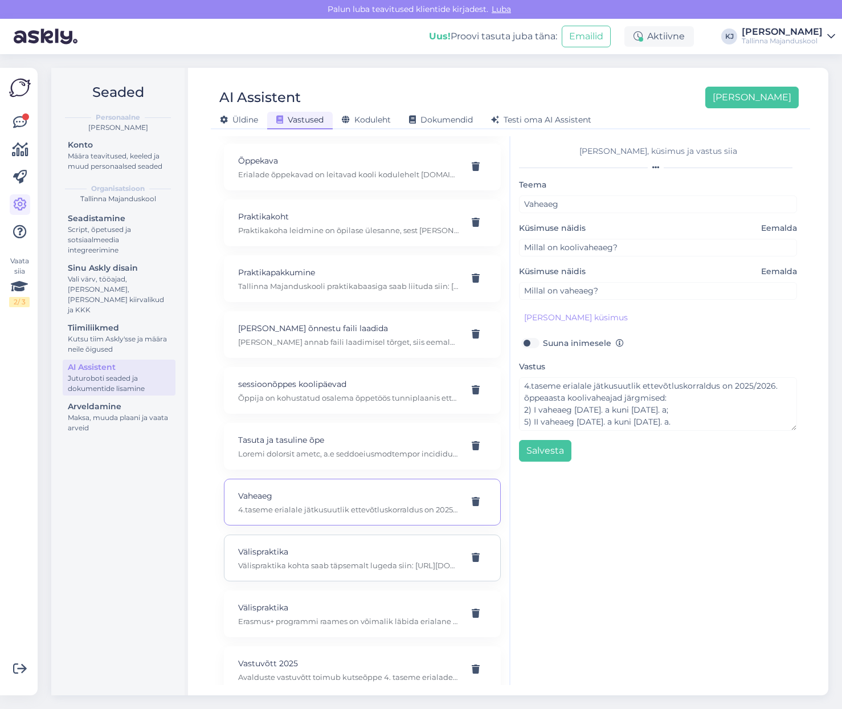
type textarea "Välispraktika kohta saab täpsemalt lugeda siin: https://tmk.edu.ee/oppetoo/opir…"
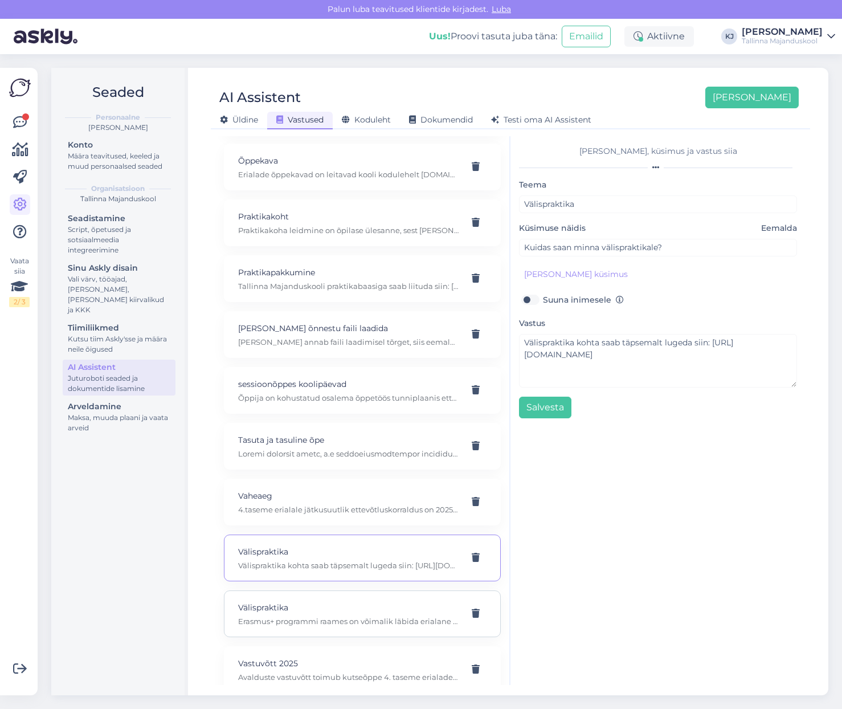
click at [320, 601] on div "Välispraktika Erasmus+ programmi raames on võimalik läbida erialane praktika os…" at bounding box center [348, 613] width 221 height 25
type input "Kas praktikale saab minna ka välismaale?"
type textarea "Erasmus+ programmi raames on võimalik läbida erialane praktika osaliselt teiste…"
click at [330, 672] on p "Avalduste vastuvõtt toimub kutseõppe 4. taseme erialadele ajavahemikul 19.05–11…" at bounding box center [348, 677] width 221 height 10
type input "Vastuvõtt 2025"
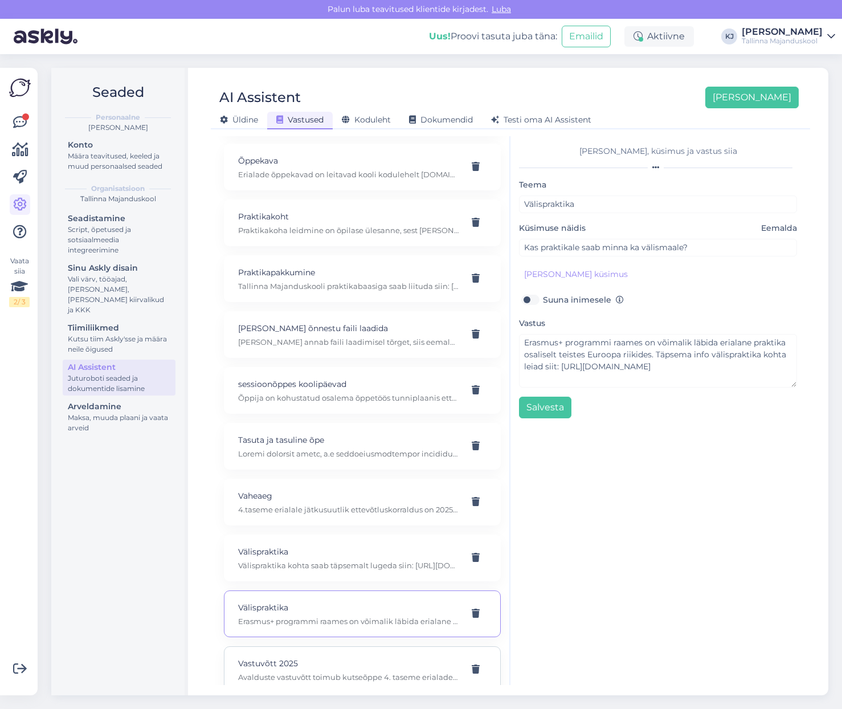
type input "Millal toimub Tallinna Majanduskooli vastuvõtt 2025 aastal?"
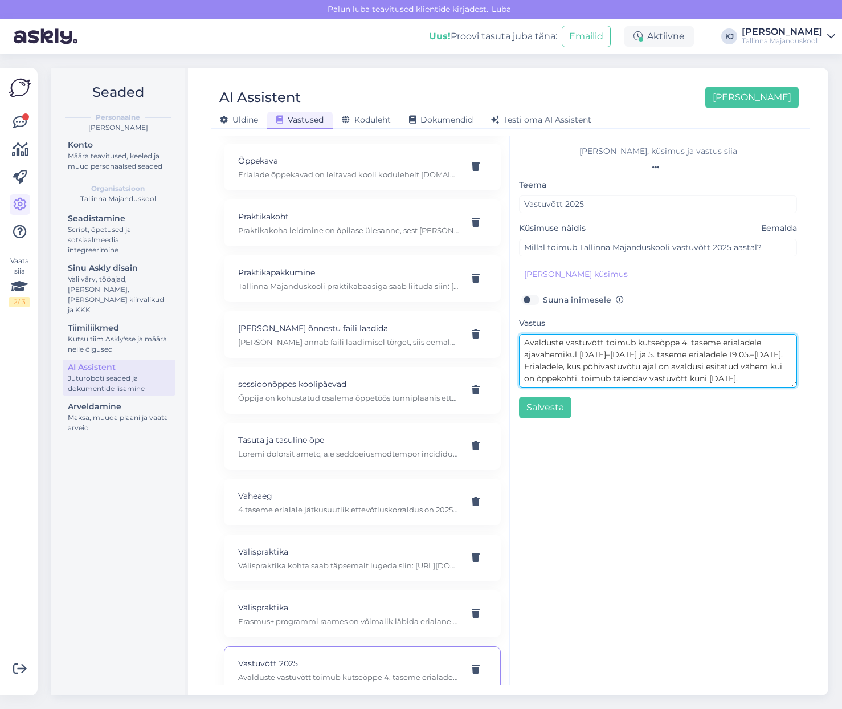
scroll to position [12, 0]
drag, startPoint x: 525, startPoint y: 341, endPoint x: 824, endPoint y: 421, distance: 309.1
click at [824, 421] on div "AI Assistent Lisa uus Üldine Vastused Koduleht Dokumendid Testi oma AI Assisten…" at bounding box center [511, 381] width 636 height 627
paste textarea "Vastuvõtt on 2025/2026 õppeaastaks lõppenud. Ootame teid kandideerima järgmisel…"
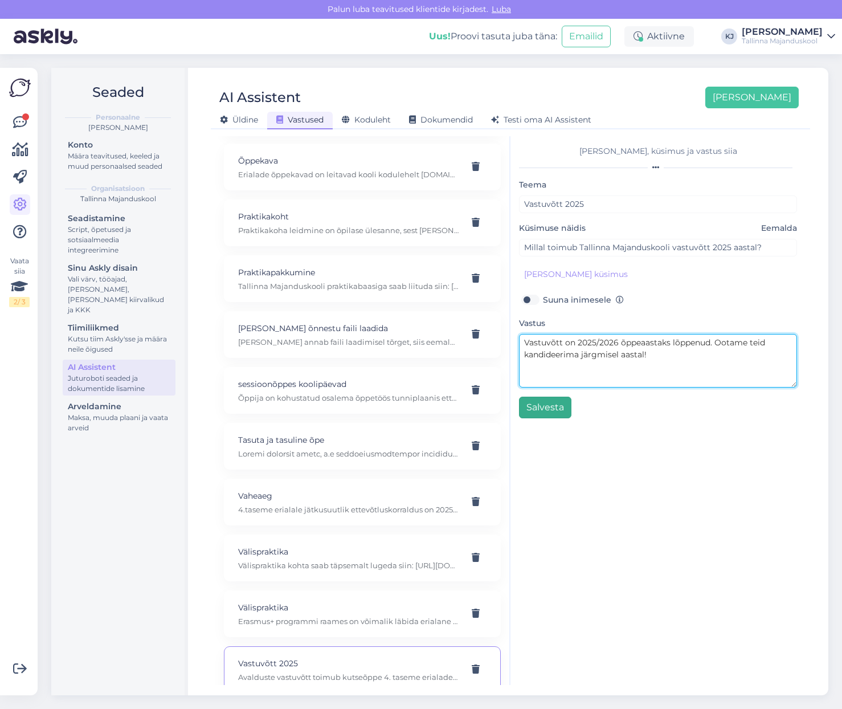
type textarea "Vastuvõtt on 2025/2026 õppeaastaks lõppenud. Ootame teid kandideerima järgmisel…"
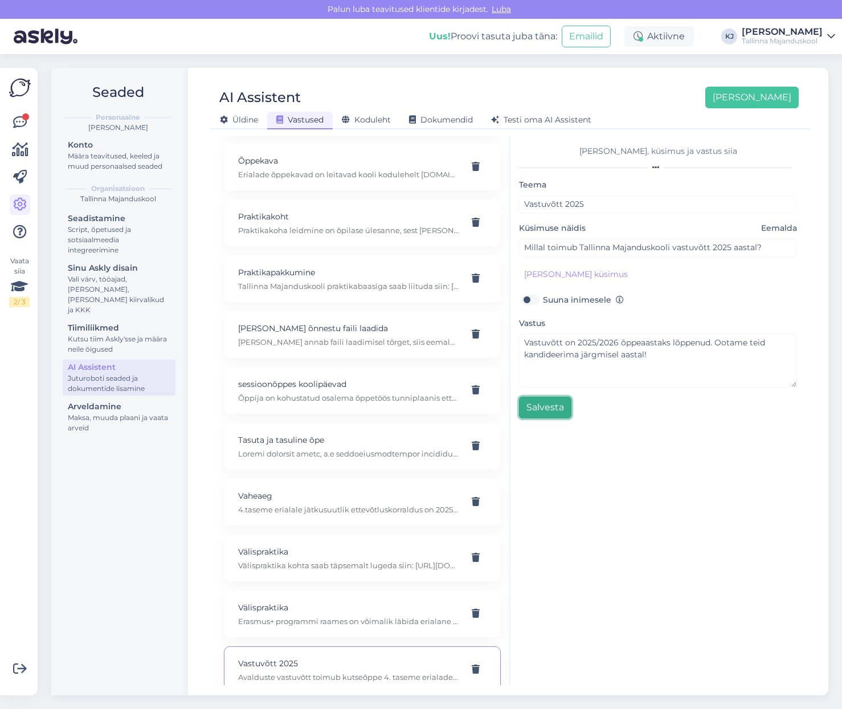
click at [553, 414] on button "Salvesta" at bounding box center [545, 408] width 52 height 22
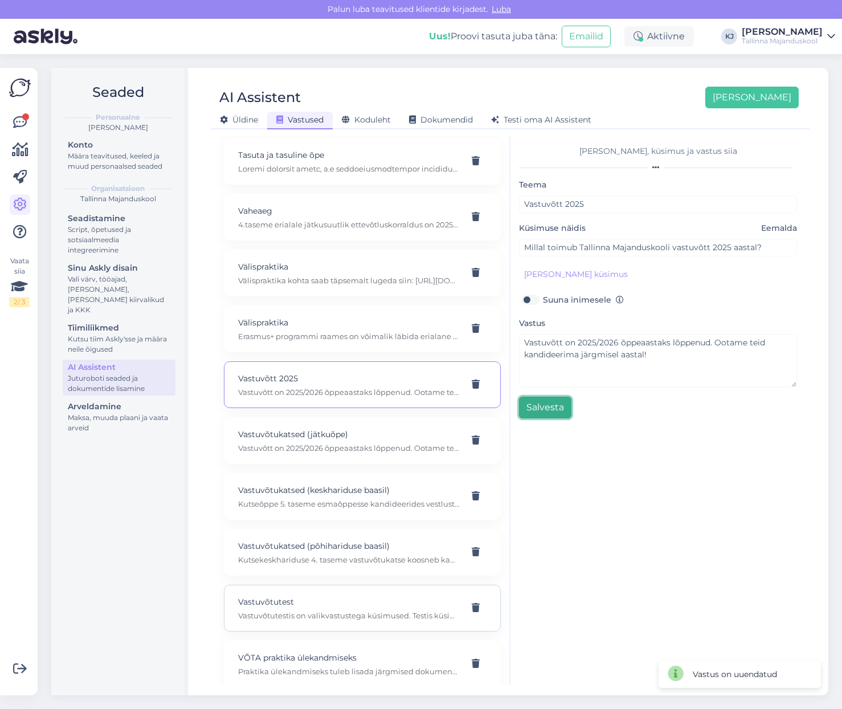
scroll to position [1695, 0]
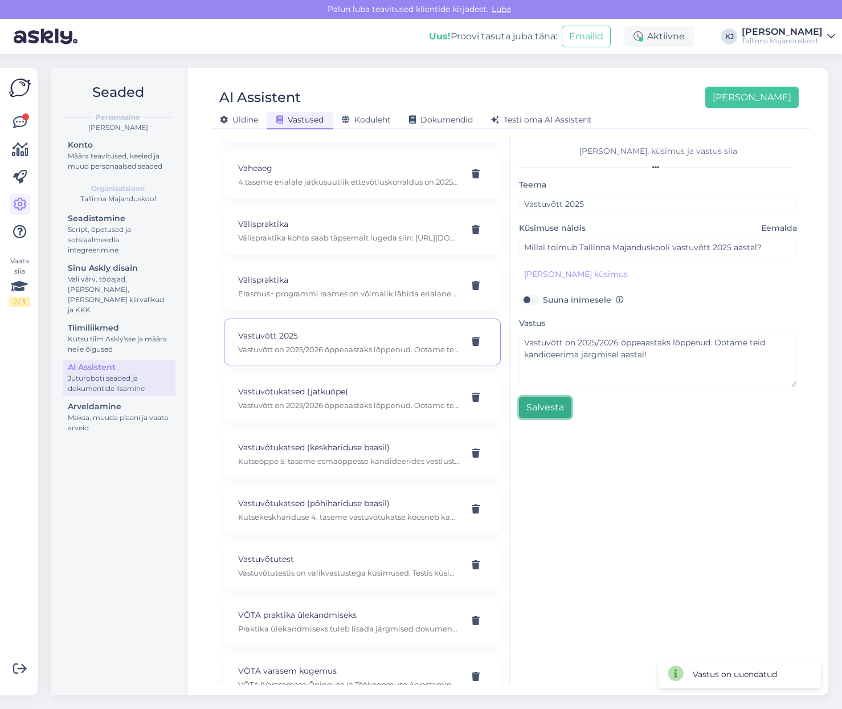
click at [540, 417] on button "Salvesta" at bounding box center [545, 408] width 52 height 22
click at [374, 385] on p "Vastuvõtukatsed (jätkuõpe)" at bounding box center [348, 391] width 221 height 13
type input "Vastuvõtukatsed (jätkuõpe)"
type input "Kuidas toimub vastuvõtt jätkuõppe erialadele?"
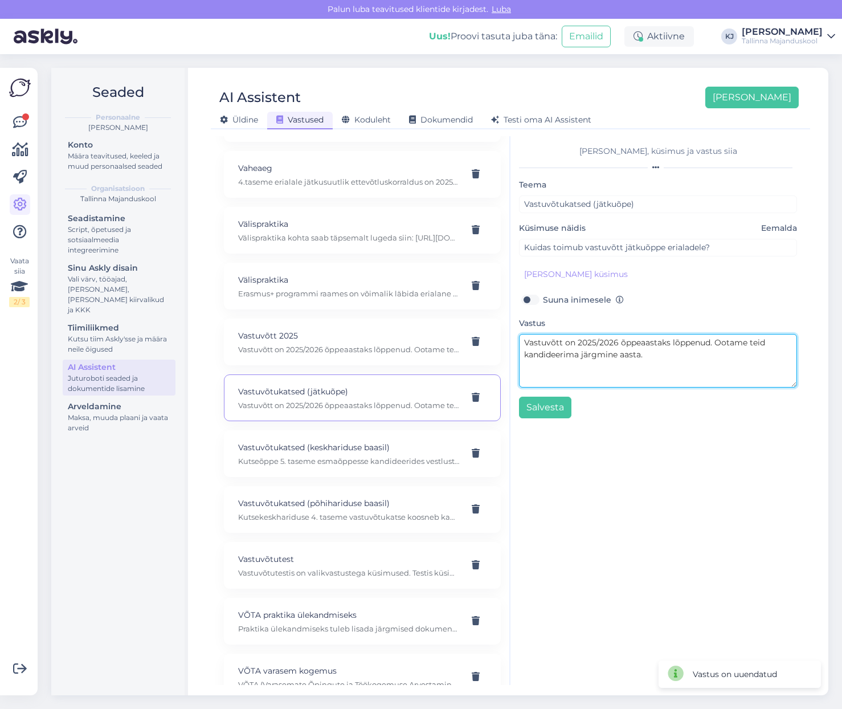
drag, startPoint x: 673, startPoint y: 368, endPoint x: 510, endPoint y: 328, distance: 167.8
click at [510, 328] on div "Kasuta AI Assistenti. Vajuta 'Lisa uus' ja lisa küsimused ja vastused, millele …" at bounding box center [510, 410] width 590 height 549
paste textarea "sel aastal!"
type textarea "Vastuvõtt on 2025/2026 õppeaastaks lõppenud. Ootame teid kandideerima järgmisel…"
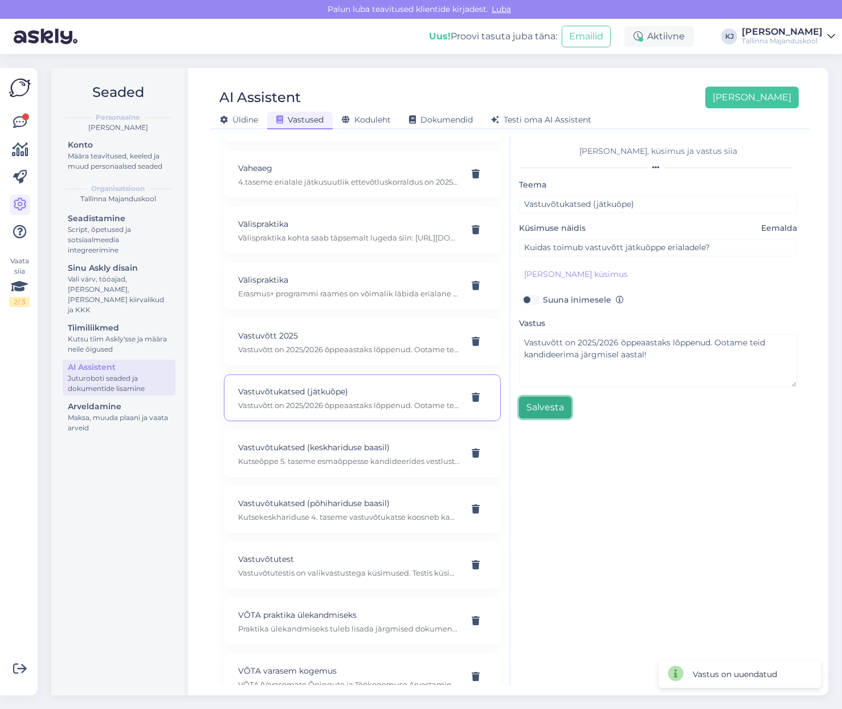
click at [547, 406] on button "Salvesta" at bounding box center [545, 408] width 52 height 22
click at [340, 441] on div "Vastuvõtukatsed (keskhariduse baasil) Kutseõppe 5. taseme esmaõppesse kandideer…" at bounding box center [348, 453] width 221 height 25
type input "Vastuvõtukatsed (keskhariduse baasil)"
type input "Kuidas saab kandideerida keskhariduse baasil?"
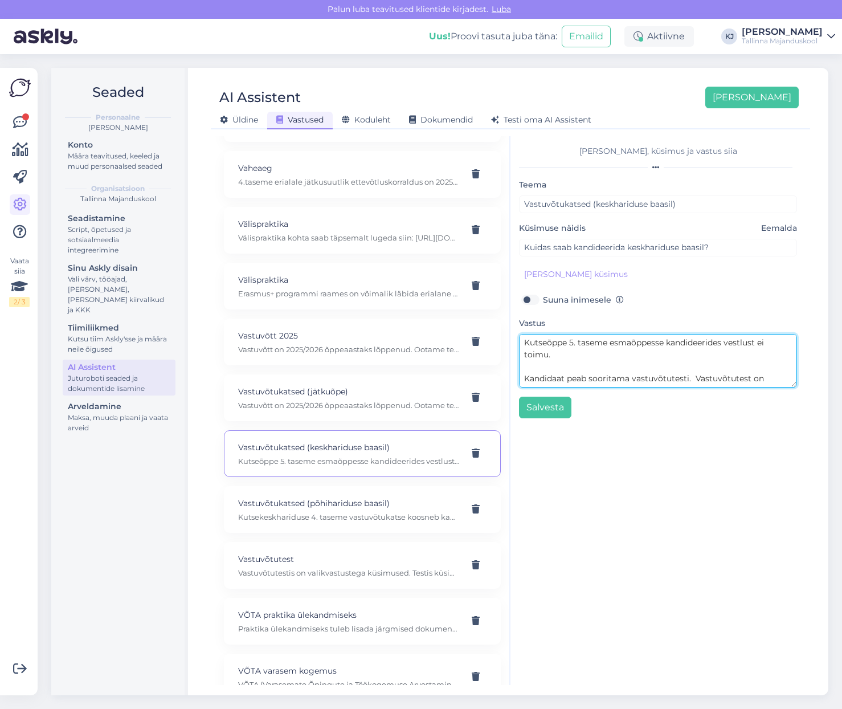
scroll to position [60, 0]
drag, startPoint x: 523, startPoint y: 341, endPoint x: 809, endPoint y: 458, distance: 309.2
click at [809, 458] on div "Kasuta AI Assistenti. Vajuta 'Lisa uus' ja lisa küsimused ja vastused, millele …" at bounding box center [510, 410] width 599 height 549
paste textarea "Vastuvõtt on 2025/2026 õppeaastaks lõppenud. Ootame teid kandideerima järgmisel…"
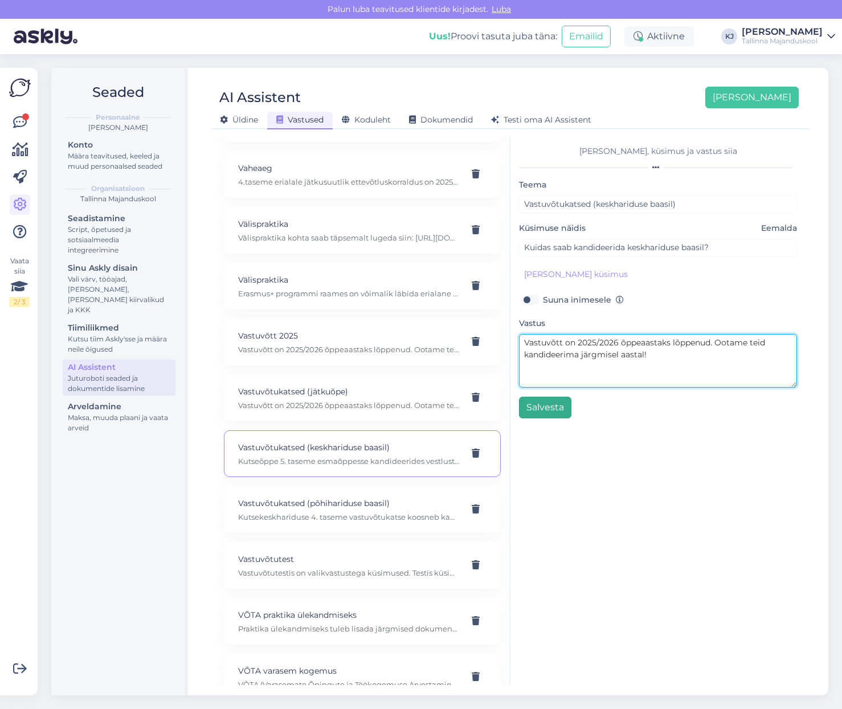
type textarea "Vastuvõtt on 2025/2026 õppeaastaks lõppenud. Ootame teid kandideerima järgmisel…"
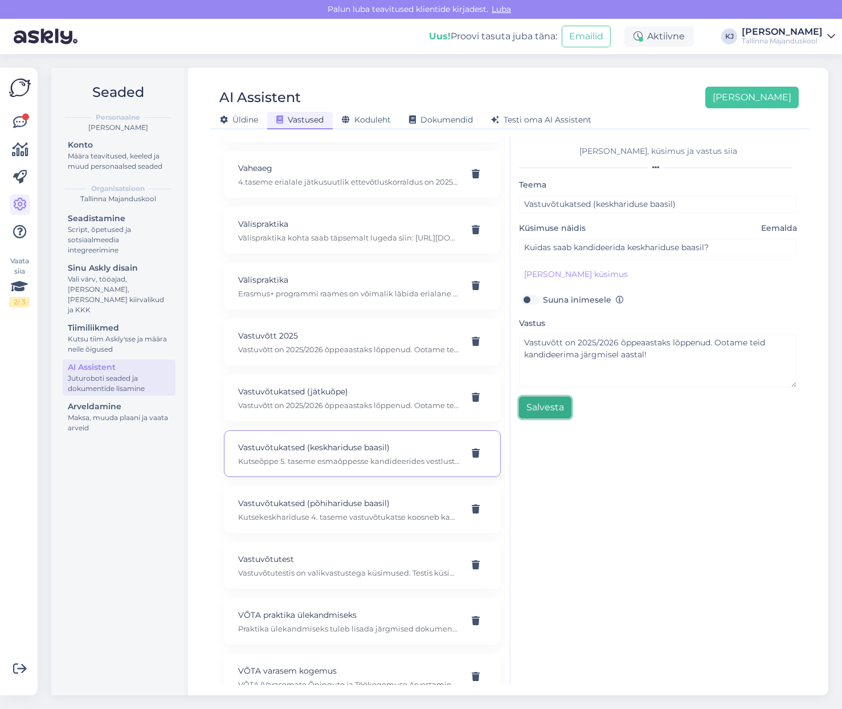
click at [553, 413] on button "Salvesta" at bounding box center [545, 408] width 52 height 22
click at [307, 512] on p "Kutsekeskhariduse 4. taseme vastuvõtukatse koosneb kahest etapist: Esimeses eta…" at bounding box center [348, 517] width 221 height 10
type input "Vastuvõtukatsed (põhihariduse baasil)"
type input "Kuidas saab kandideerida peale põhikooli lõpetamist?"
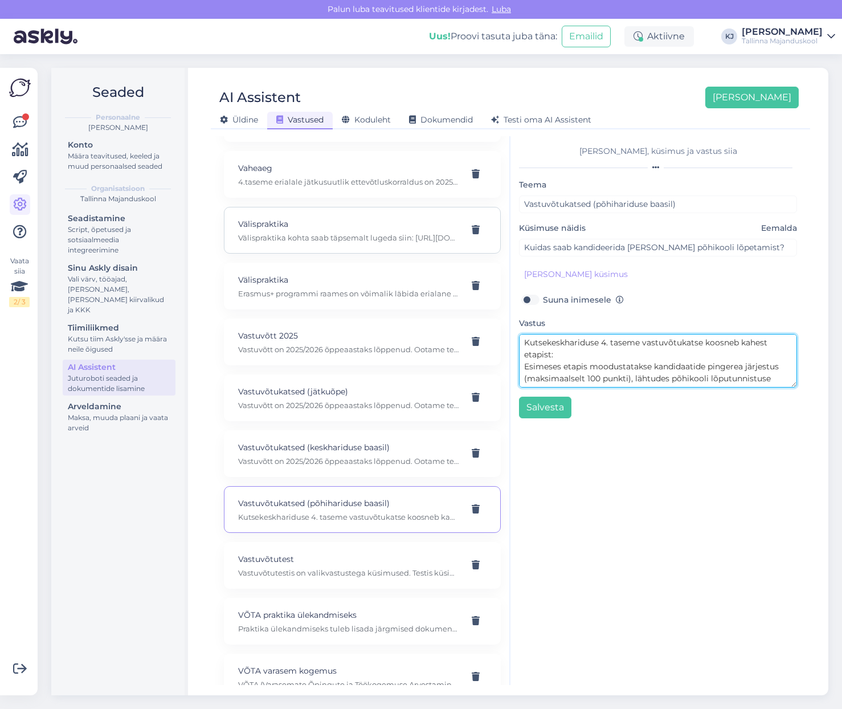
drag, startPoint x: 656, startPoint y: 384, endPoint x: 447, endPoint y: 219, distance: 267.0
click at [447, 219] on div "Kasuta AI Assistenti. Vajuta 'Lisa uus' ja lisa küsimused ja vastused, millele …" at bounding box center [510, 410] width 590 height 549
paste textarea "Vastuvõtt on 2025/2026 õppeaastaks lõppenud. Ootame teid kandideerima järgmisel…"
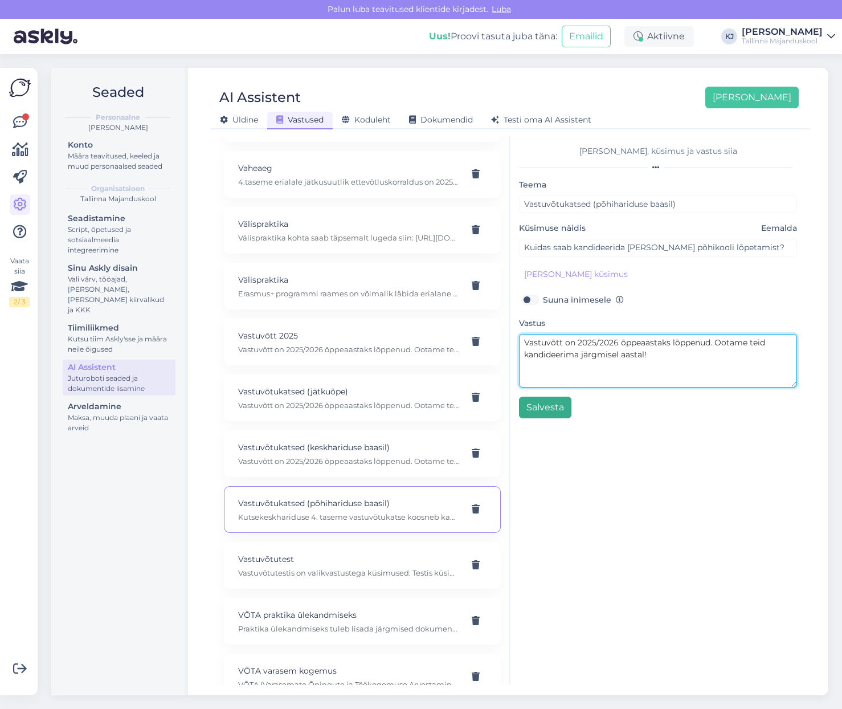
type textarea "Vastuvõtt on 2025/2026 õppeaastaks lõppenud. Ootame teid kandideerima järgmisel…"
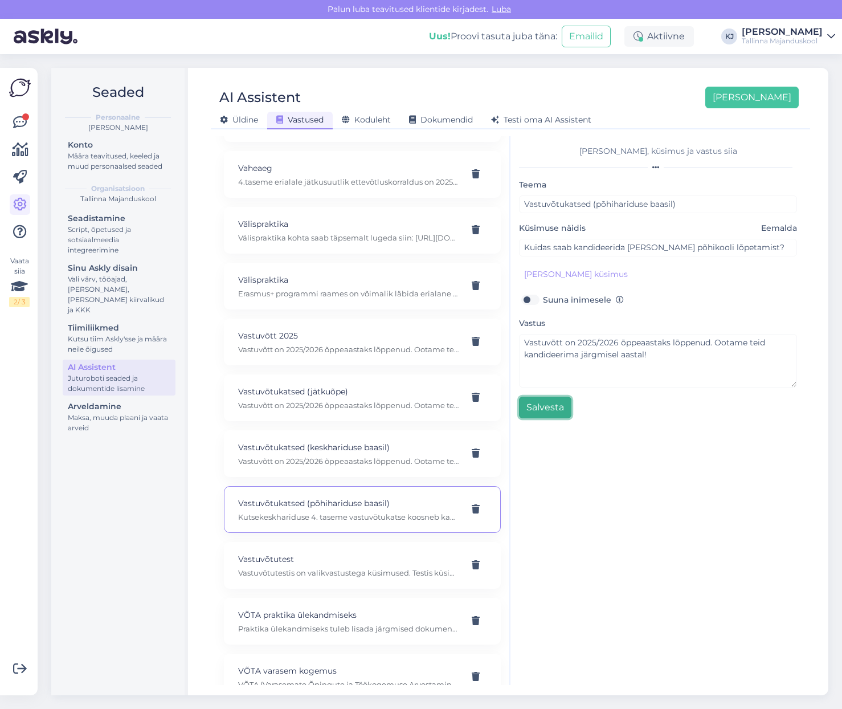
click at [552, 409] on button "Salvesta" at bounding box center [545, 408] width 52 height 22
click at [360, 542] on div "Vastuvõtutest Vastuvõtutestis on valikvastustega küsimused. Testis küsimused on…" at bounding box center [362, 565] width 277 height 47
type input "Vastuvõtutest"
type input "Millest koosneb sisseastumistest?"
type textarea "Vastuvõtutestis on valikvastustega küsimused. Testis küsimused on üldteadmiste/…"
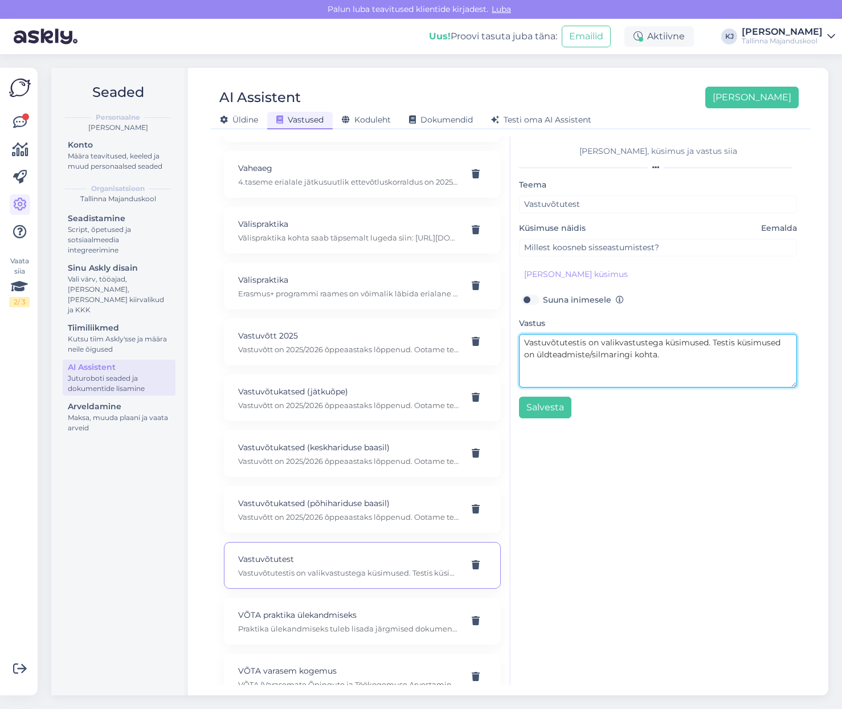
click at [621, 373] on textarea "Vastuvõtutestis on valikvastustega küsimused. Testis küsimused on üldteadmiste/…" at bounding box center [658, 361] width 278 height 54
click at [676, 357] on textarea "Vastuvõtutestis on valikvastustega küsimused. Testis küsimused on üldteadmiste/…" at bounding box center [658, 361] width 278 height 54
drag, startPoint x: 671, startPoint y: 358, endPoint x: 414, endPoint y: 319, distance: 259.3
click at [414, 319] on div "Kasuta AI Assistenti. Vajuta 'Lisa uus' ja lisa küsimused ja vastused, millele …" at bounding box center [510, 410] width 590 height 549
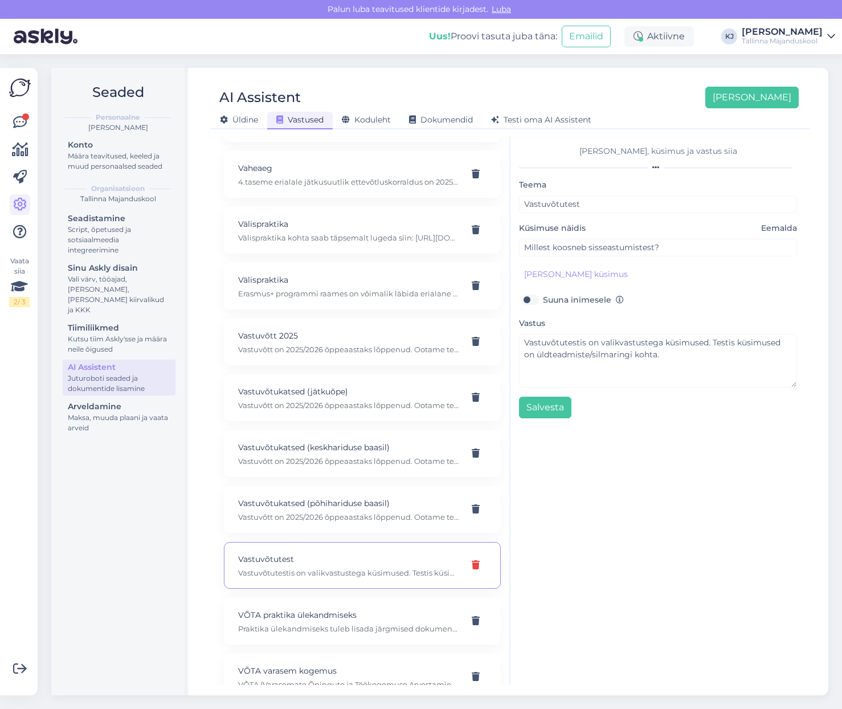
click at [466, 555] on div at bounding box center [476, 565] width 22 height 21
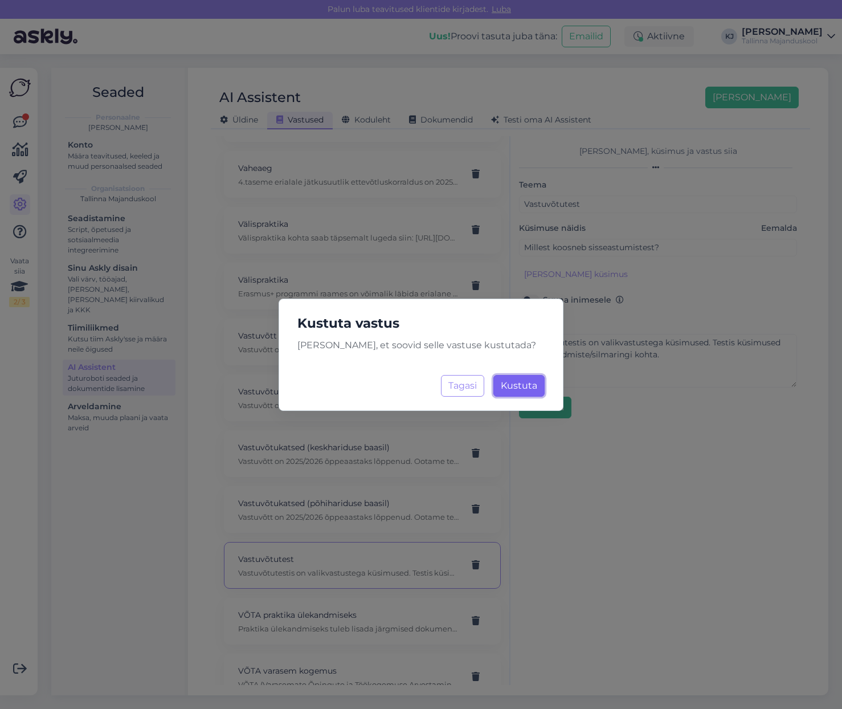
click at [523, 382] on span "Kustuta" at bounding box center [519, 385] width 36 height 11
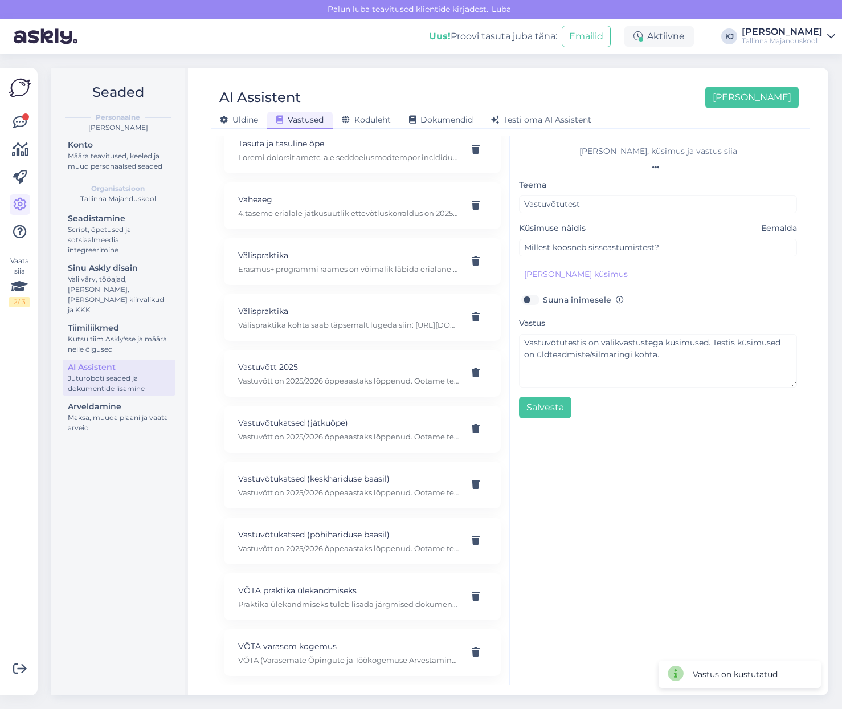
scroll to position [1639, 0]
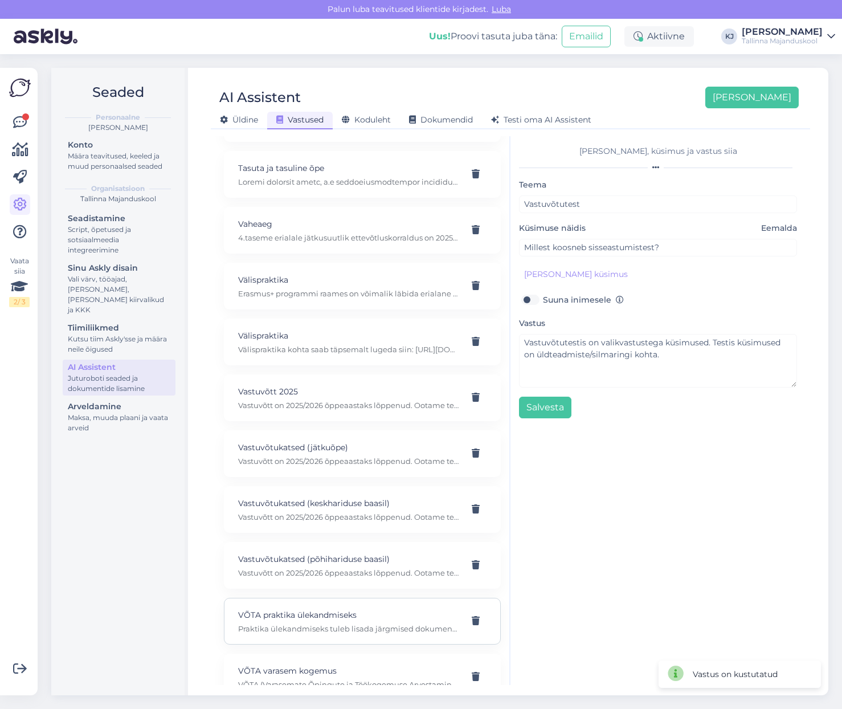
click at [338, 609] on p "VÕTA praktika ülekandmiseks" at bounding box center [348, 615] width 221 height 13
type input "VÕTA praktika ülekandmiseks"
type input "Millised dokumendid on vaja lisada VÕTA taotlusele praktika ülekandmiseks?"
type textarea "Praktika ülekandmiseks tuleb lisada järgmised dokumendid: Portfoolio praktika a…"
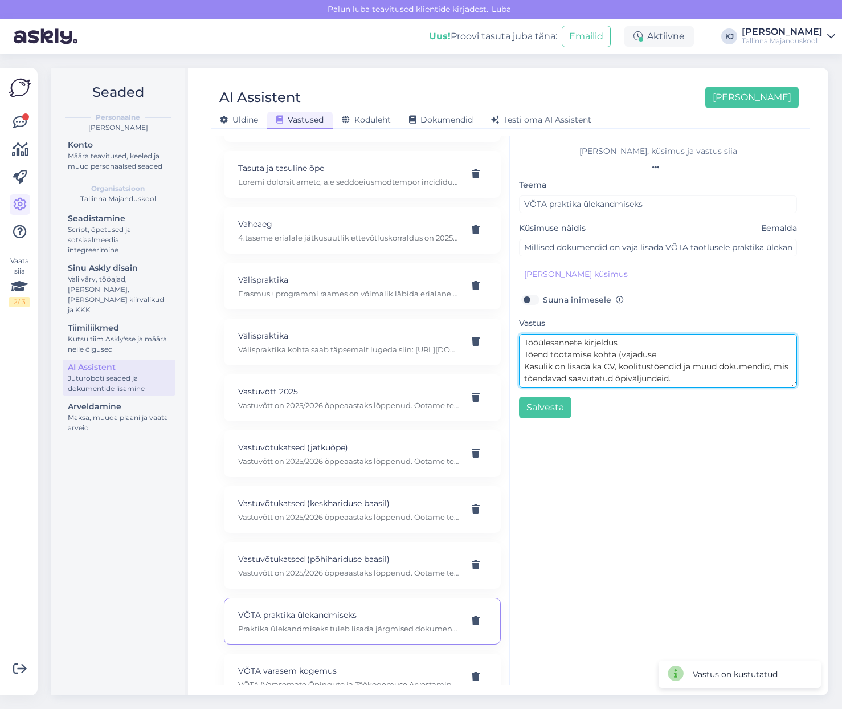
scroll to position [36, 0]
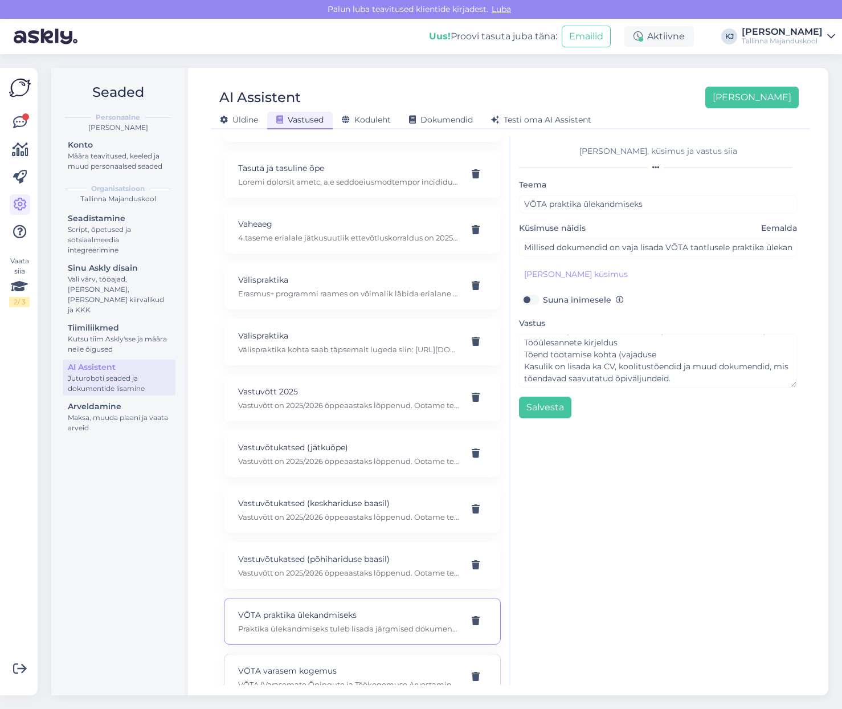
click at [396, 664] on p "VÕTA varasem kogemus" at bounding box center [348, 670] width 221 height 13
type input "VÕTA varasem kogemus"
type input "Millist varasemat kogemust saab VÕTA raames arvestada?"
type textarea "VÕTA (Varasemate Õpingute ja Töökogemuse Arvestamine) võimaldab arvestada varem…"
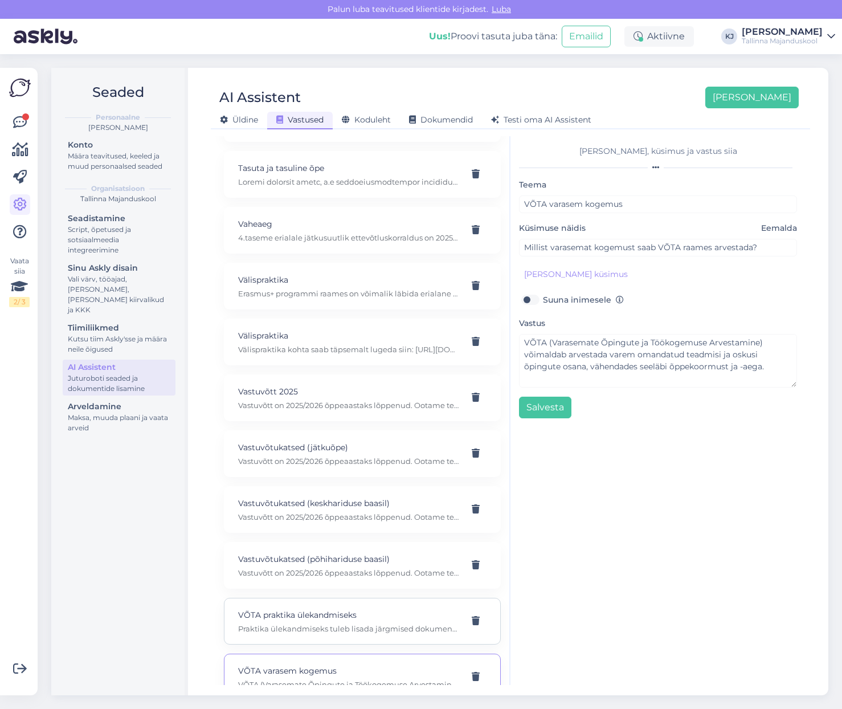
click at [364, 613] on div "VÕTA praktika ülekandmiseks Praktika ülekandmiseks tuleb lisada järgmised dokum…" at bounding box center [362, 621] width 277 height 47
type input "VÕTA praktika ülekandmiseks"
type input "Millised dokumendid on vaja lisada VÕTA taotlusele praktika ülekandmiseks?"
type textarea "Praktika ülekandmiseks tuleb lisada järgmised dokumendid: Portfoolio praktika a…"
click at [370, 553] on p "Vastuvõtukatsed (põhihariduse baasil)" at bounding box center [348, 559] width 221 height 13
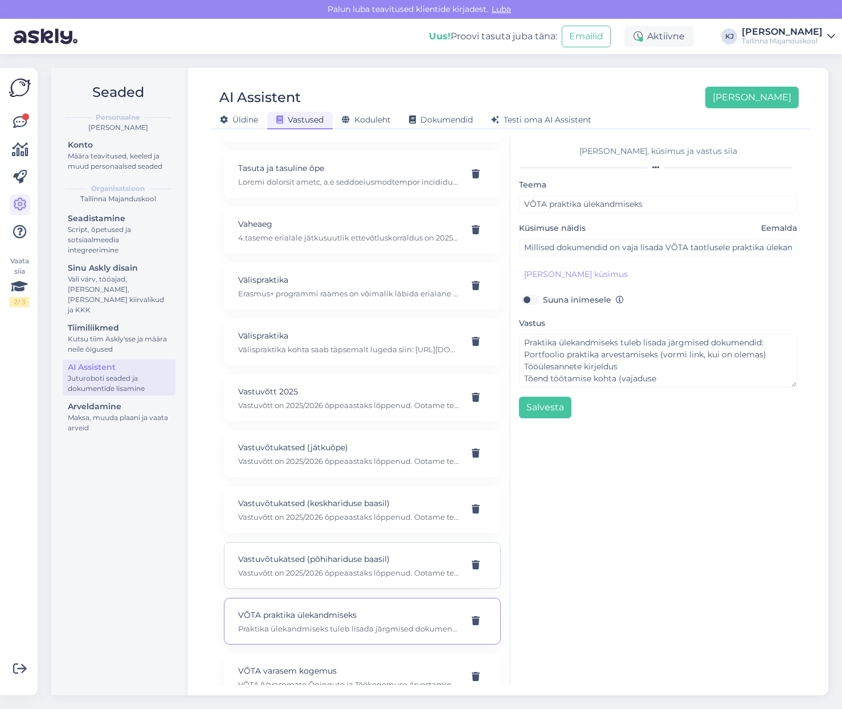
type input "Vastuvõtukatsed (põhihariduse baasil)"
type input "Kuidas saab kandideerida peale põhikooli lõpetamist?"
type textarea "Vastuvõtt on 2025/2026 õppeaastaks lõppenud. Ootame teid kandideerima järgmisel…"
click at [680, 537] on div "Lisa teema, küsimus ja vastus siia Teema Vastuvõtukatsed (põhihariduse baasil) …" at bounding box center [658, 410] width 295 height 549
click at [21, 118] on icon at bounding box center [20, 123] width 14 height 14
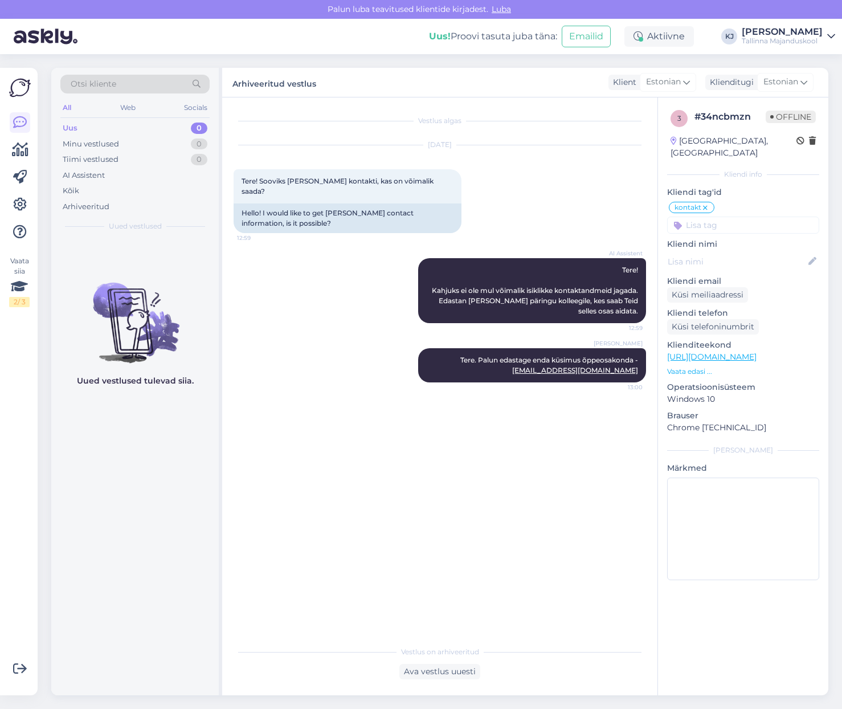
click at [152, 120] on div "Uus 0" at bounding box center [134, 128] width 149 height 16
click at [387, 300] on div "AI Assistent Tere! Kahjuks ei ole mul võimalik isiklikke kontaktandmeid jagada.…" at bounding box center [440, 291] width 413 height 90
click at [119, 180] on div "AI Assistent" at bounding box center [134, 176] width 149 height 16
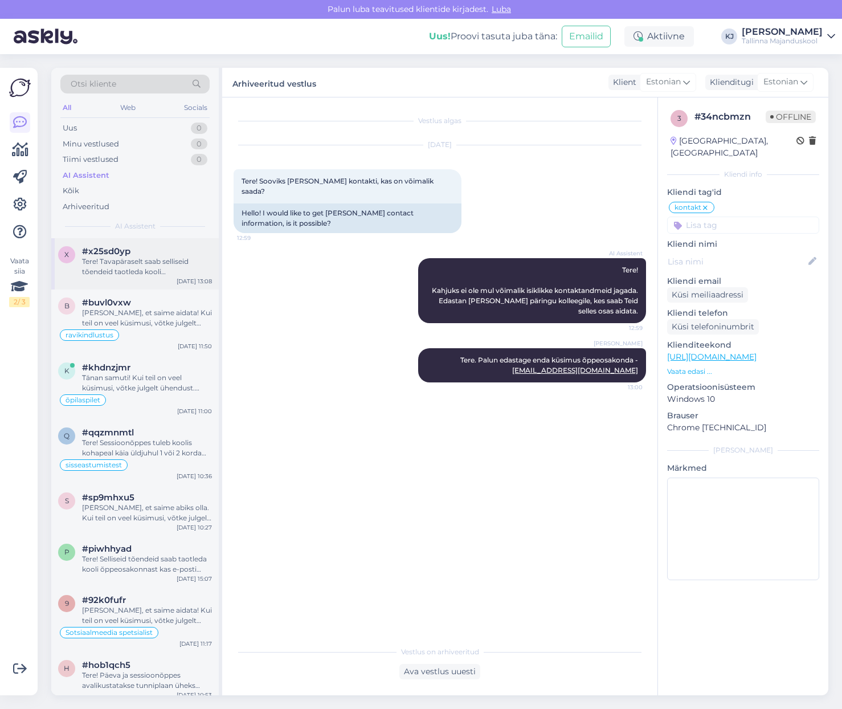
click at [127, 288] on div "x #x25sd0yp Tere! Tavapäraselt saab selliseid tõendeid taotleda kooli õppeosako…" at bounding box center [135, 263] width 168 height 51
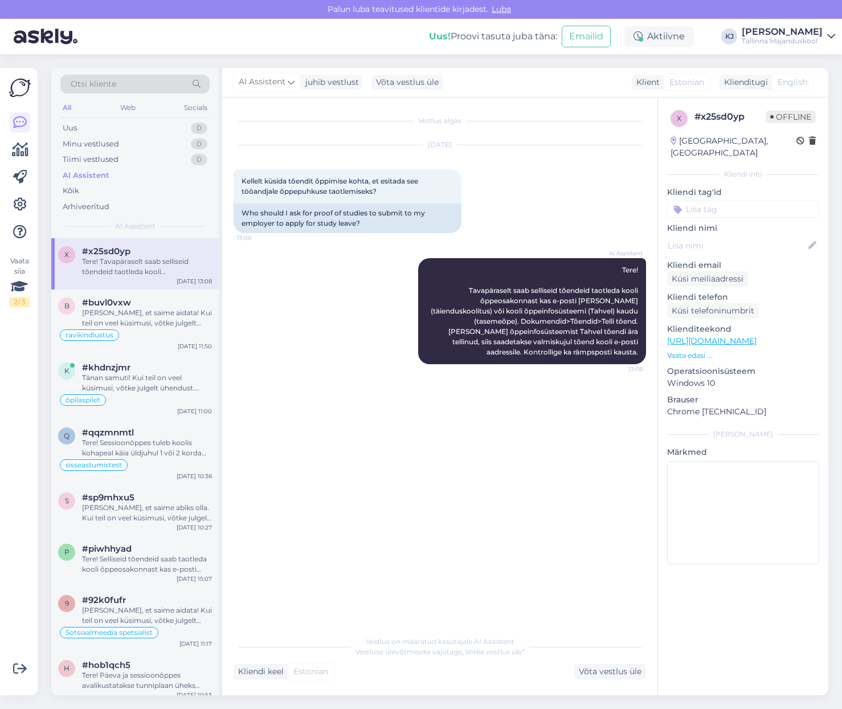
click at [123, 282] on div "x #x25sd0yp Tere! Tavapäraselt saab selliseid tõendeid taotleda kooli õppeosako…" at bounding box center [135, 263] width 168 height 51
click at [120, 282] on div "x #x25sd0yp Tere! Tavapäraselt saab selliseid tõendeid taotleda kooli õppeosako…" at bounding box center [135, 263] width 168 height 51
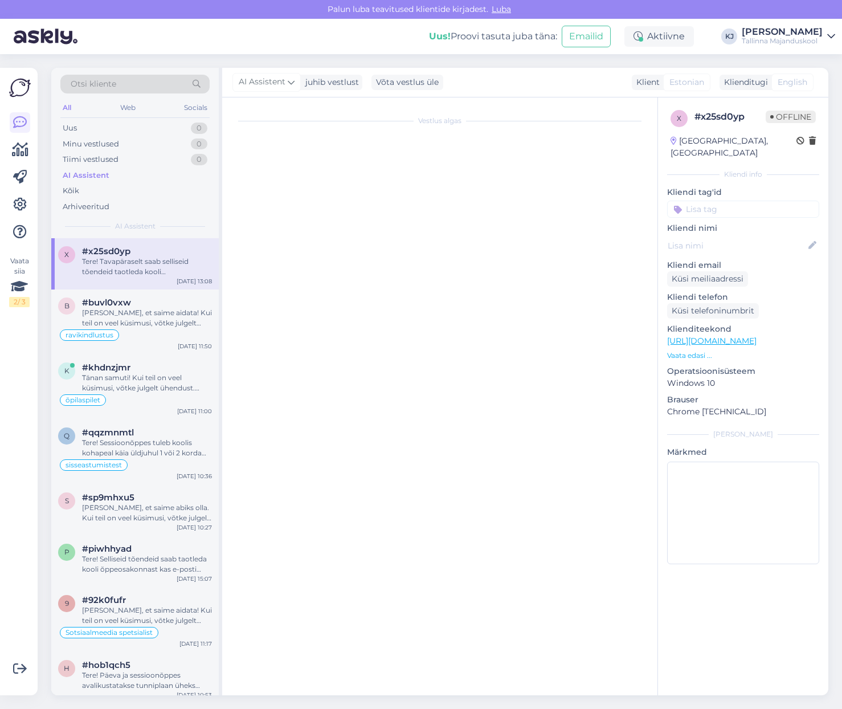
click at [117, 282] on div "x #x25sd0yp Tere! Tavapäraselt saab selliseid tõendeid taotleda kooli õppeosako…" at bounding box center [135, 263] width 168 height 51
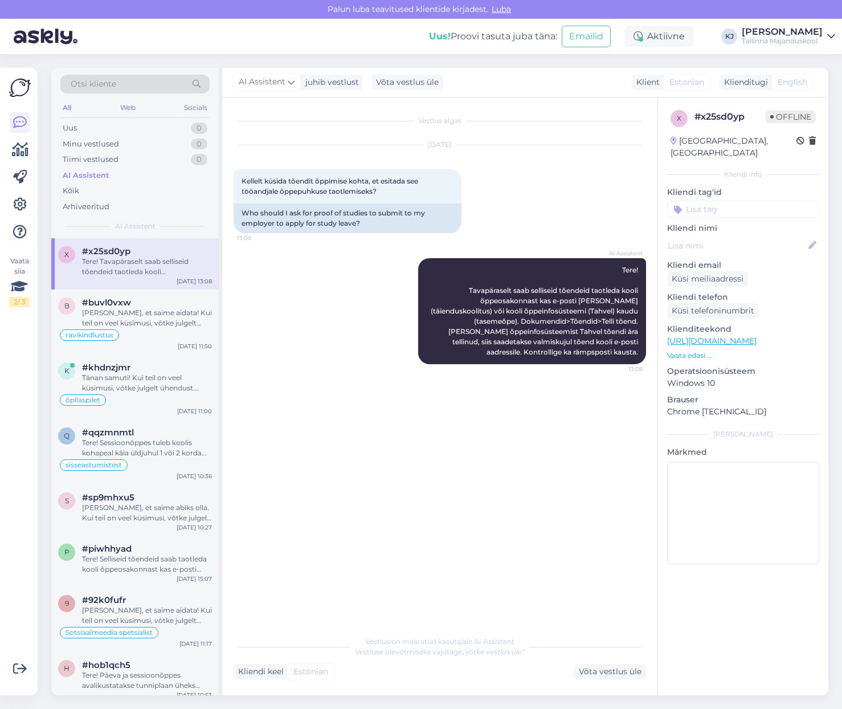
click at [707, 201] on input at bounding box center [743, 209] width 152 height 17
type input "tõend"
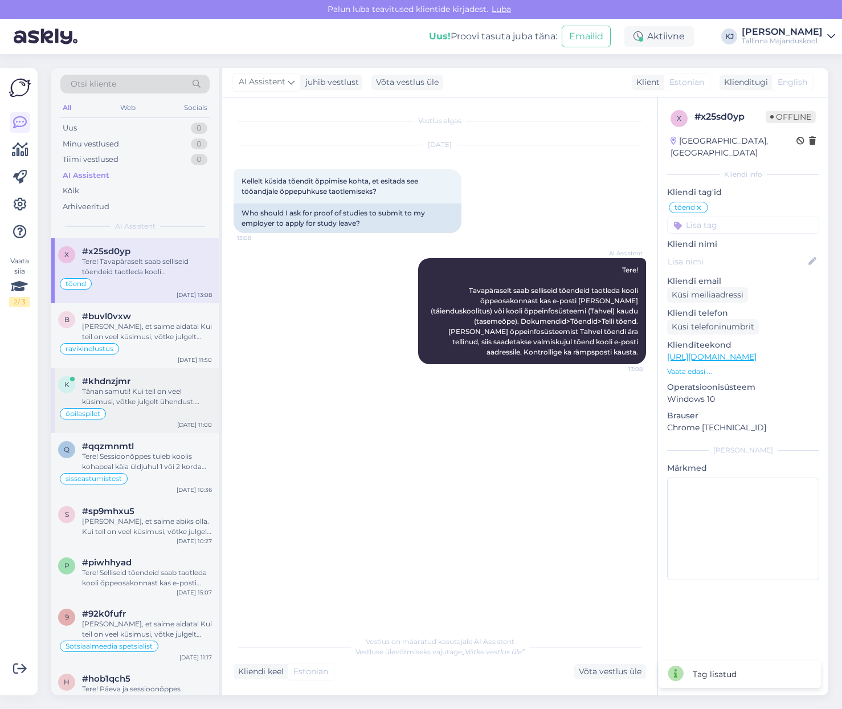
click at [157, 410] on div "õpilaspilet" at bounding box center [135, 414] width 154 height 14
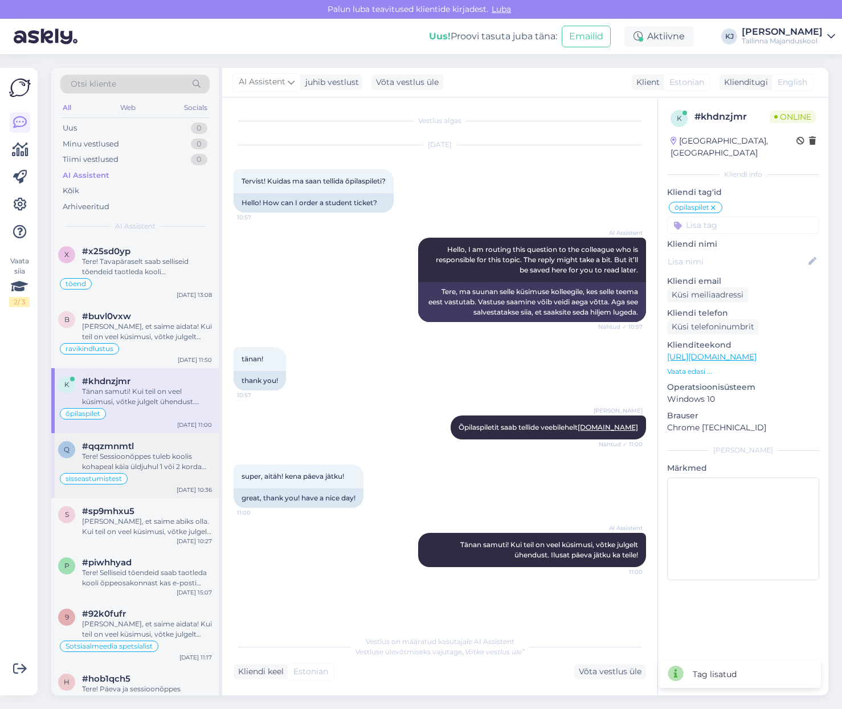
click at [144, 493] on div "q #qqzmnmtl Tere! Sessioonõppes tuleb koolis kohapeal käia üldjuhul 1 või 2 kor…" at bounding box center [135, 465] width 168 height 65
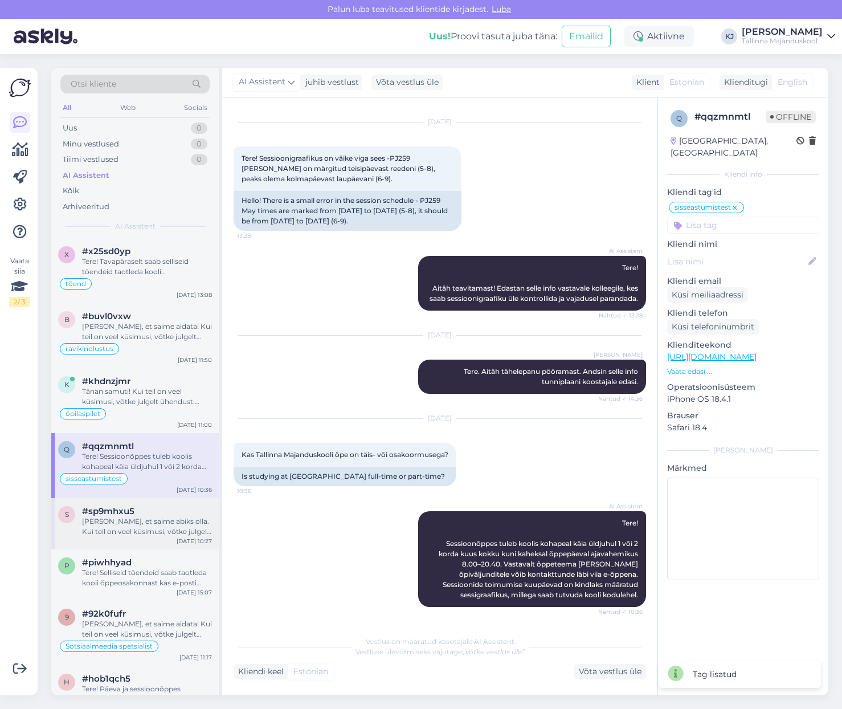
click at [142, 528] on div "Hea meel, et saime abiks olla. Kui teil on veel küsimusi, võtke julgelt ühendus…" at bounding box center [147, 526] width 130 height 21
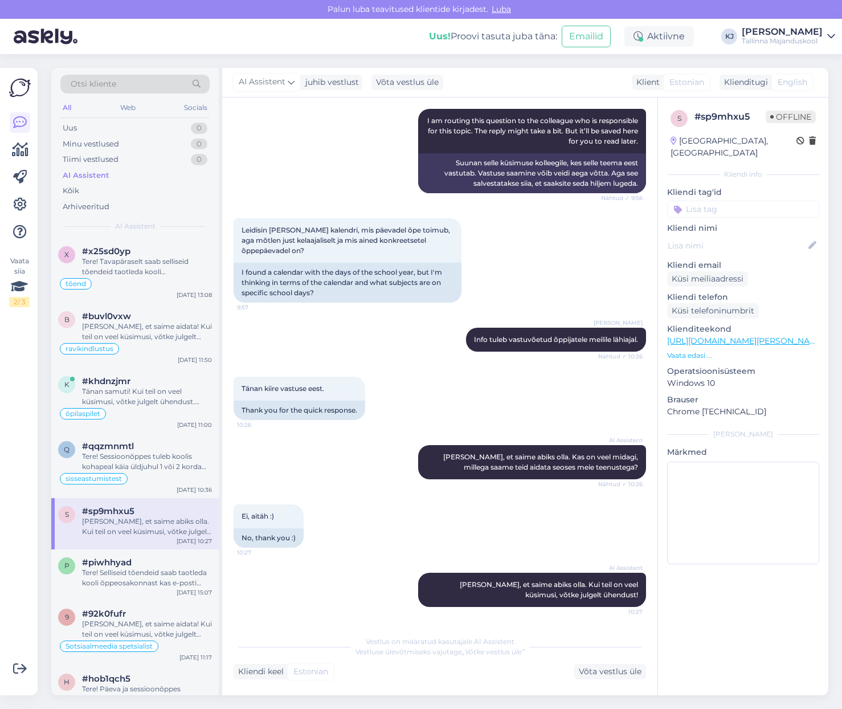
click at [299, 467] on div "AI Assistent Hea meel, et saime abiks olla. Kas on veel midagi, millega saame t…" at bounding box center [440, 462] width 413 height 59
click at [370, 402] on button at bounding box center [372, 398] width 7 height 10
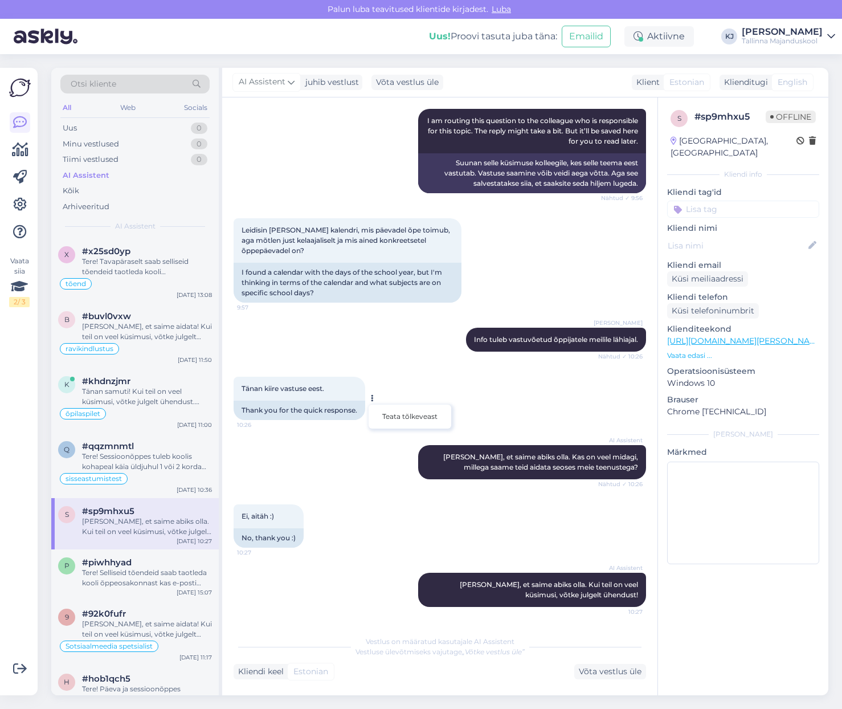
click at [371, 359] on div "Kreete Jürgens Info tuleb vastuvõetud õppijatele meilile lähiajal. Nähtud ✓ 10:…" at bounding box center [440, 339] width 413 height 49
